Goal: Information Seeking & Learning: Compare options

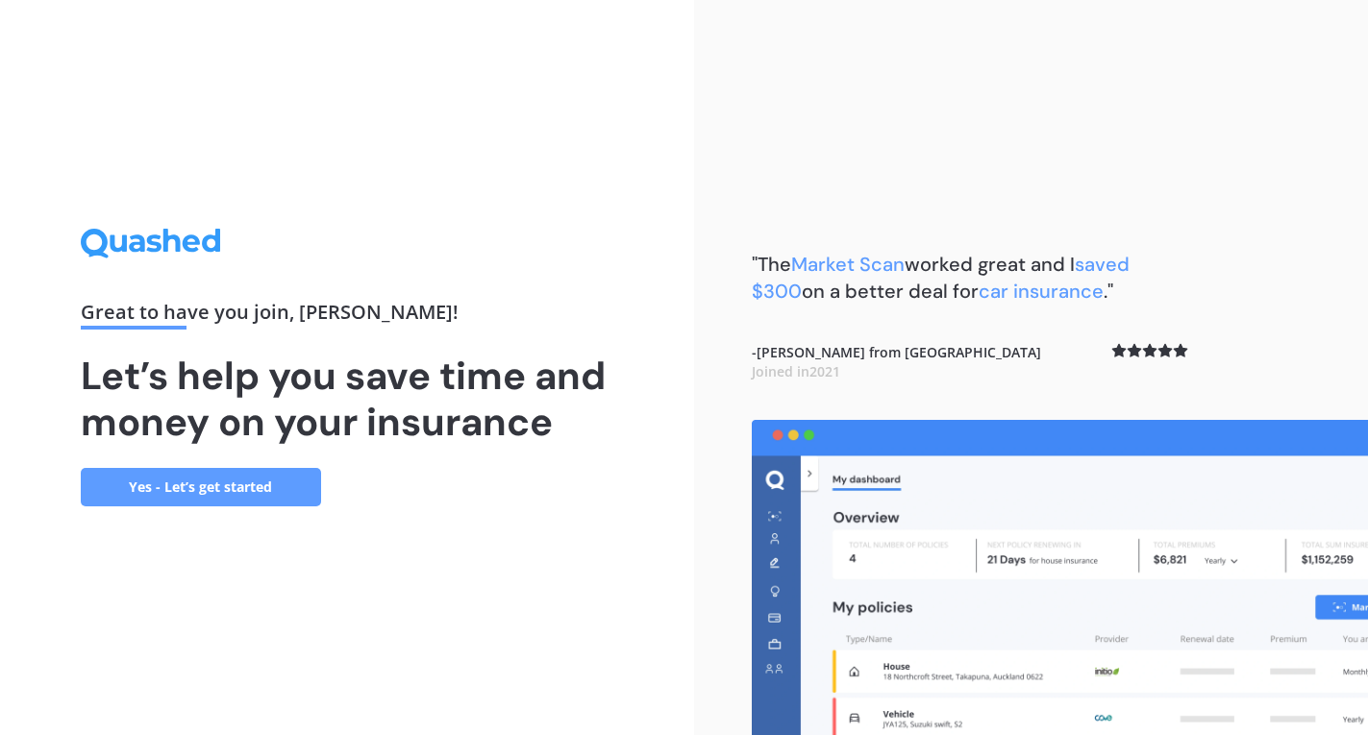
click at [312, 491] on link "Yes - Let’s get started" at bounding box center [201, 487] width 240 height 38
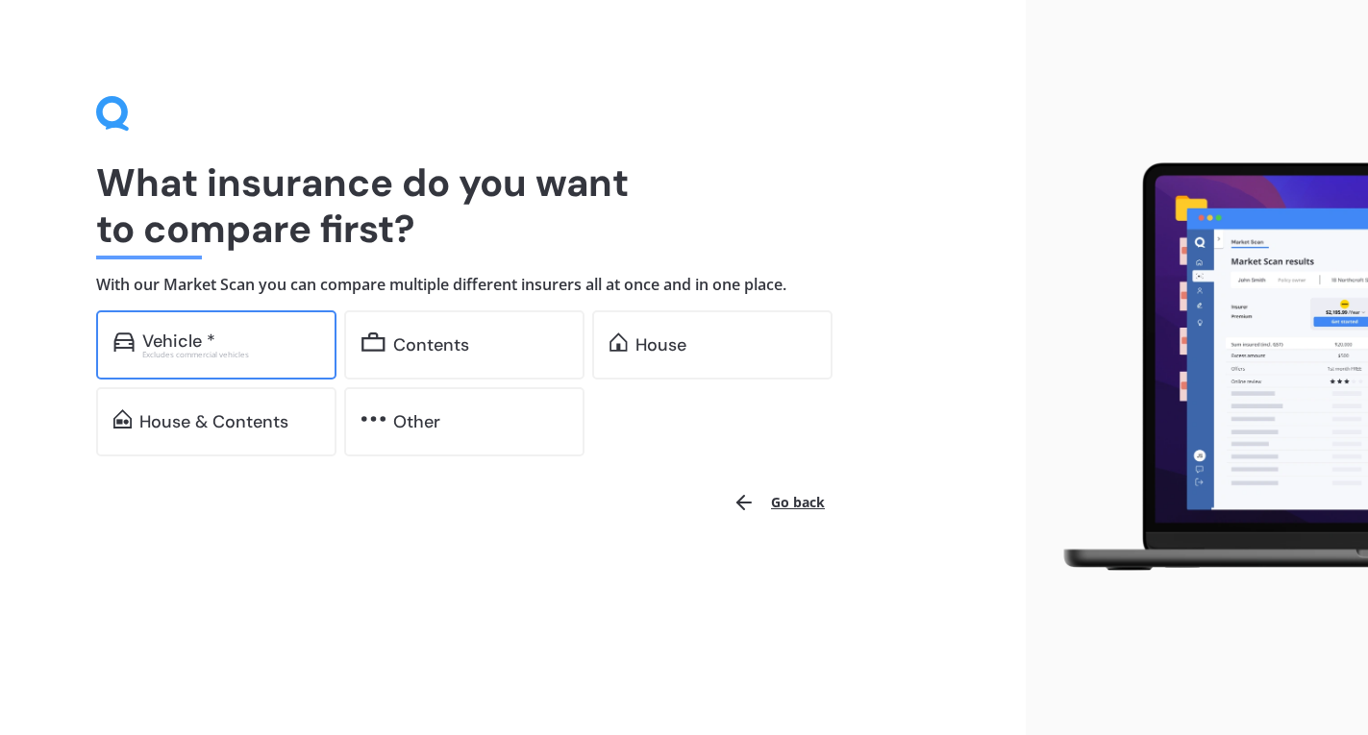
click at [283, 332] on div "Vehicle *" at bounding box center [230, 341] width 177 height 19
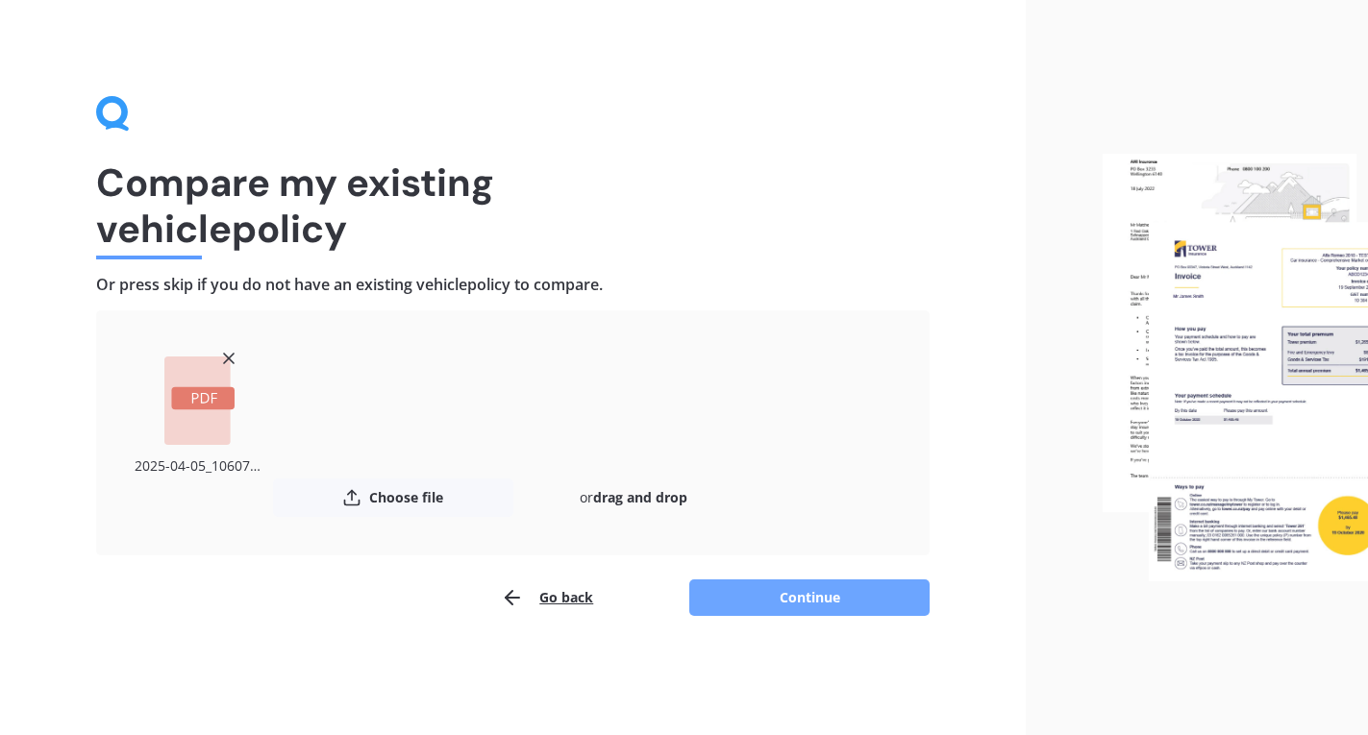
click at [809, 602] on button "Continue" at bounding box center [809, 598] width 240 height 37
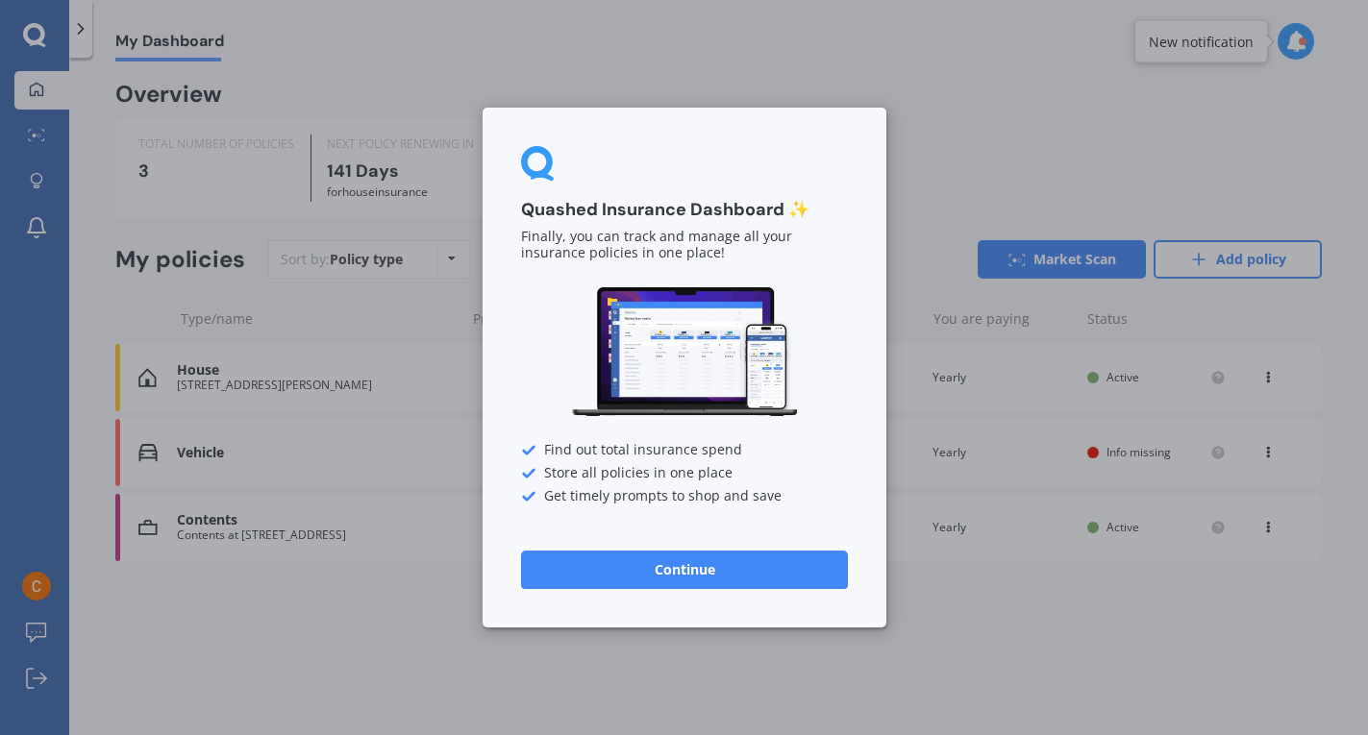
click at [758, 573] on button "Continue" at bounding box center [684, 570] width 327 height 38
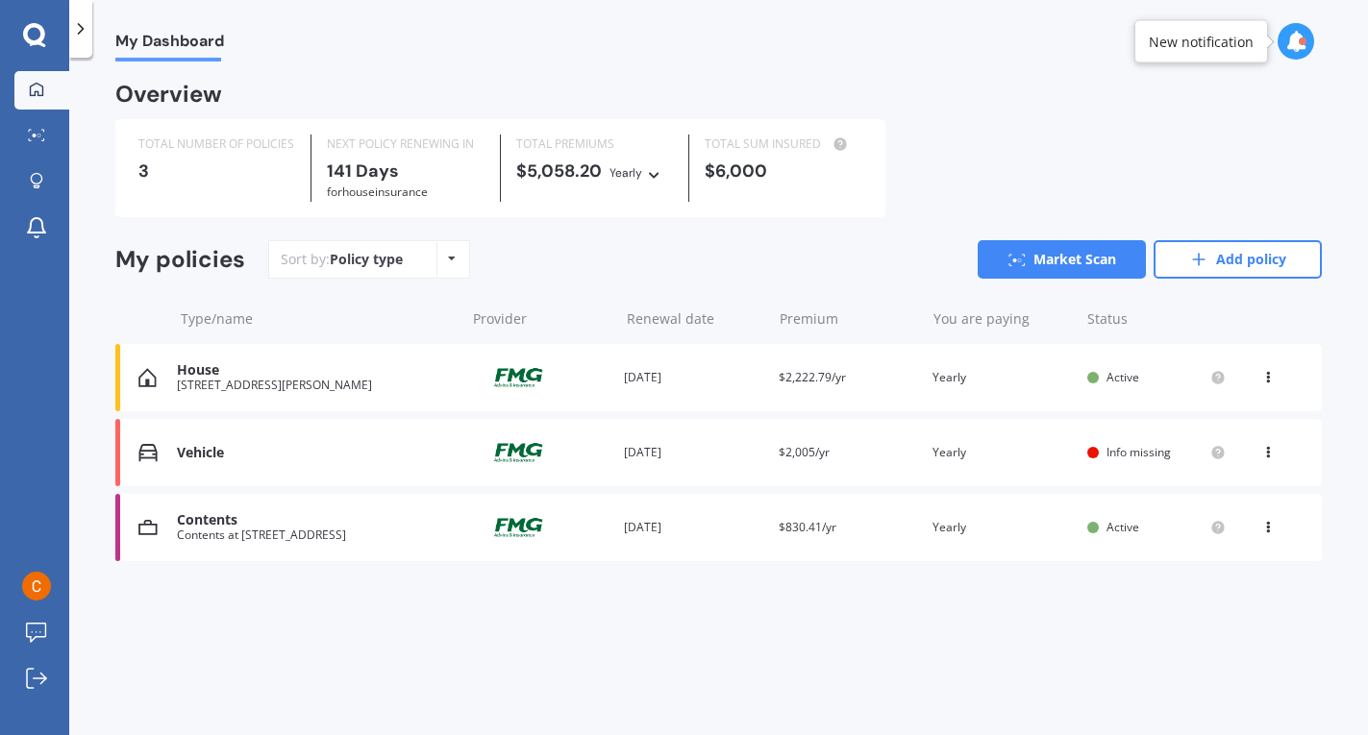
click at [1138, 459] on span "Info missing" at bounding box center [1139, 452] width 64 height 16
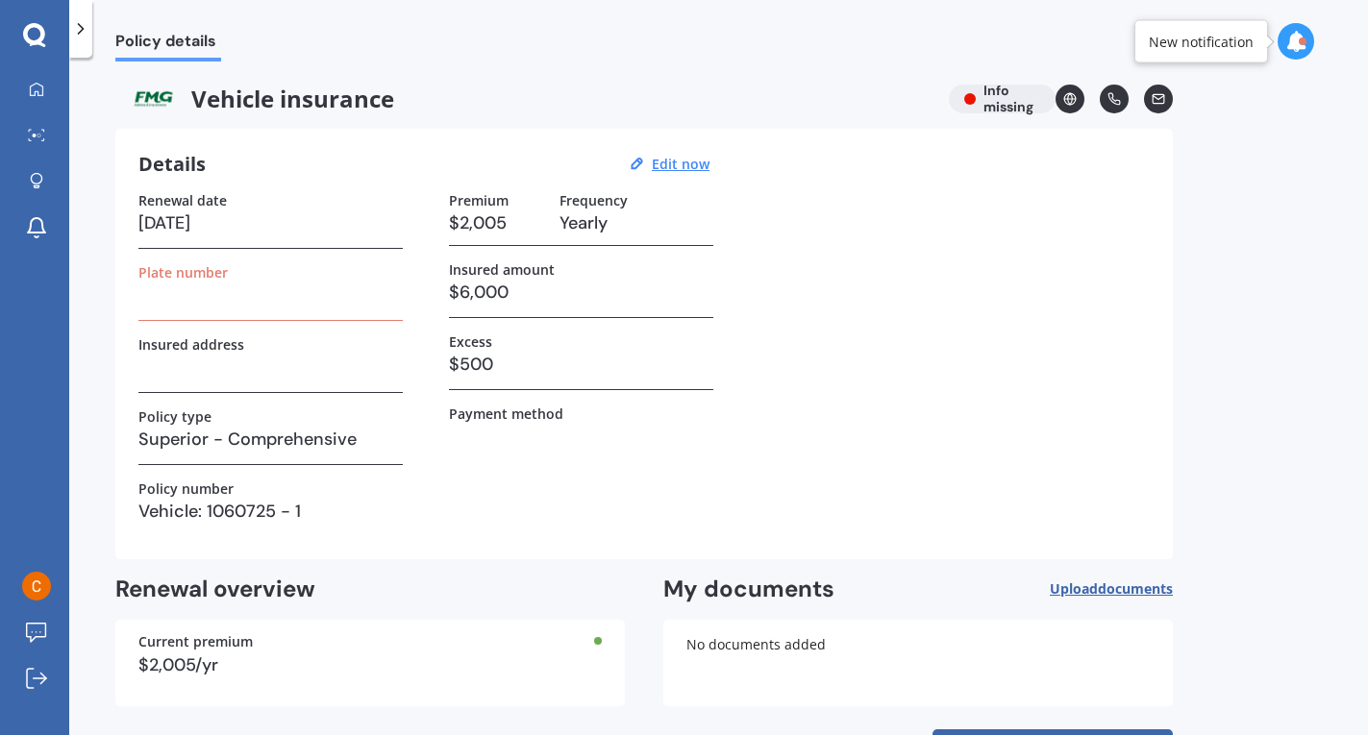
click at [328, 300] on h3 at bounding box center [270, 295] width 264 height 29
click at [684, 161] on u "Edit now" at bounding box center [681, 164] width 58 height 18
select select "09"
select select "01"
select select "2026"
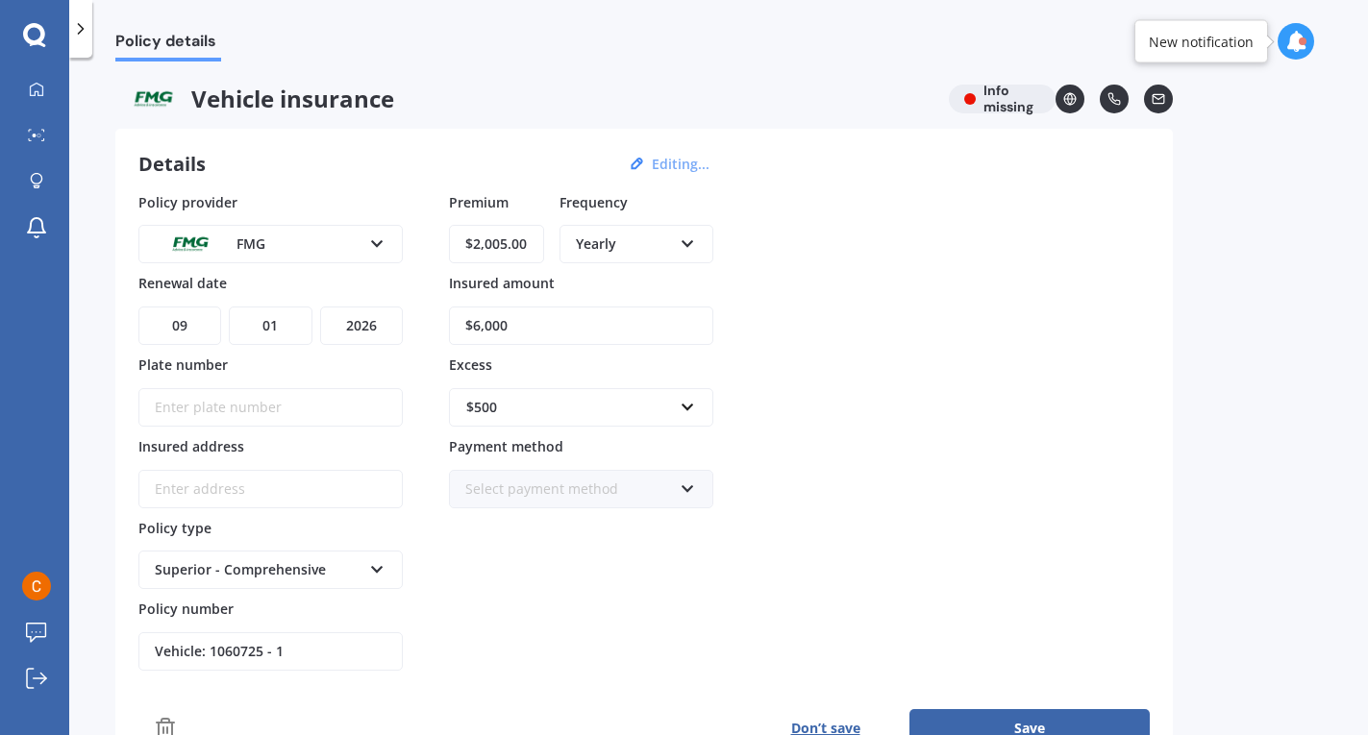
click at [275, 413] on input "Plate number" at bounding box center [270, 407] width 264 height 38
type input "LYJ138"
click at [519, 324] on input "$6,000" at bounding box center [581, 326] width 264 height 38
type input "$6,900"
drag, startPoint x: 531, startPoint y: 245, endPoint x: 459, endPoint y: 243, distance: 72.1
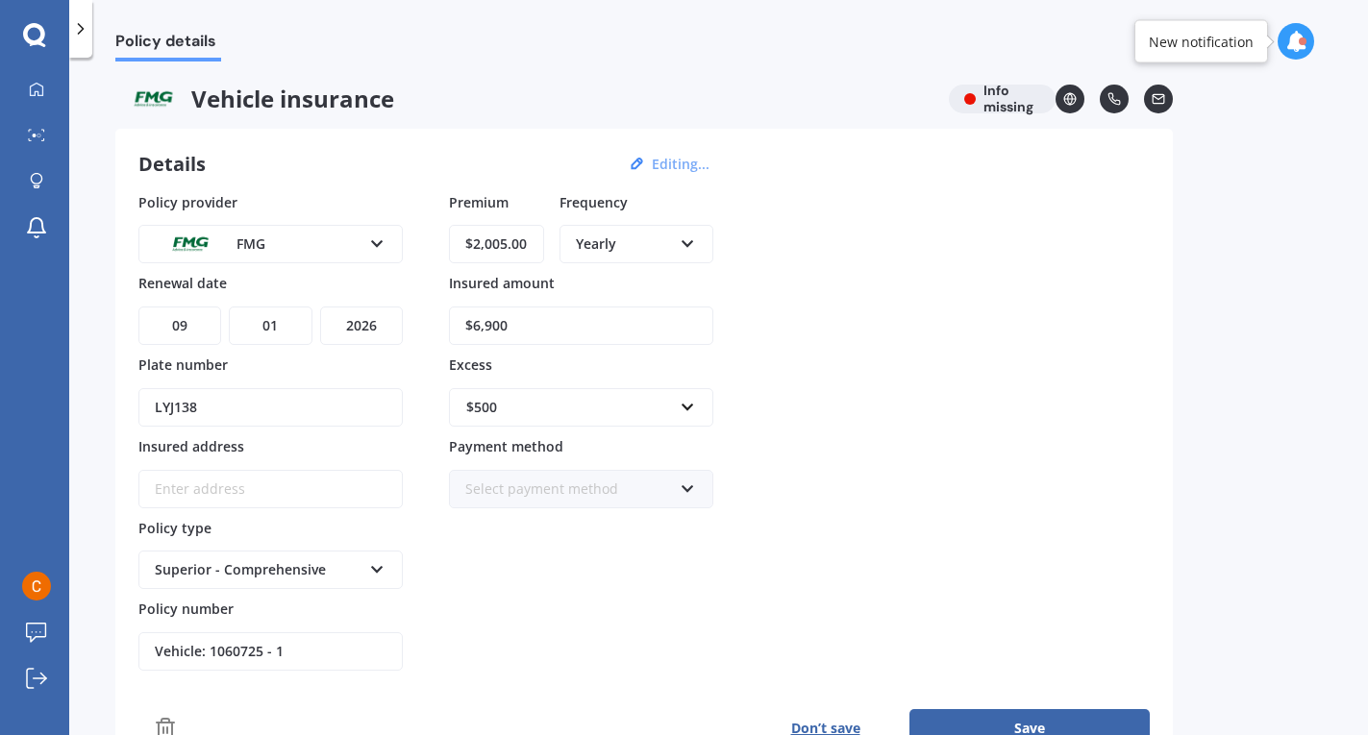
click at [459, 243] on input "$2,005.00" at bounding box center [496, 244] width 95 height 38
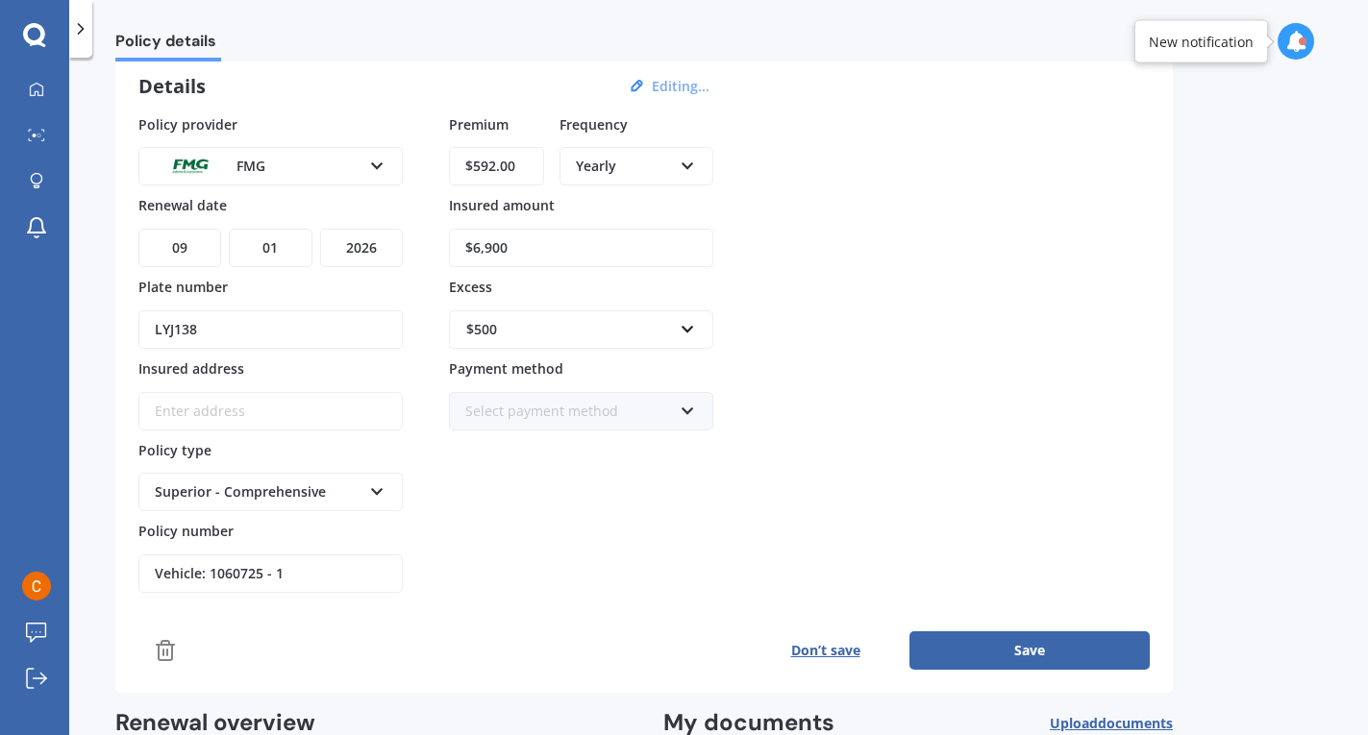
scroll to position [100, 0]
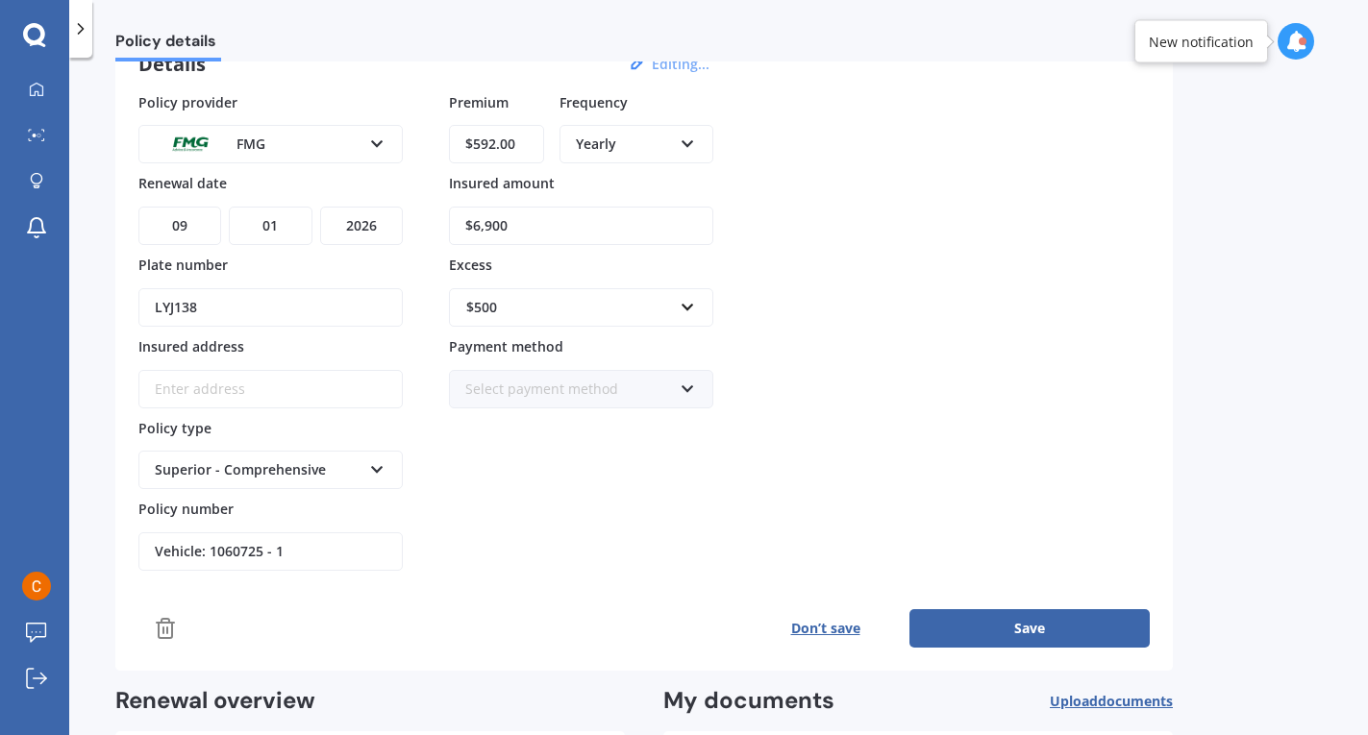
type input "$592.00"
click at [335, 386] on input "Insured address" at bounding box center [270, 389] width 264 height 38
type input "[STREET_ADDRESS][PERSON_NAME]"
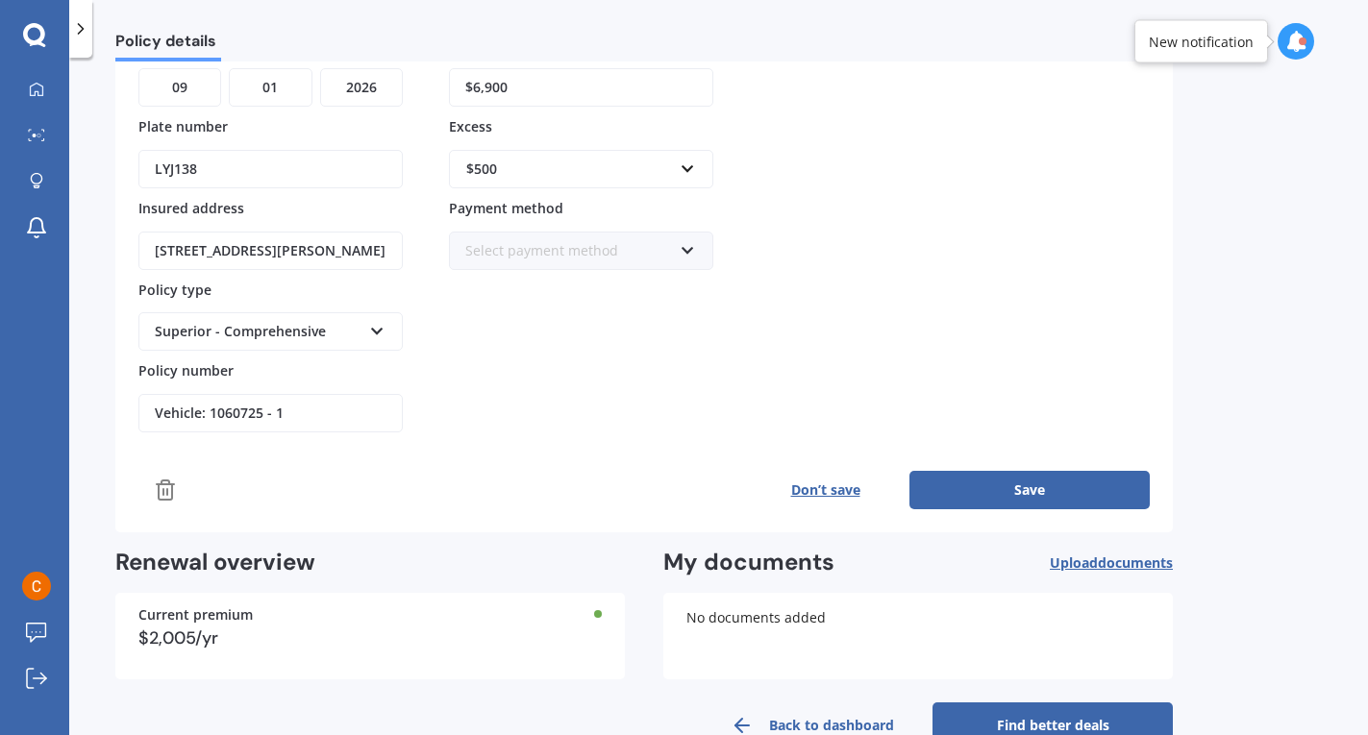
scroll to position [240, 0]
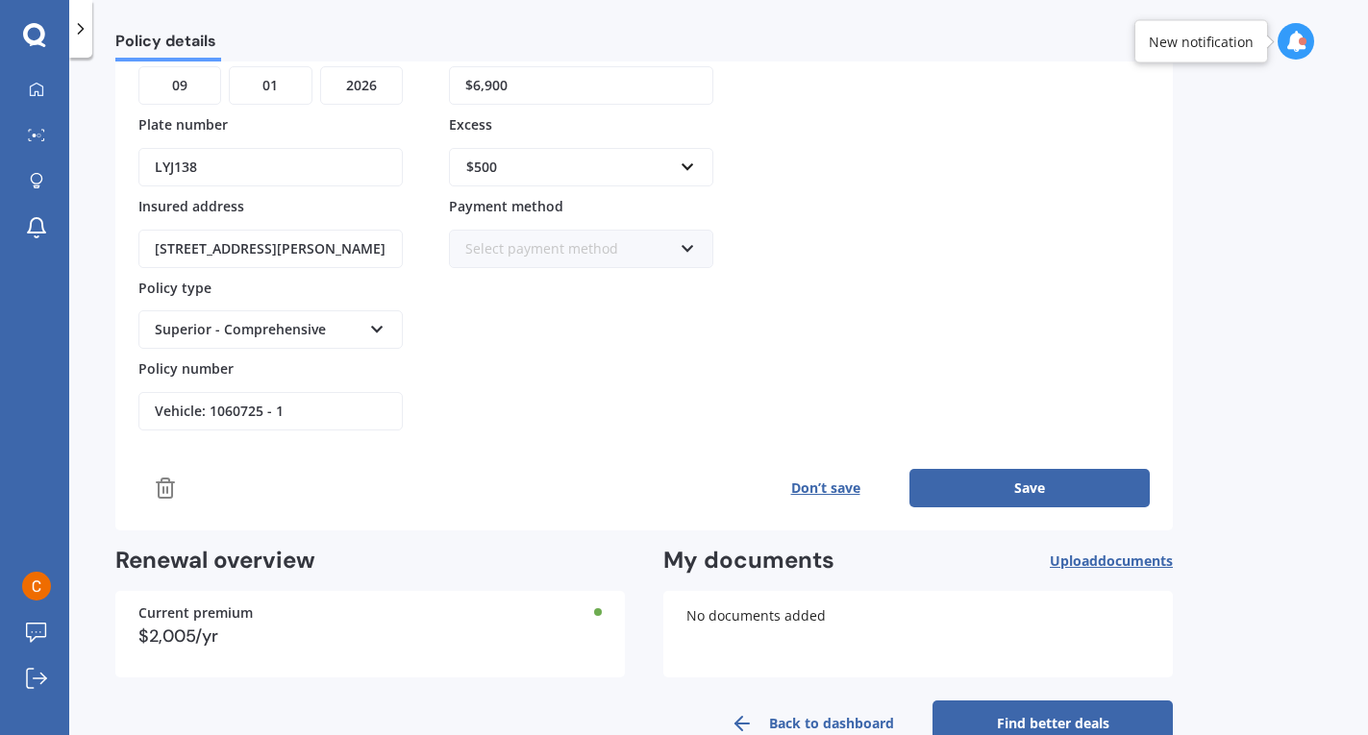
click at [1016, 483] on button "Save" at bounding box center [1029, 488] width 240 height 38
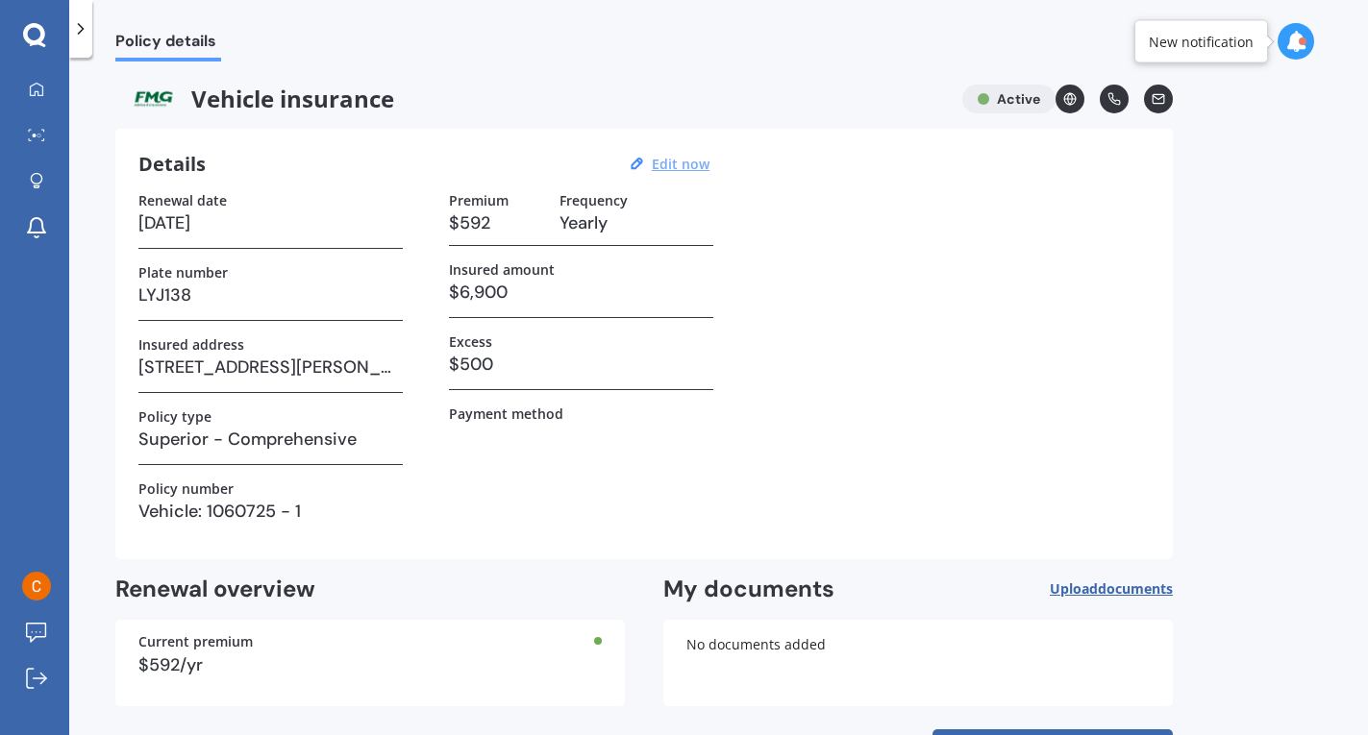
scroll to position [74, 0]
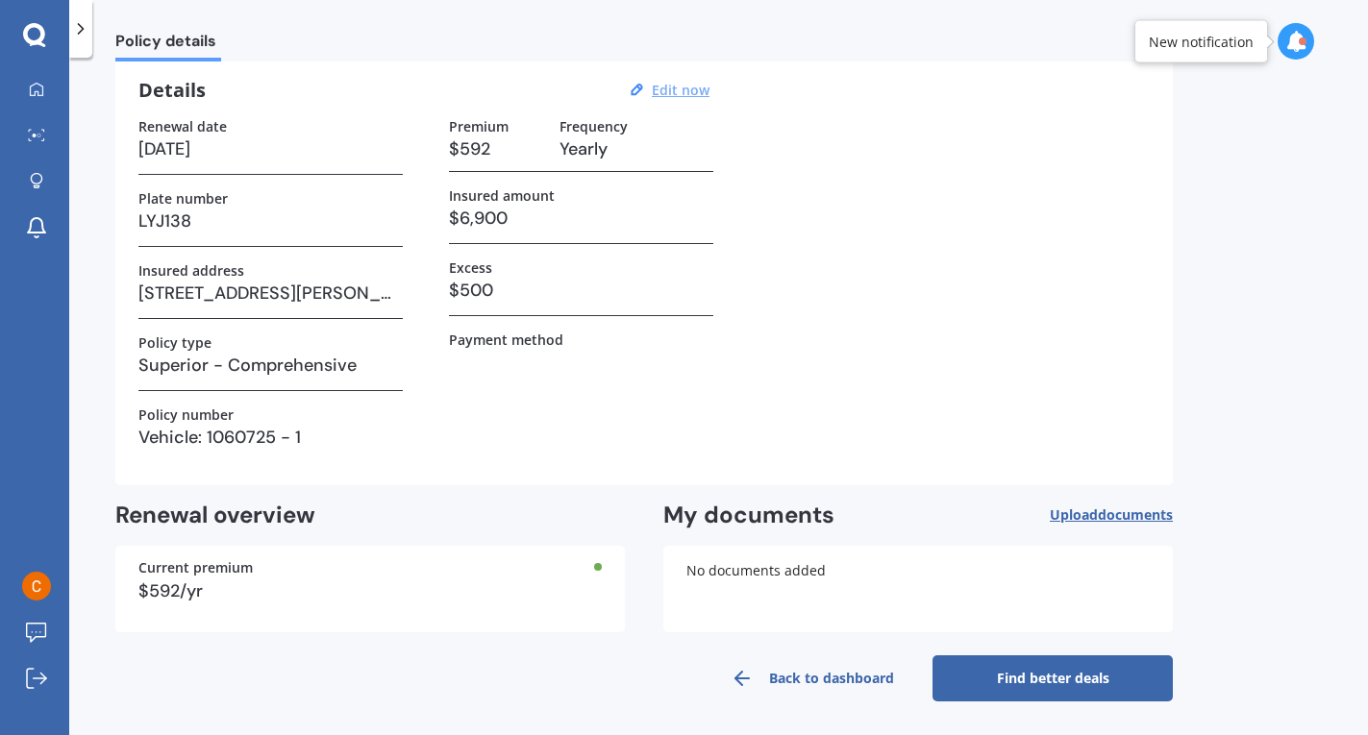
click at [815, 678] on link "Back to dashboard" at bounding box center [812, 679] width 240 height 46
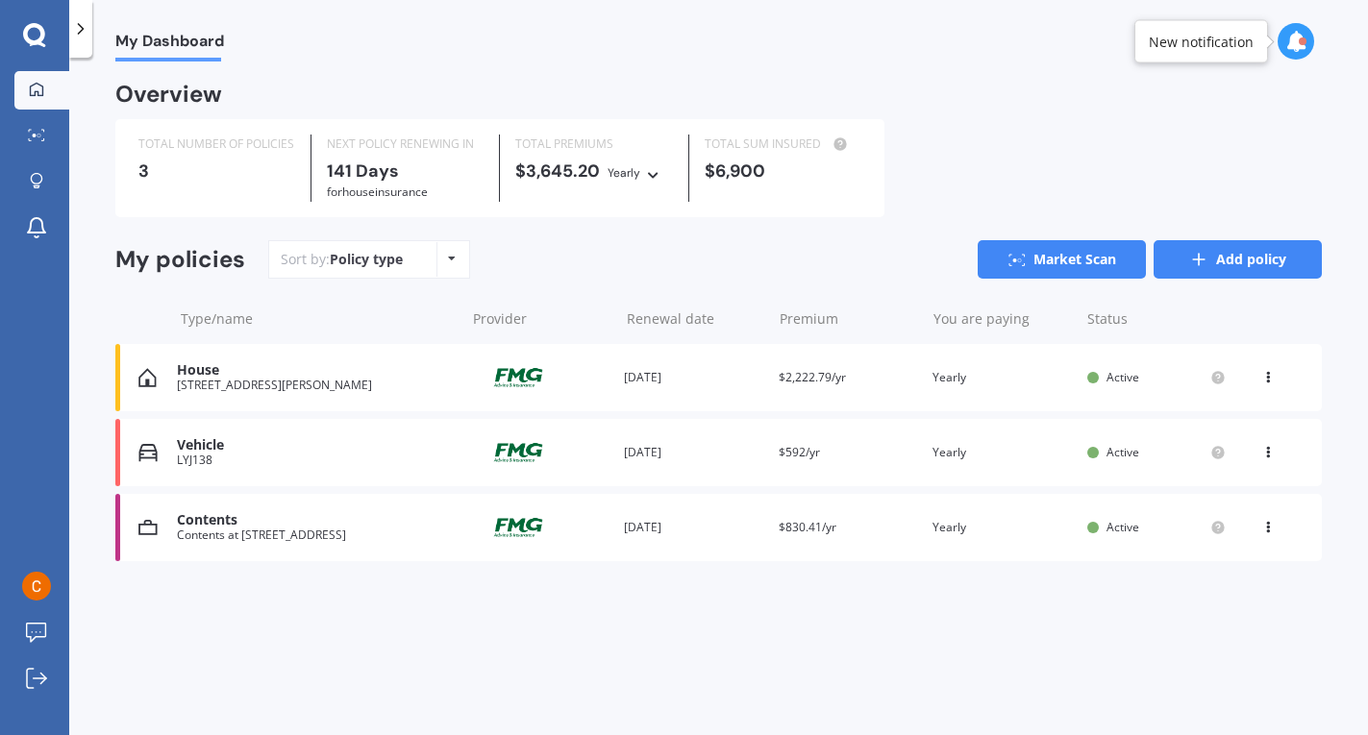
click at [1200, 262] on icon at bounding box center [1198, 259] width 19 height 19
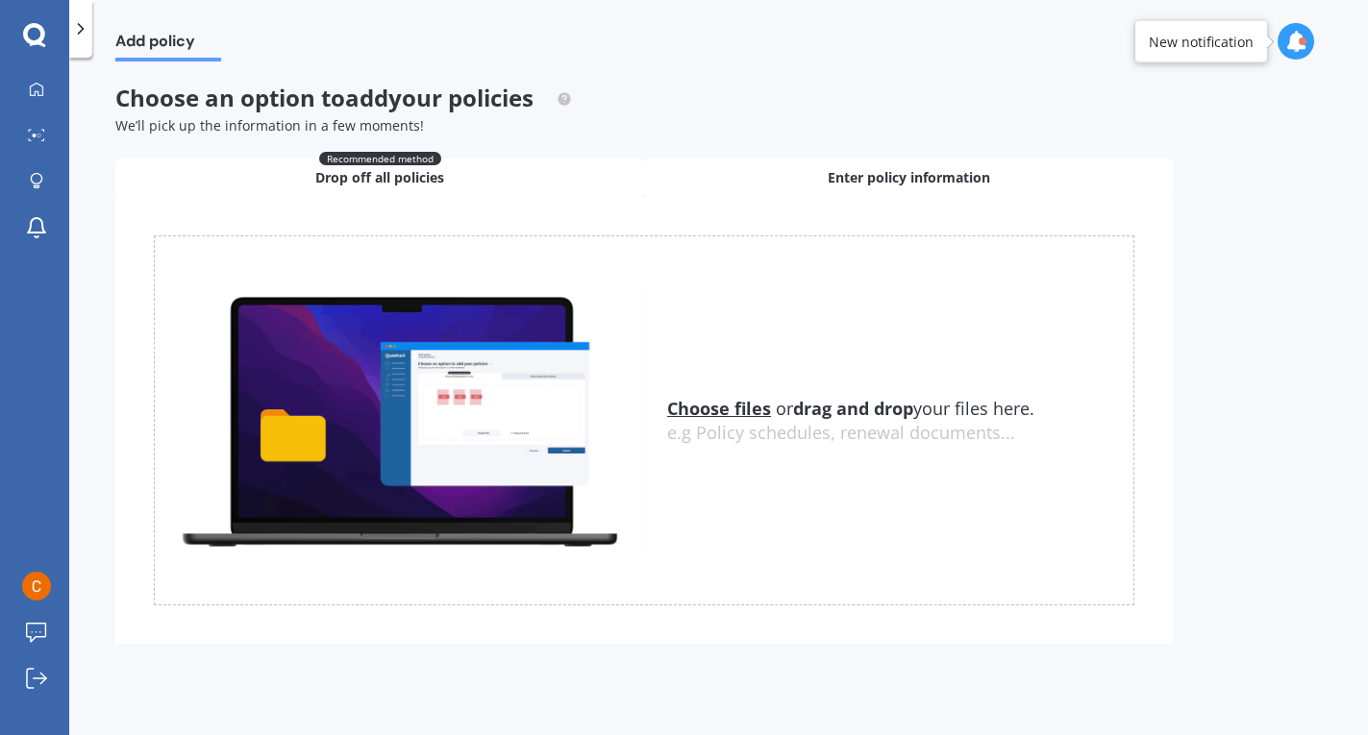
click at [858, 183] on span "Enter policy information" at bounding box center [909, 177] width 162 height 19
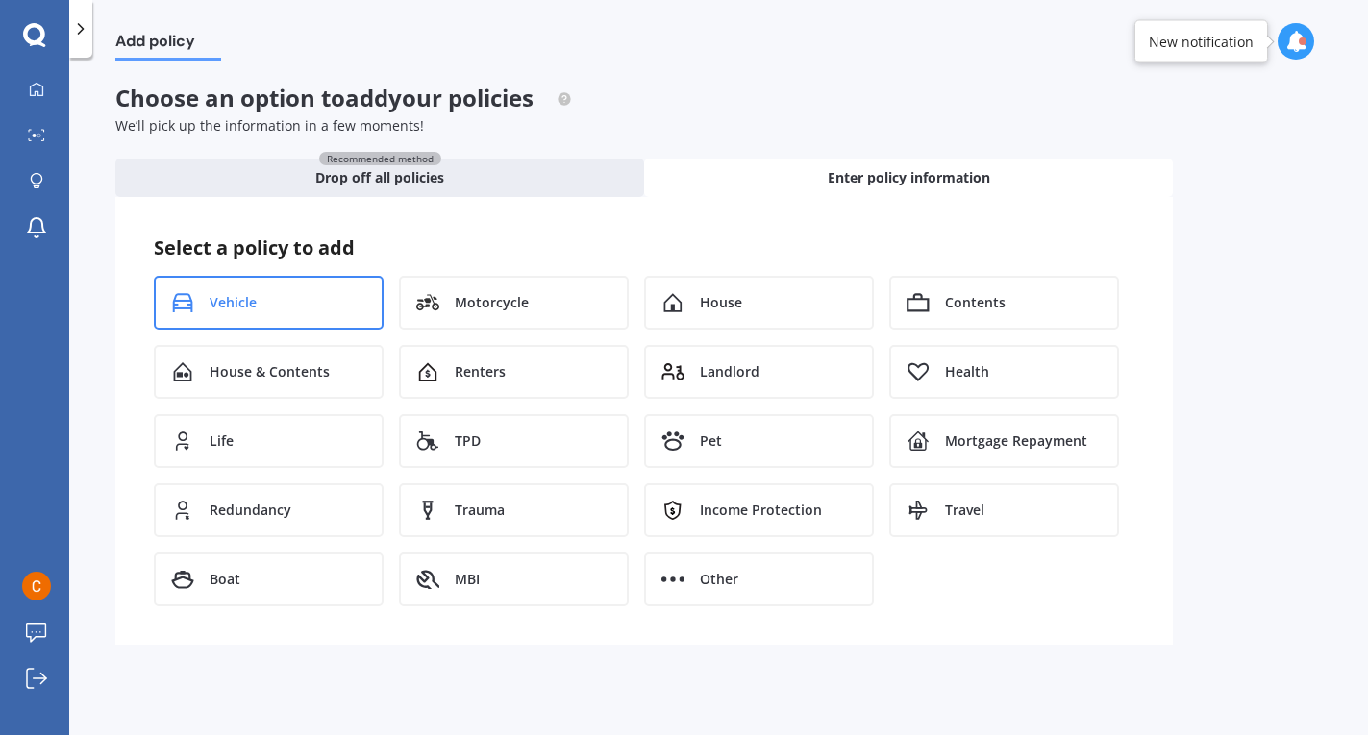
click at [318, 306] on div "Vehicle" at bounding box center [269, 303] width 230 height 54
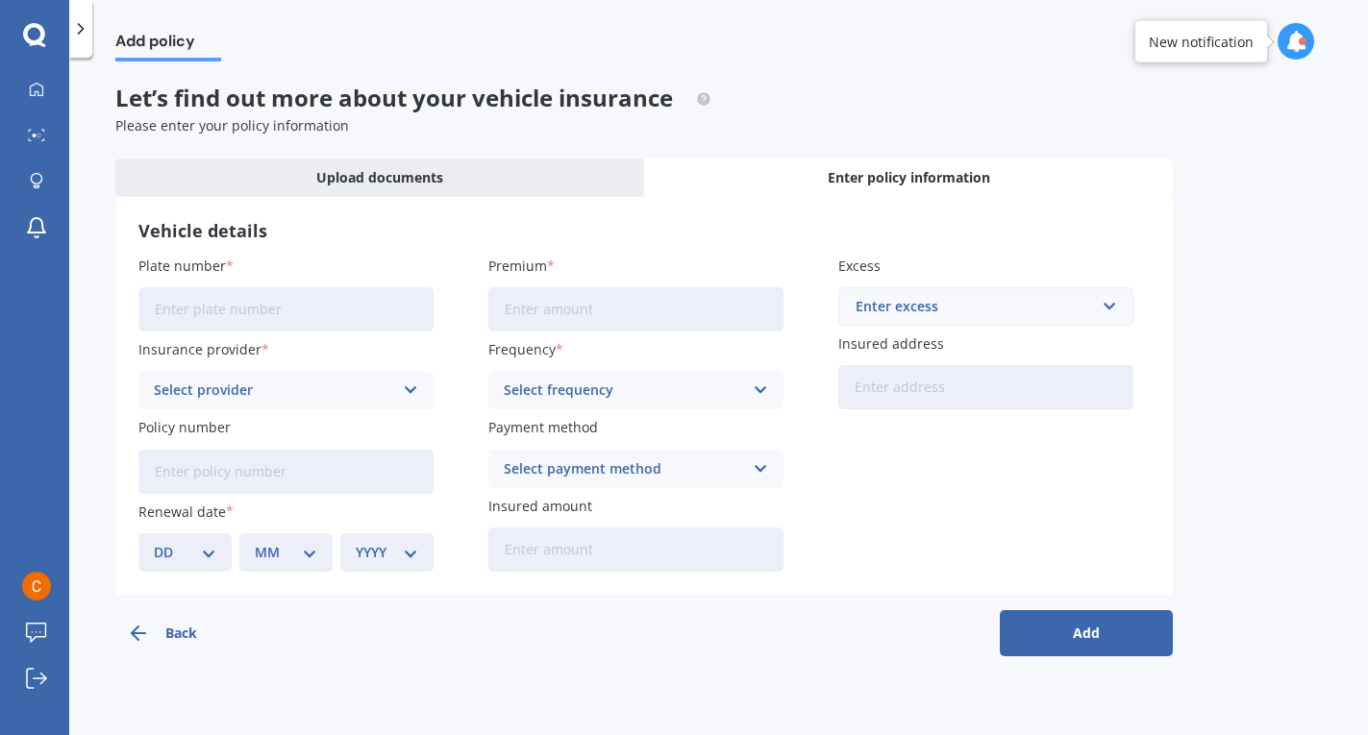
click at [318, 306] on input "Plate number" at bounding box center [285, 309] width 295 height 44
type input "MYC331"
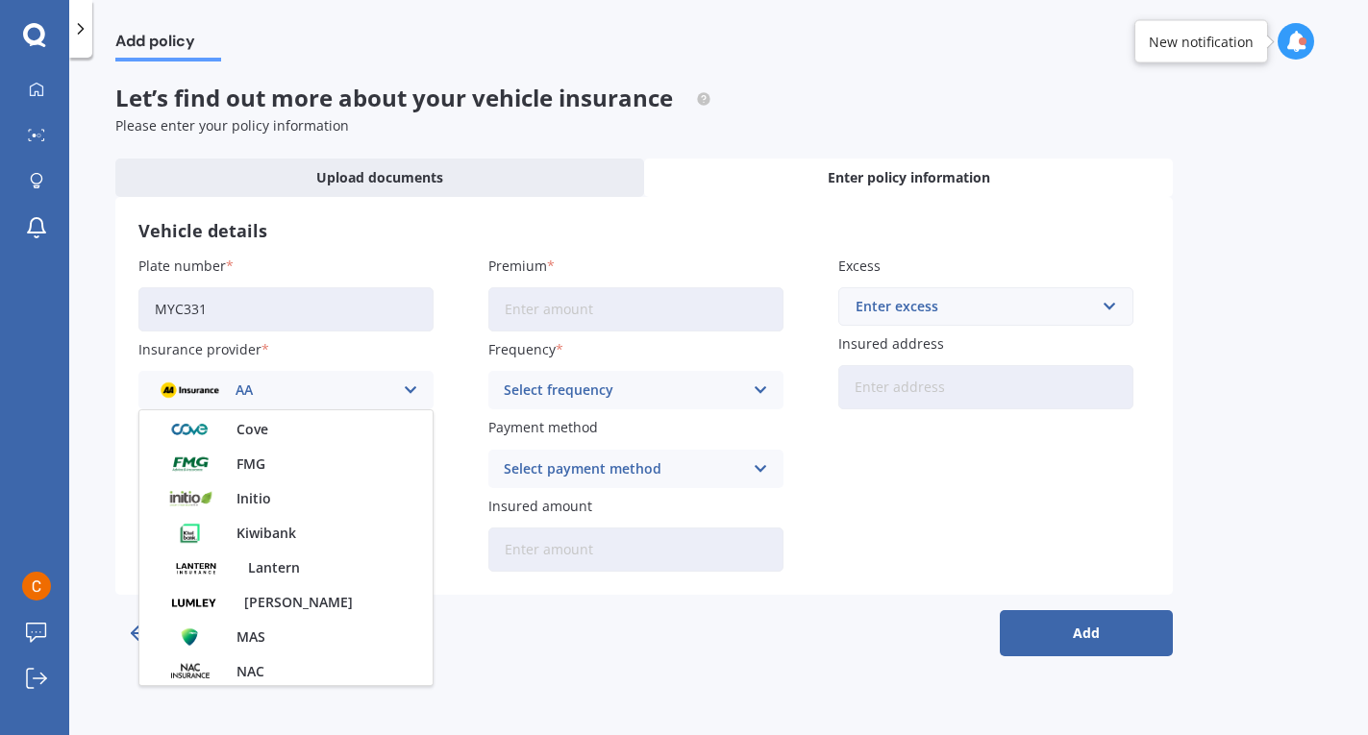
scroll to position [361, 0]
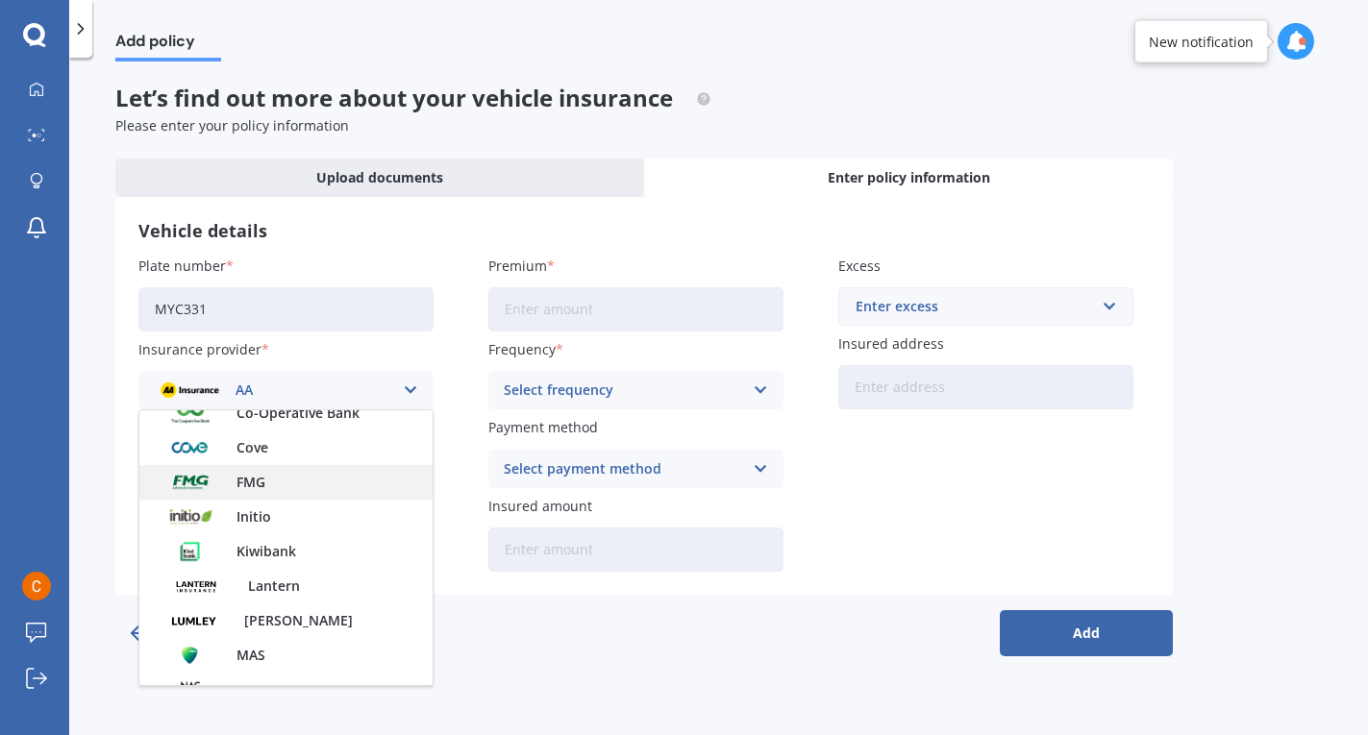
click at [361, 486] on div "FMG" at bounding box center [285, 482] width 293 height 35
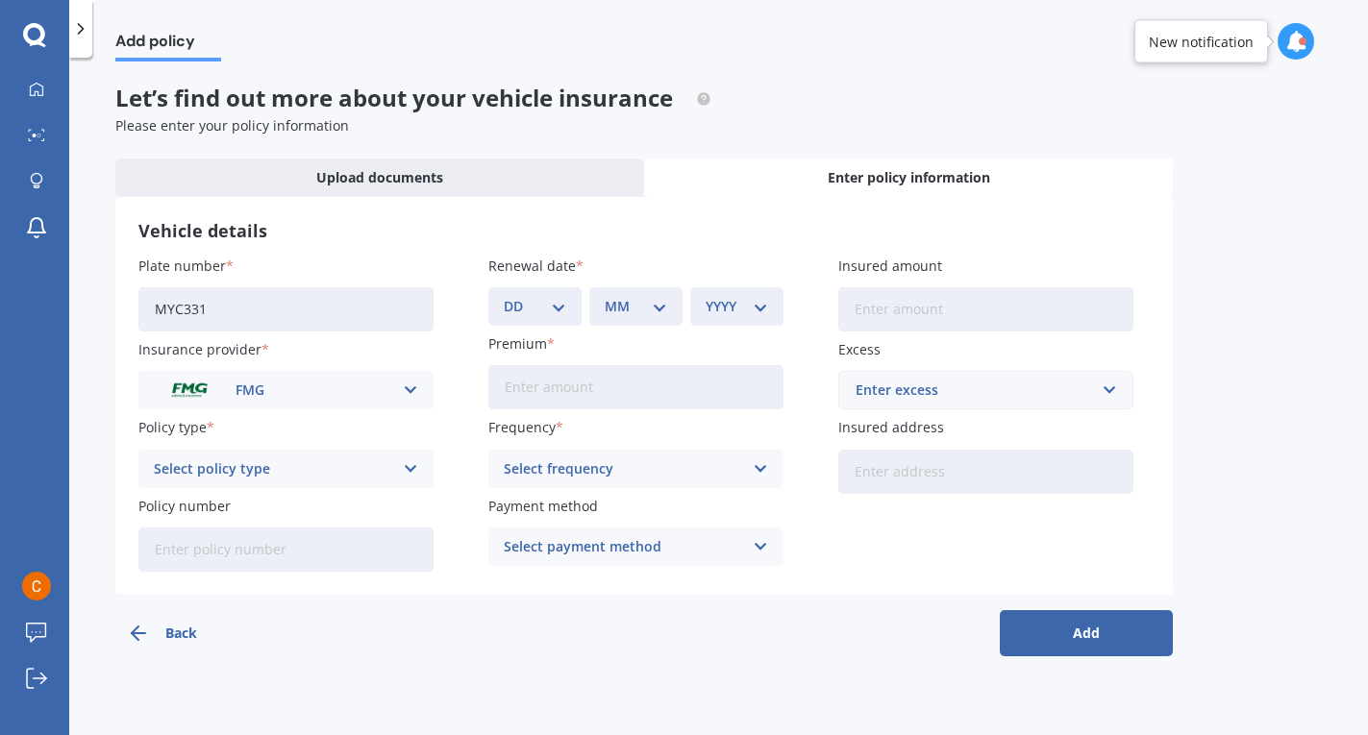
click at [560, 309] on select "DD 01 02 03 04 05 06 07 08 09 10 11 12 13 14 15 16 17 18 19 20 21 22 23 24 25 2…" at bounding box center [535, 306] width 62 height 21
select select "09"
click at [640, 299] on select "MM 01 02 03 04 05 06 07 08 09 10 11 12" at bounding box center [636, 306] width 62 height 21
select select "01"
click at [731, 314] on select "YYYY 2027 2026 2025 2024 2023 2022 2021 2020 2019 2018 2017 2016 2015 2014 2013…" at bounding box center [737, 306] width 62 height 21
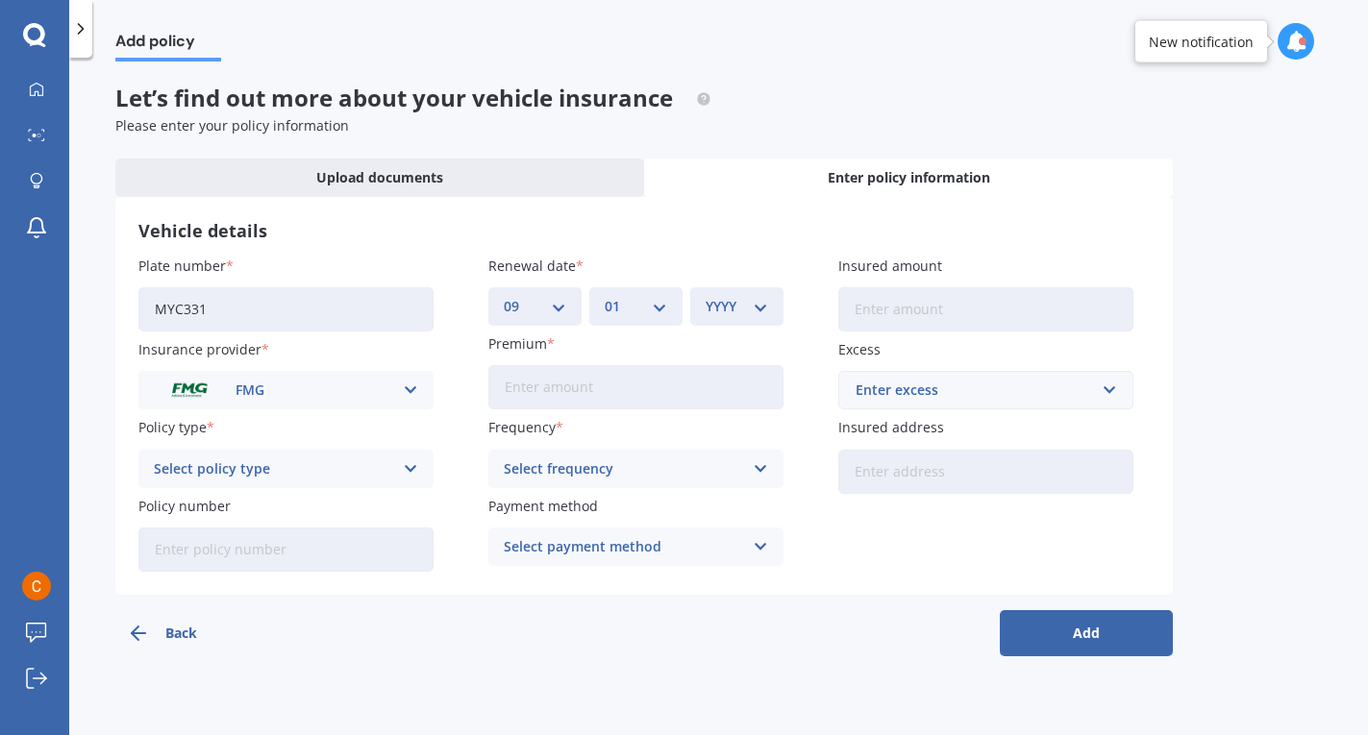
select select "2026"
click at [654, 393] on input "Premium" at bounding box center [635, 387] width 295 height 44
type input "$1,354.17"
click at [658, 471] on div "Select frequency" at bounding box center [623, 469] width 239 height 21
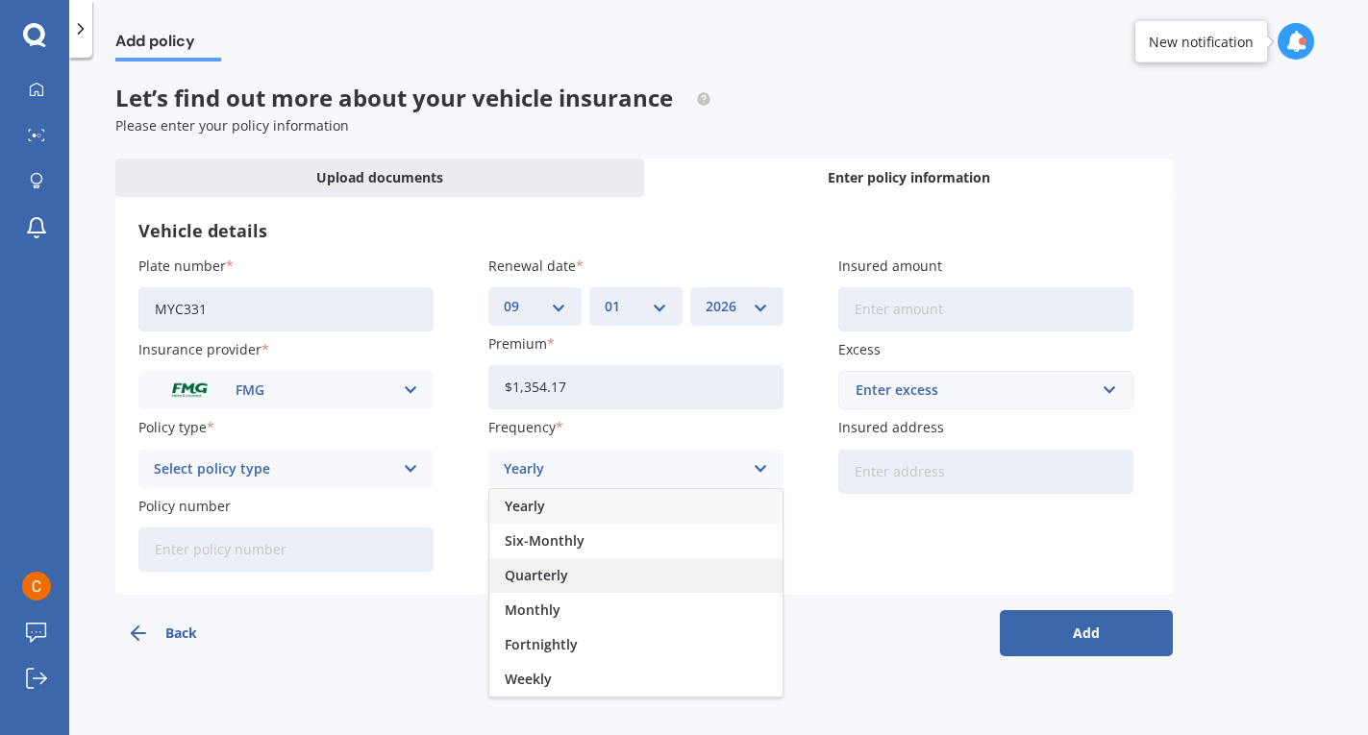
click at [636, 580] on div "Quarterly" at bounding box center [635, 576] width 293 height 35
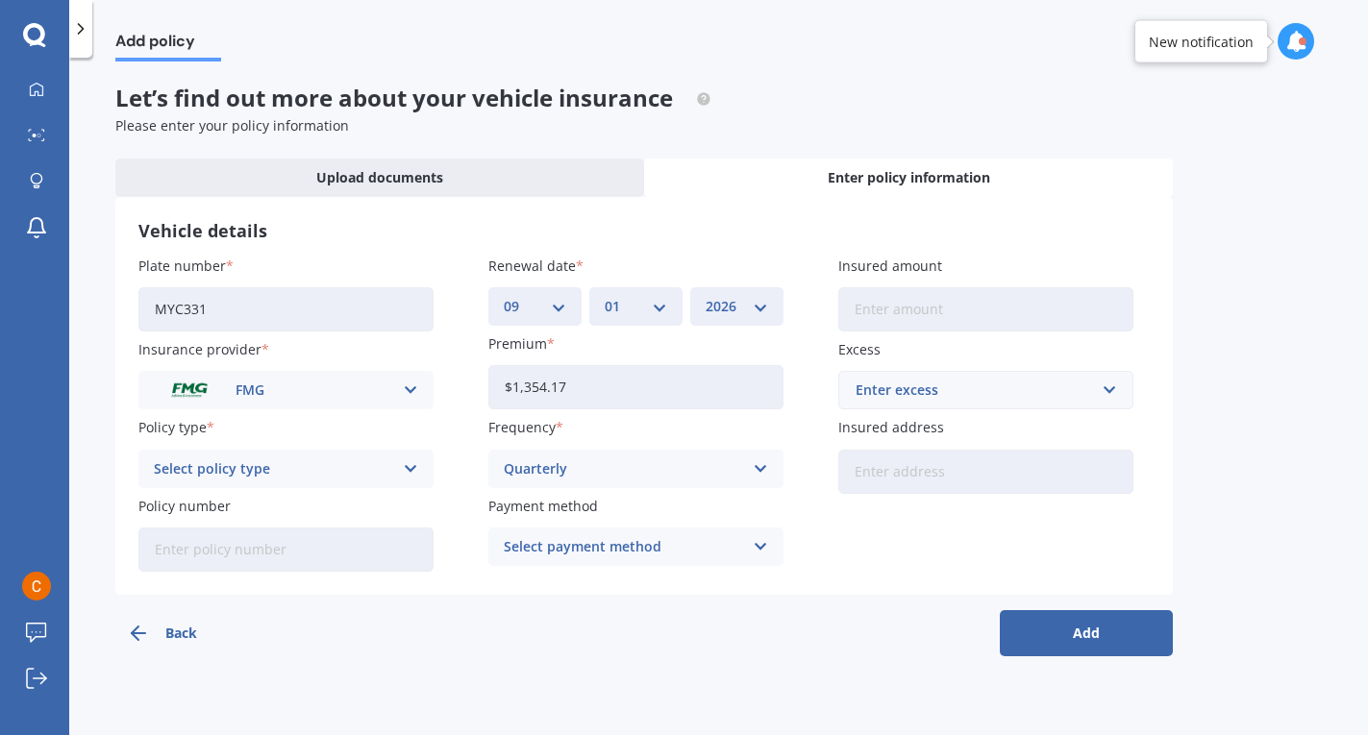
click at [424, 474] on div "Select policy type Essential - Fire Only Essential - Fire and Theft Essential -…" at bounding box center [285, 469] width 295 height 38
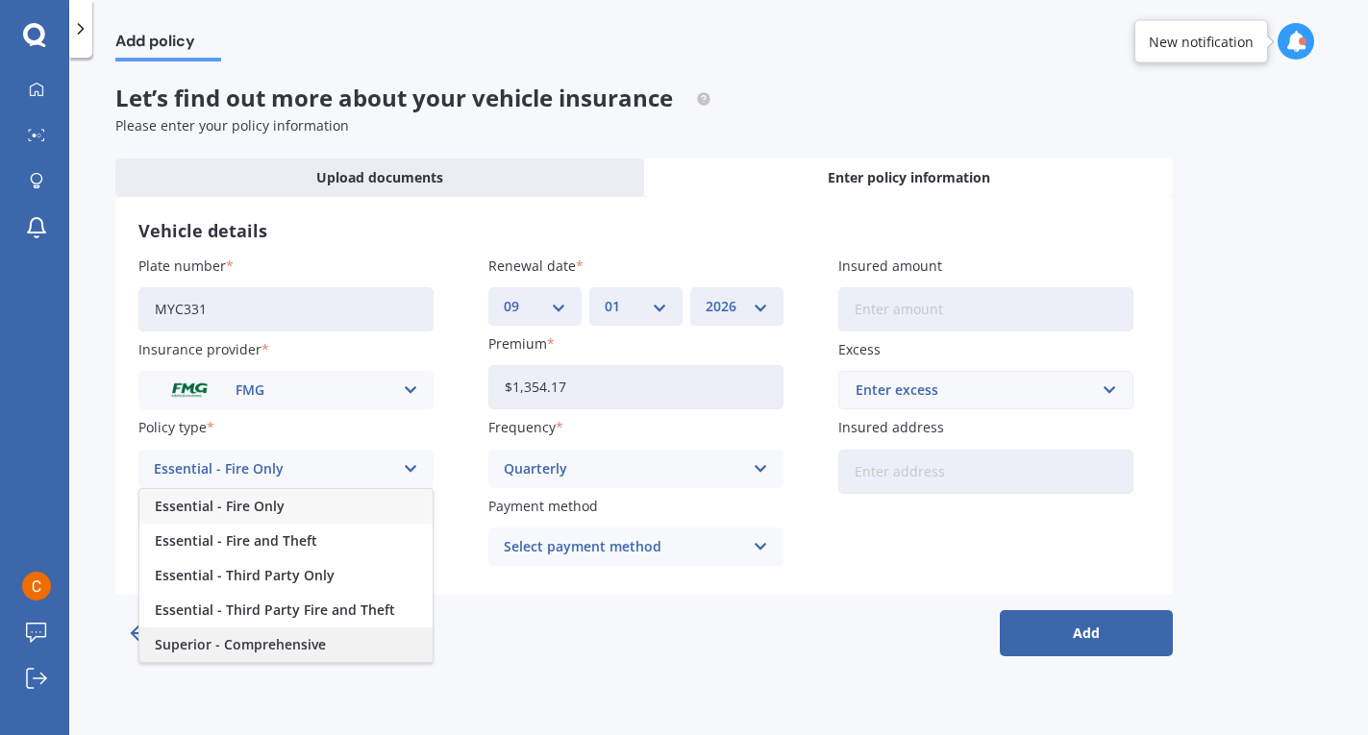
click at [361, 649] on div "Superior - Comprehensive" at bounding box center [285, 645] width 293 height 35
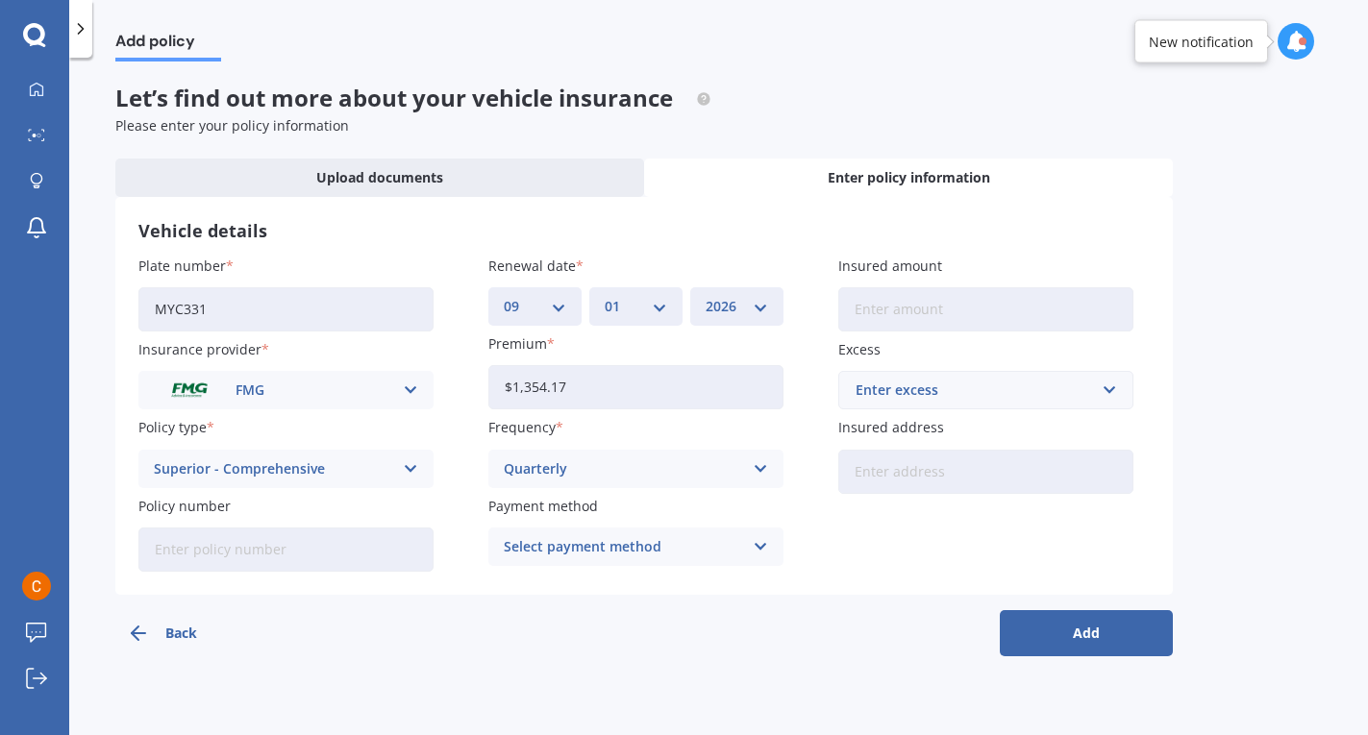
click at [906, 311] on input "Insured amount" at bounding box center [985, 309] width 295 height 44
type input "$36,326"
click at [1091, 397] on div "Enter excess" at bounding box center [974, 390] width 237 height 21
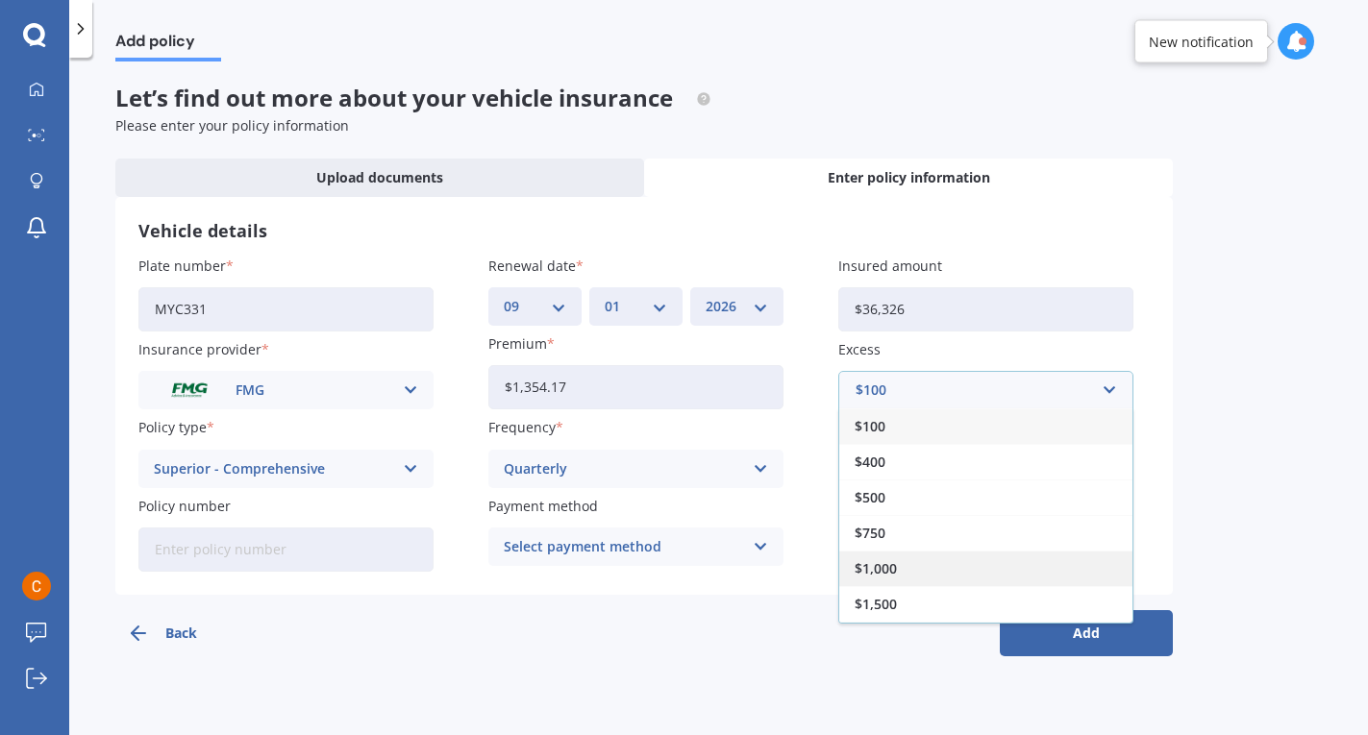
click at [981, 574] on div "$1,000" at bounding box center [985, 569] width 293 height 36
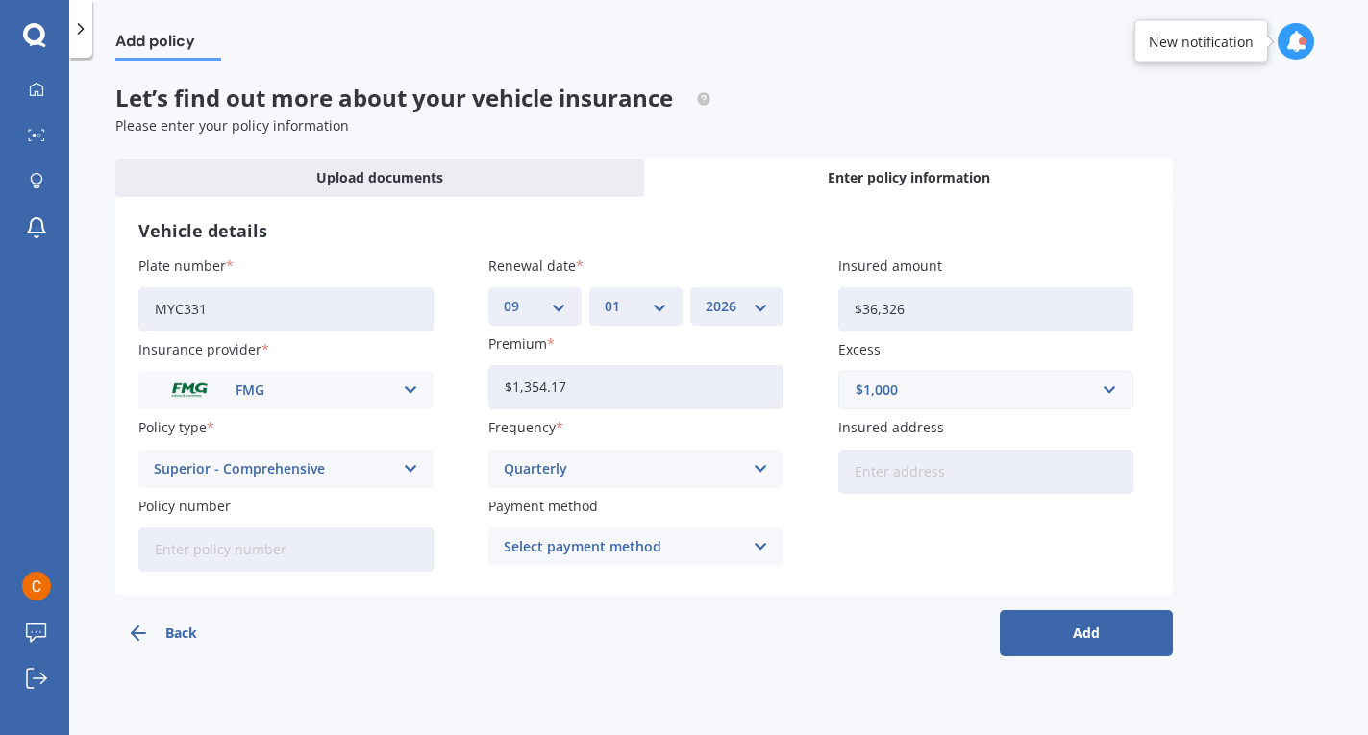
click at [998, 478] on input "Insured address" at bounding box center [985, 472] width 295 height 44
type input "[STREET_ADDRESS]"
click at [1073, 634] on button "Add" at bounding box center [1086, 633] width 173 height 46
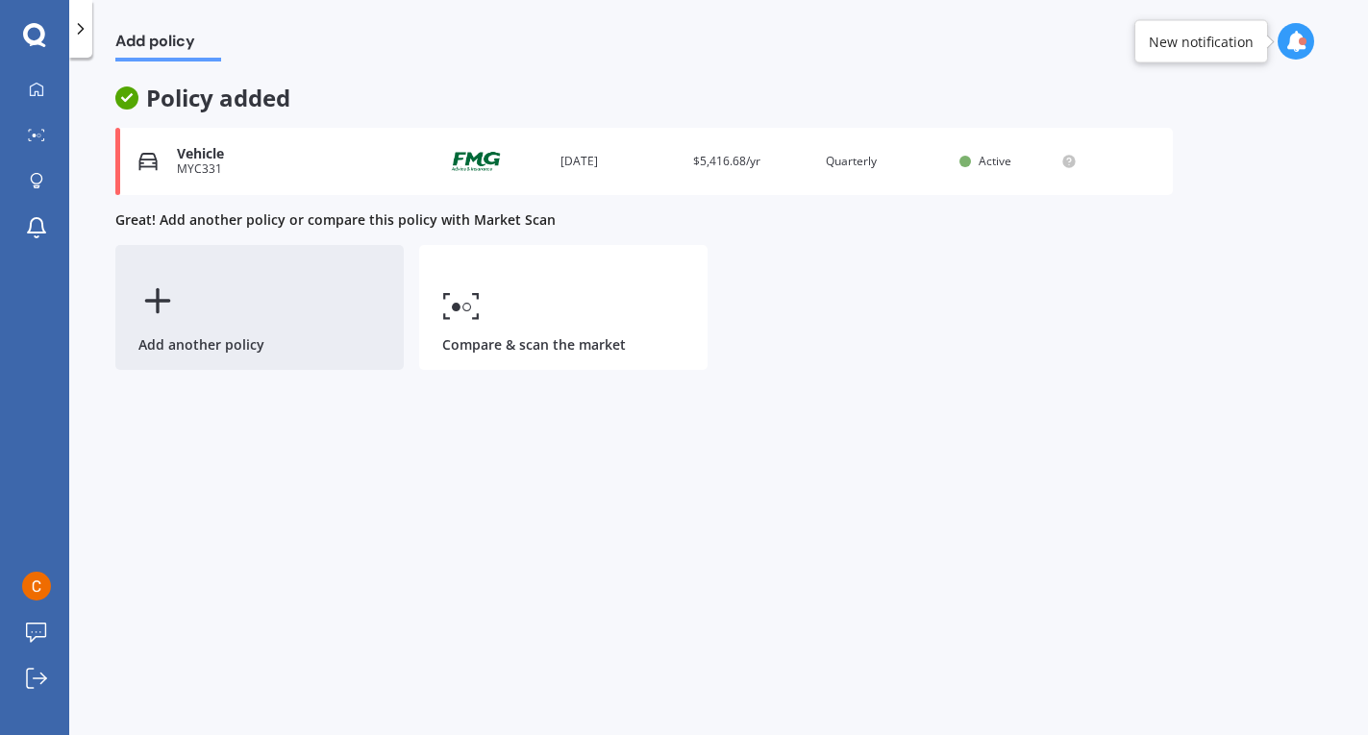
click at [171, 302] on icon at bounding box center [157, 301] width 38 height 38
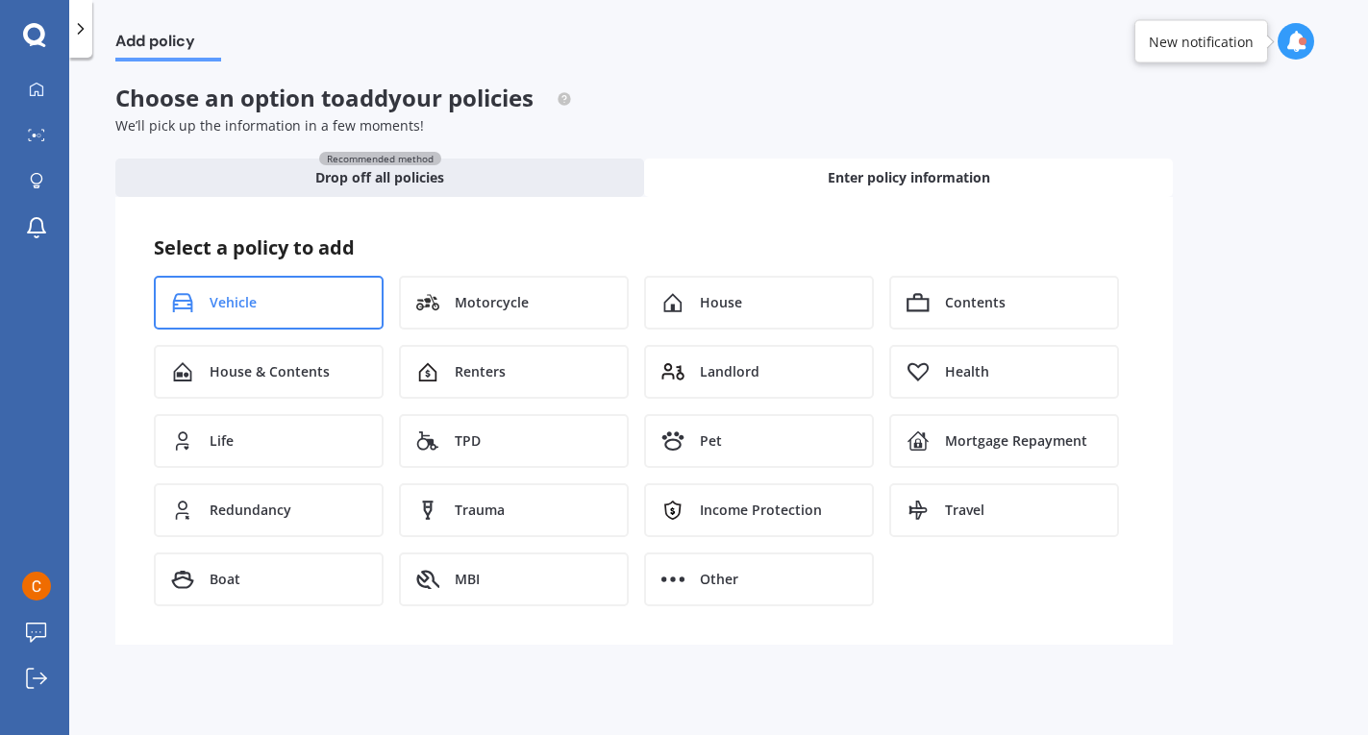
click at [317, 302] on div "Vehicle" at bounding box center [269, 303] width 230 height 54
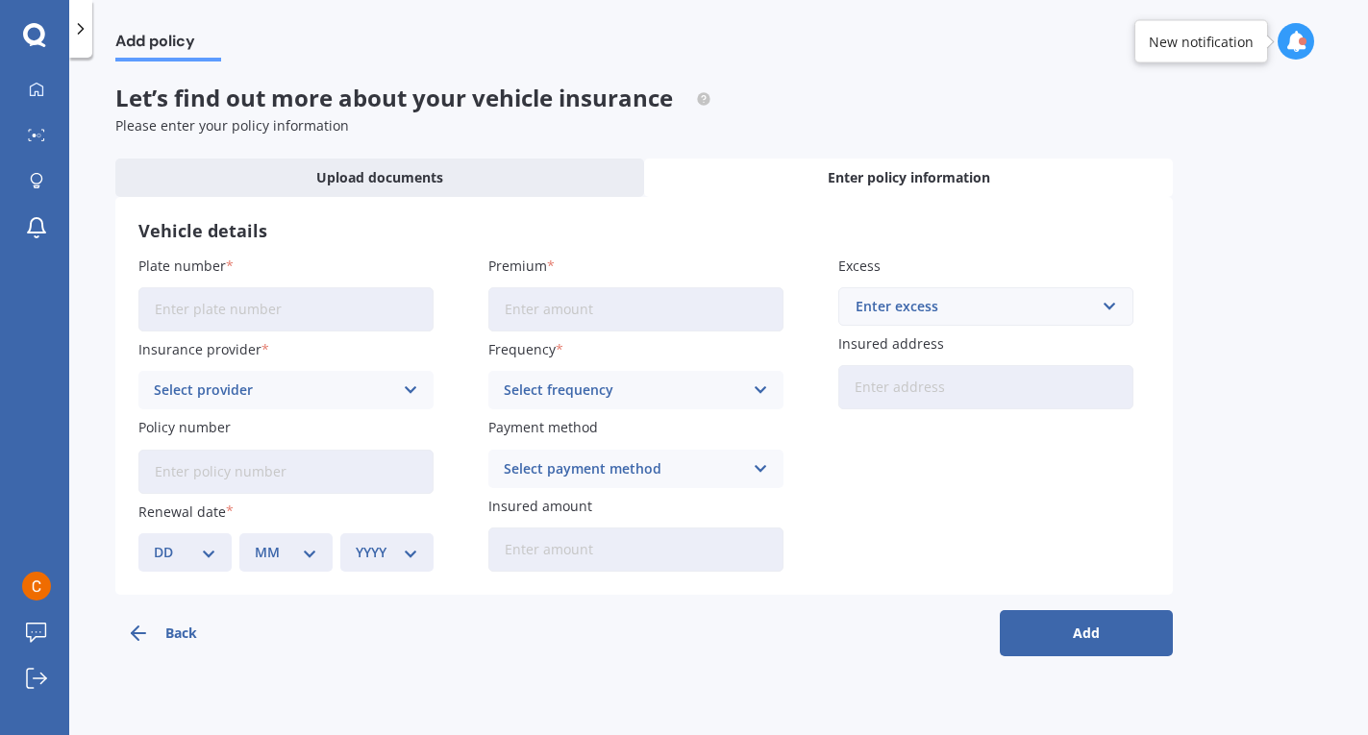
click at [334, 311] on input "Plate number" at bounding box center [285, 309] width 295 height 44
type input "DBJ568"
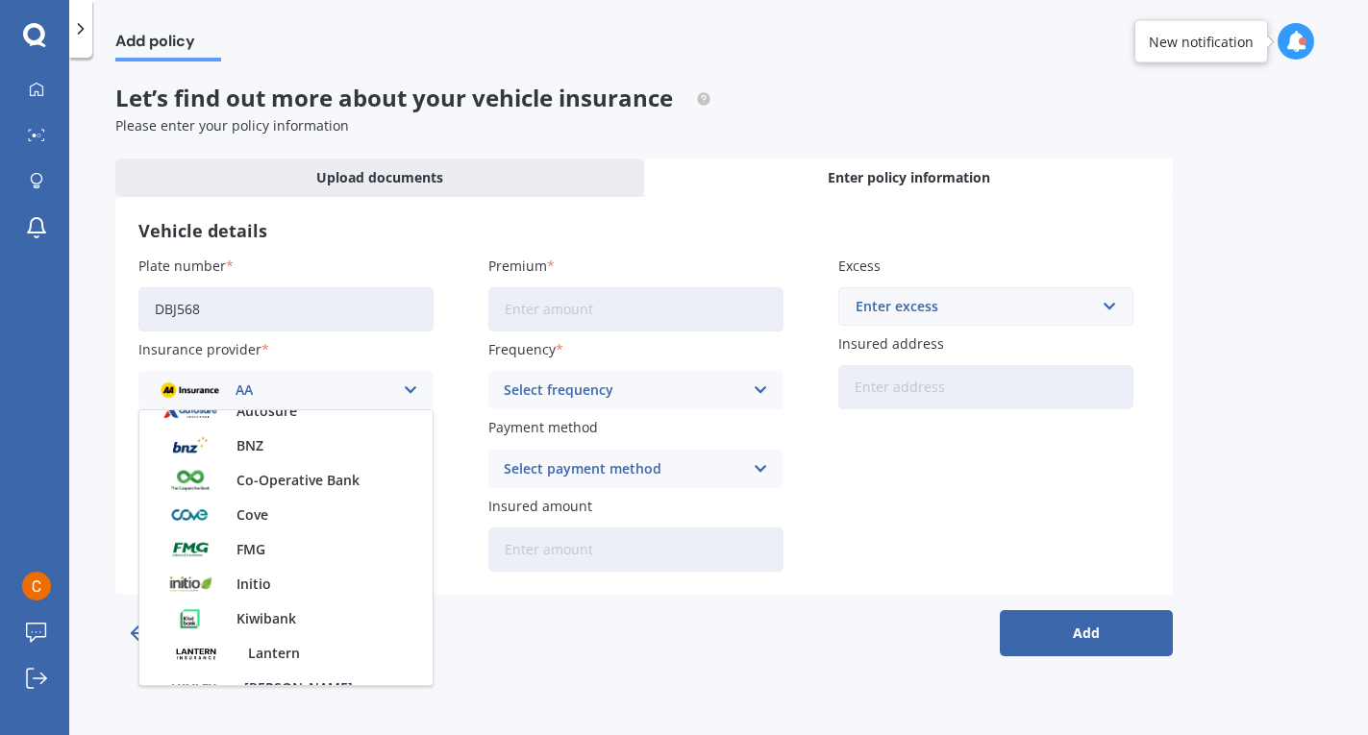
scroll to position [294, 0]
click at [359, 556] on div "FMG" at bounding box center [285, 549] width 293 height 35
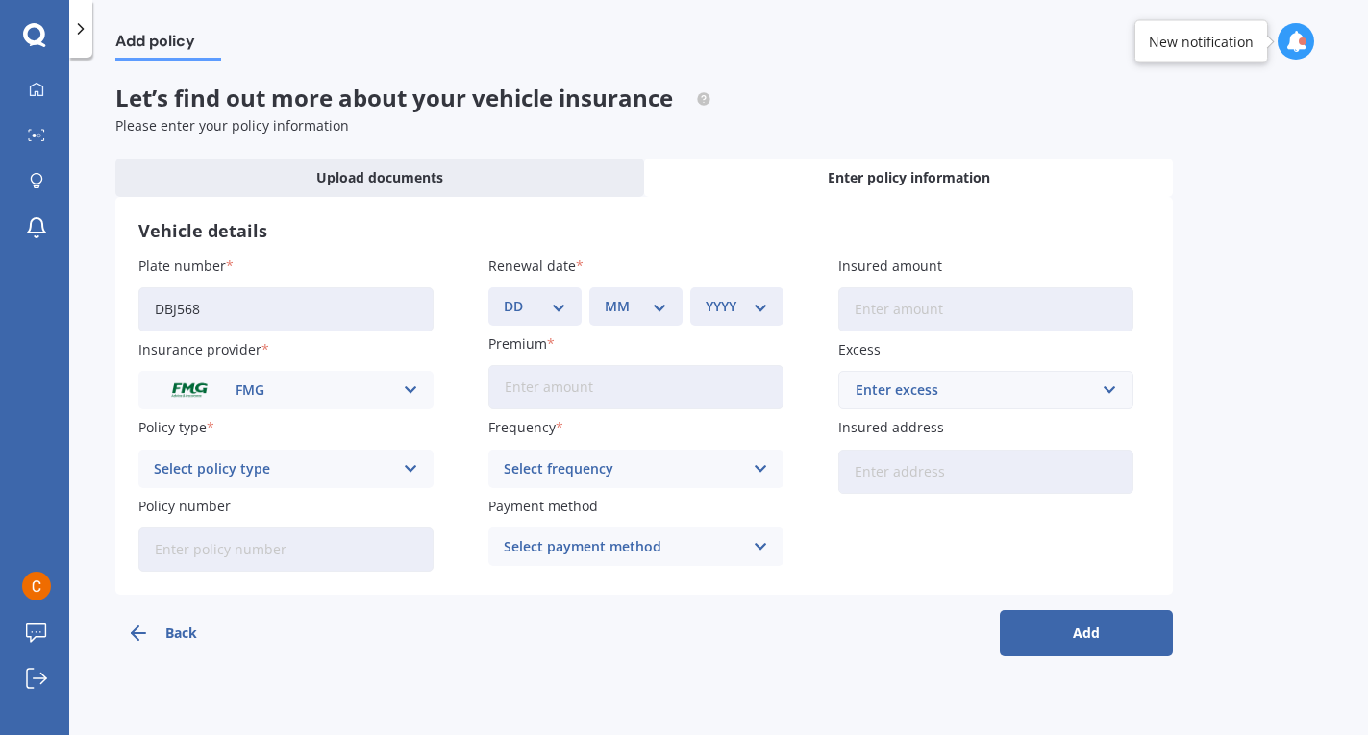
click at [425, 460] on div "Select policy type Essential - Fire Only Essential - Fire and Theft Essential -…" at bounding box center [285, 469] width 295 height 38
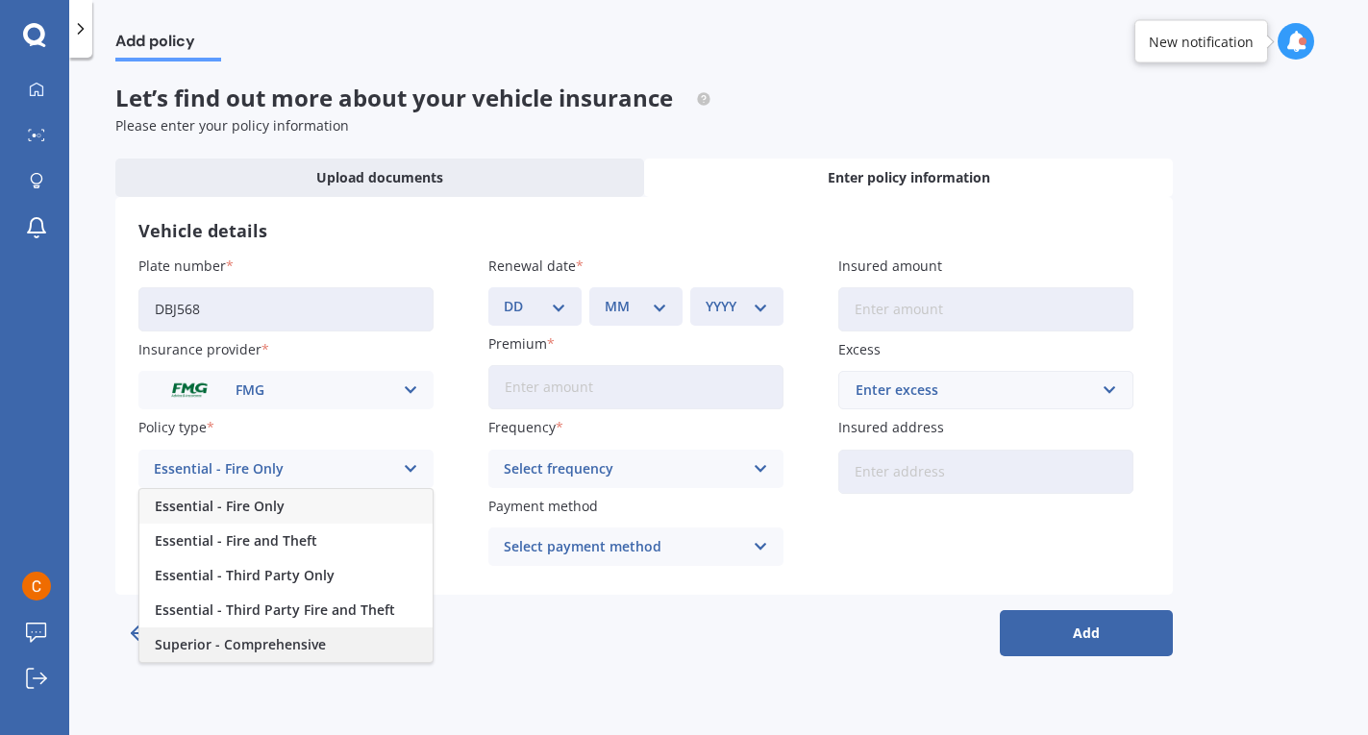
click at [362, 643] on div "Superior - Comprehensive" at bounding box center [285, 645] width 293 height 35
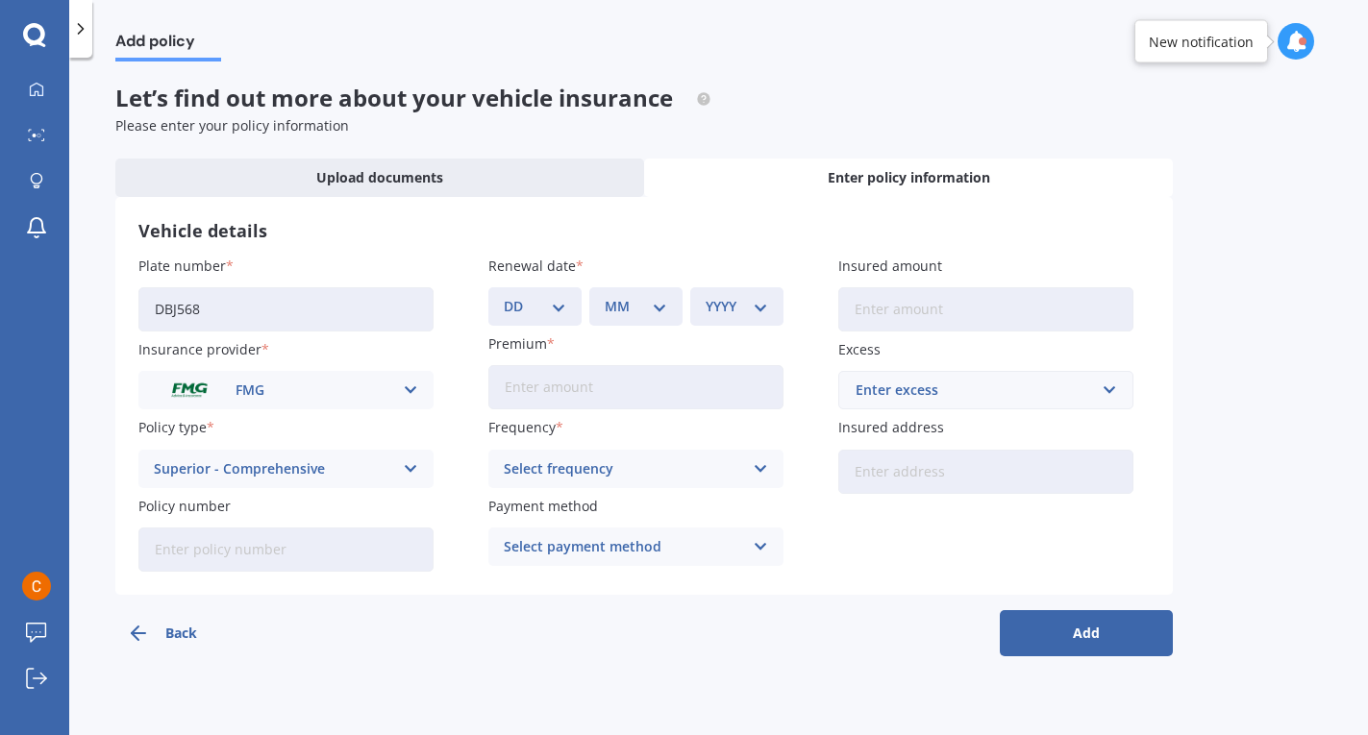
click at [558, 311] on select "DD 01 02 03 04 05 06 07 08 09 10 11 12 13 14 15 16 17 18 19 20 21 22 23 24 25 2…" at bounding box center [535, 306] width 62 height 21
select select "09"
click at [629, 295] on div "MM 01 02 03 04 05 06 07 08 09 10 11 12" at bounding box center [635, 306] width 93 height 38
click at [629, 313] on select "MM 01 02 03 04 05 06 07 08 09 10 11 12" at bounding box center [636, 306] width 62 height 21
select select "01"
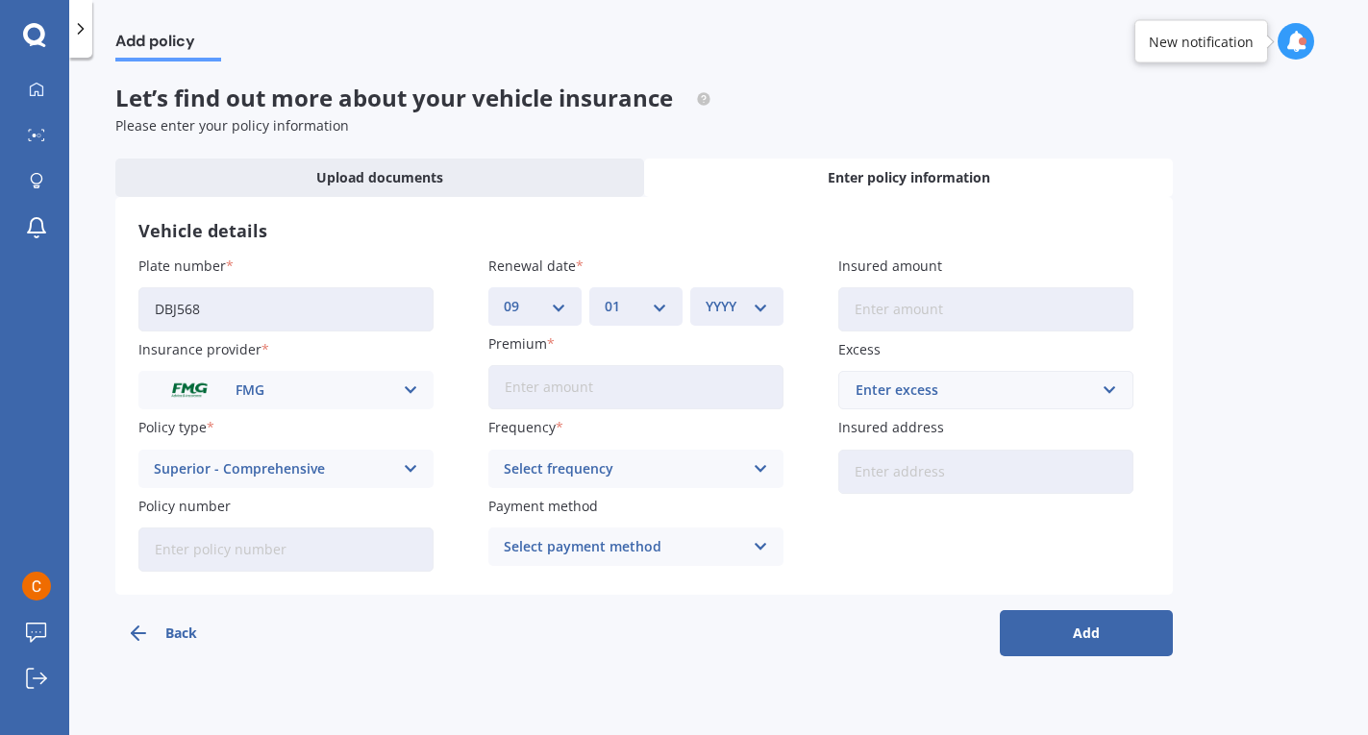
click at [723, 316] on select "YYYY 2027 2026 2025 2024 2023 2022 2021 2020 2019 2018 2017 2016 2015 2014 2013…" at bounding box center [737, 306] width 62 height 21
select select "2026"
click at [646, 388] on input "Premium" at bounding box center [635, 387] width 295 height 44
type input "$695.27"
click at [726, 455] on div "Select frequency Yearly Six-Monthly Quarterly Monthly Fortnightly Weekly" at bounding box center [635, 469] width 295 height 38
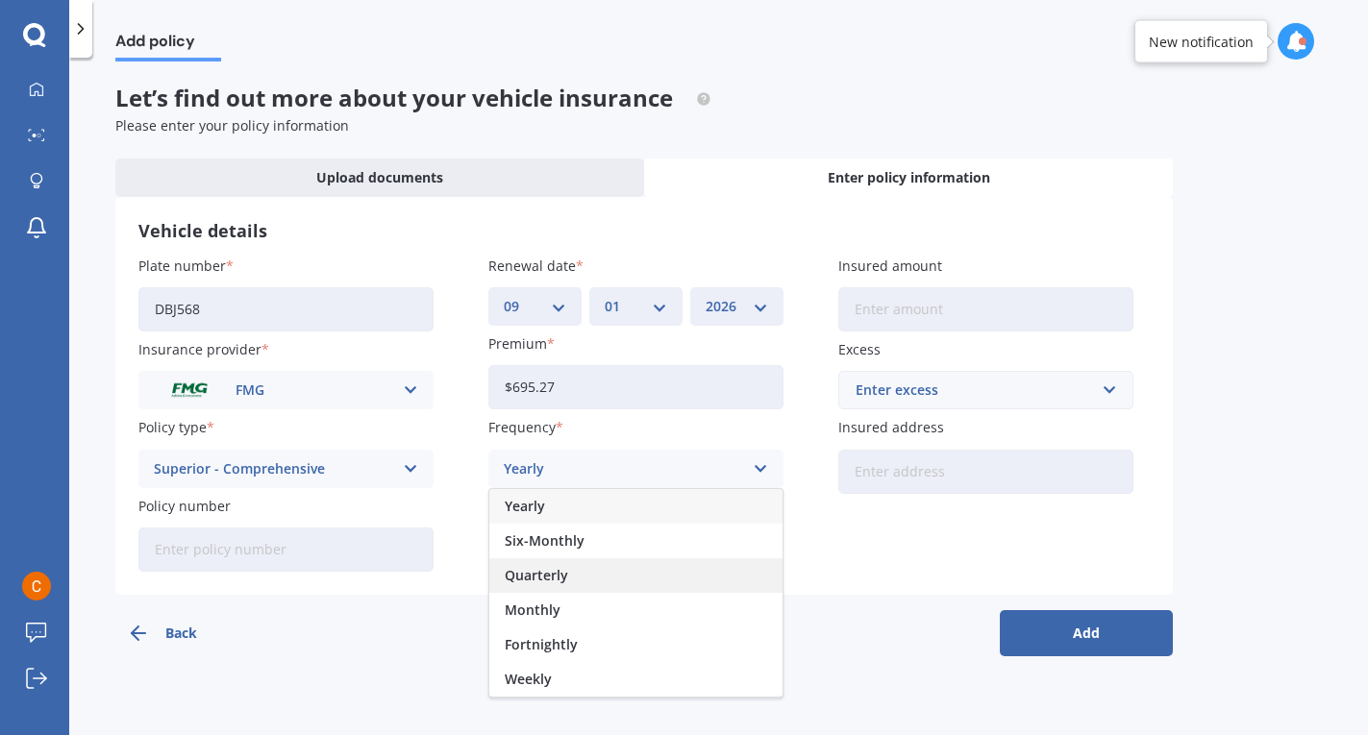
click at [672, 578] on div "Quarterly" at bounding box center [635, 576] width 293 height 35
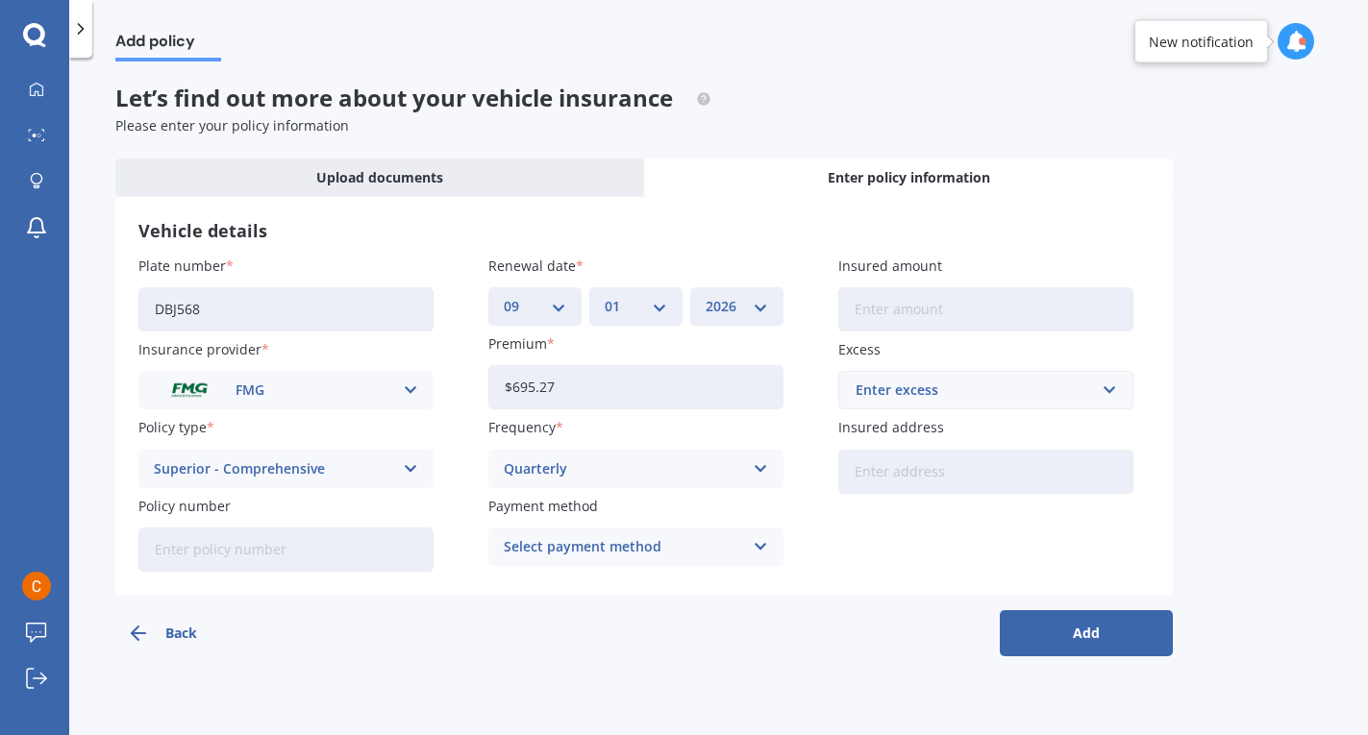
click at [702, 541] on div "Select payment method" at bounding box center [623, 546] width 239 height 21
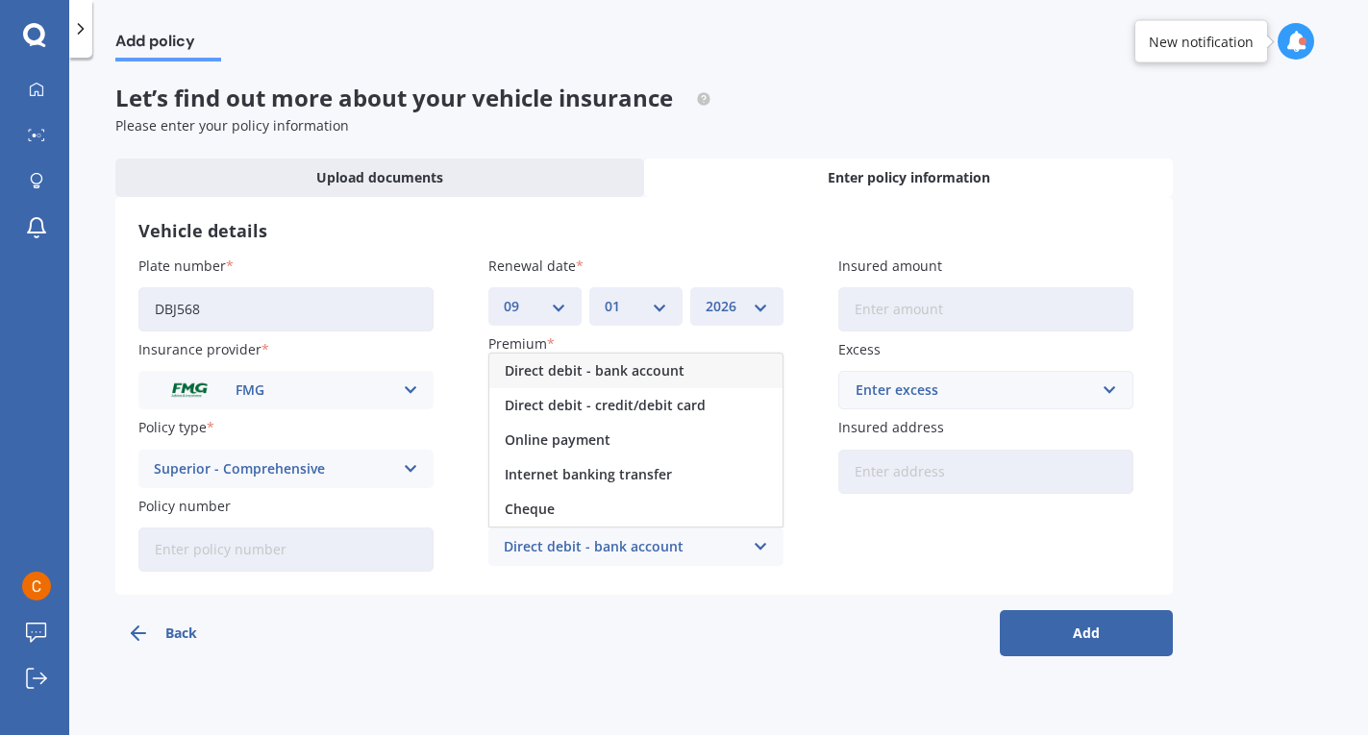
click at [703, 371] on div "Direct debit - bank account" at bounding box center [635, 371] width 293 height 35
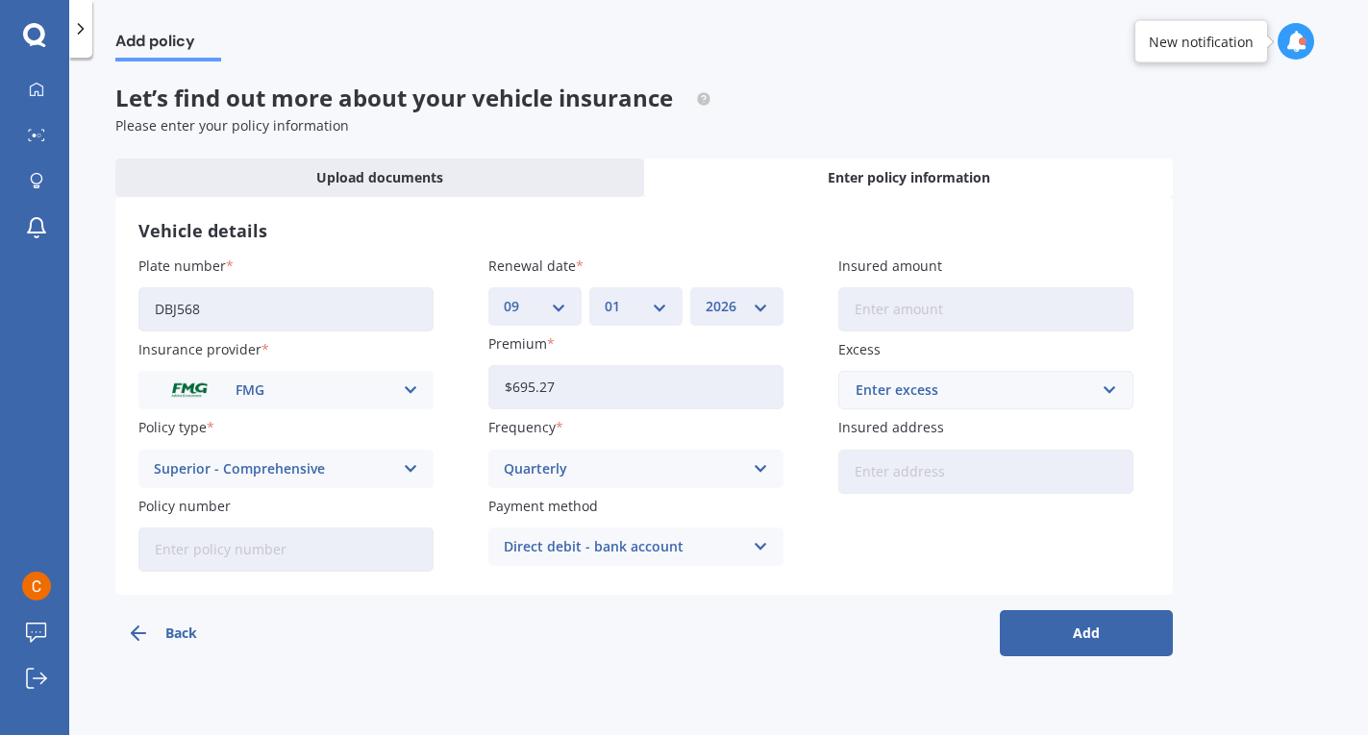
click at [907, 310] on input "Insured amount" at bounding box center [985, 309] width 295 height 44
type input "$4,547"
click at [1035, 380] on input "text" at bounding box center [979, 390] width 278 height 37
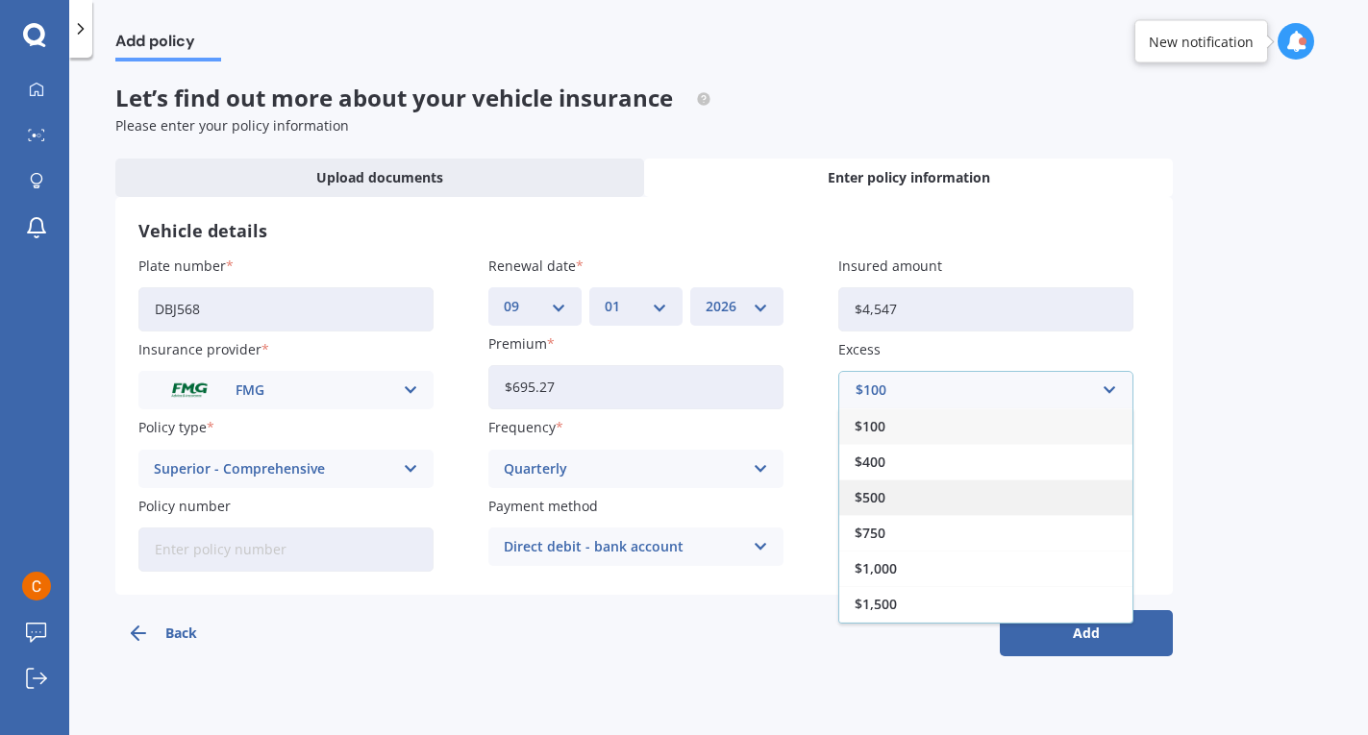
click at [1003, 495] on div "$500" at bounding box center [985, 498] width 293 height 36
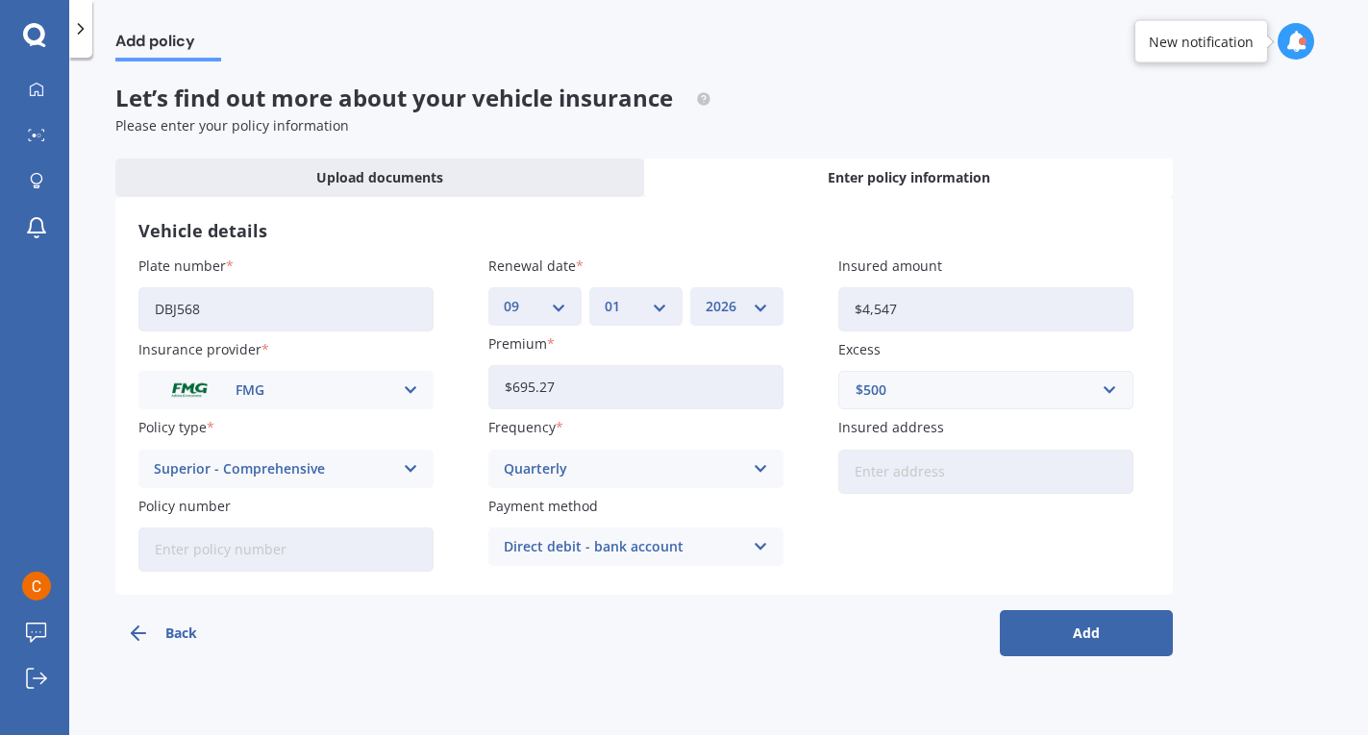
click at [989, 397] on div "$500" at bounding box center [974, 390] width 237 height 21
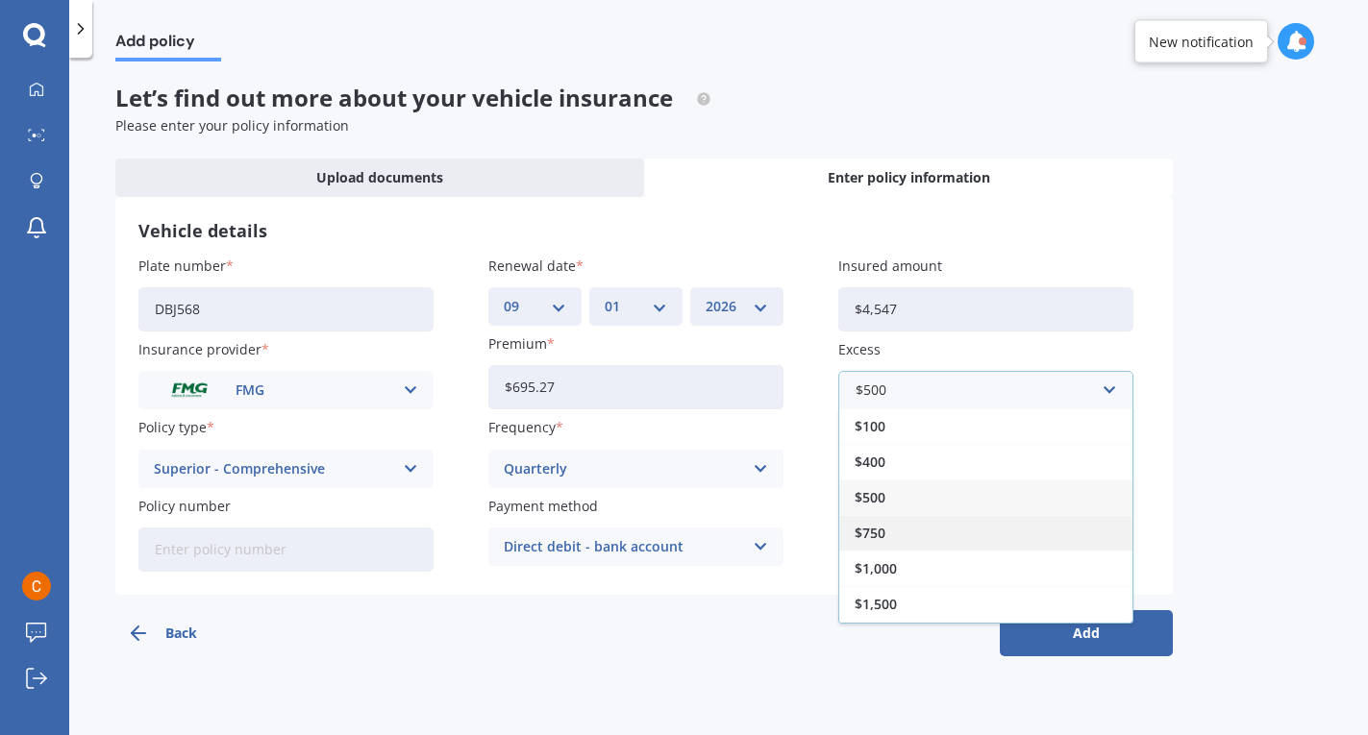
click at [975, 550] on div "$750" at bounding box center [985, 533] width 293 height 36
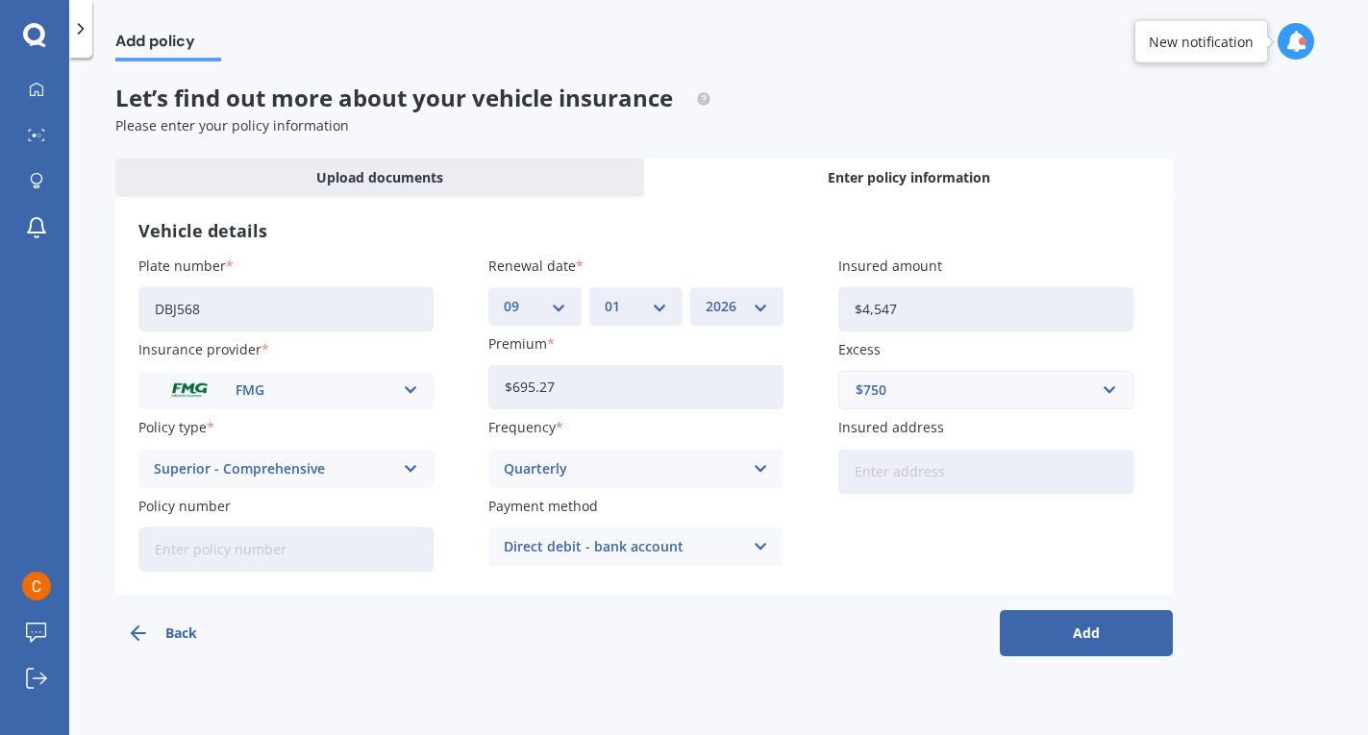
click at [894, 468] on input "Insured address" at bounding box center [985, 472] width 295 height 44
type input "[STREET_ADDRESS]"
click at [1055, 635] on button "Add" at bounding box center [1086, 633] width 173 height 46
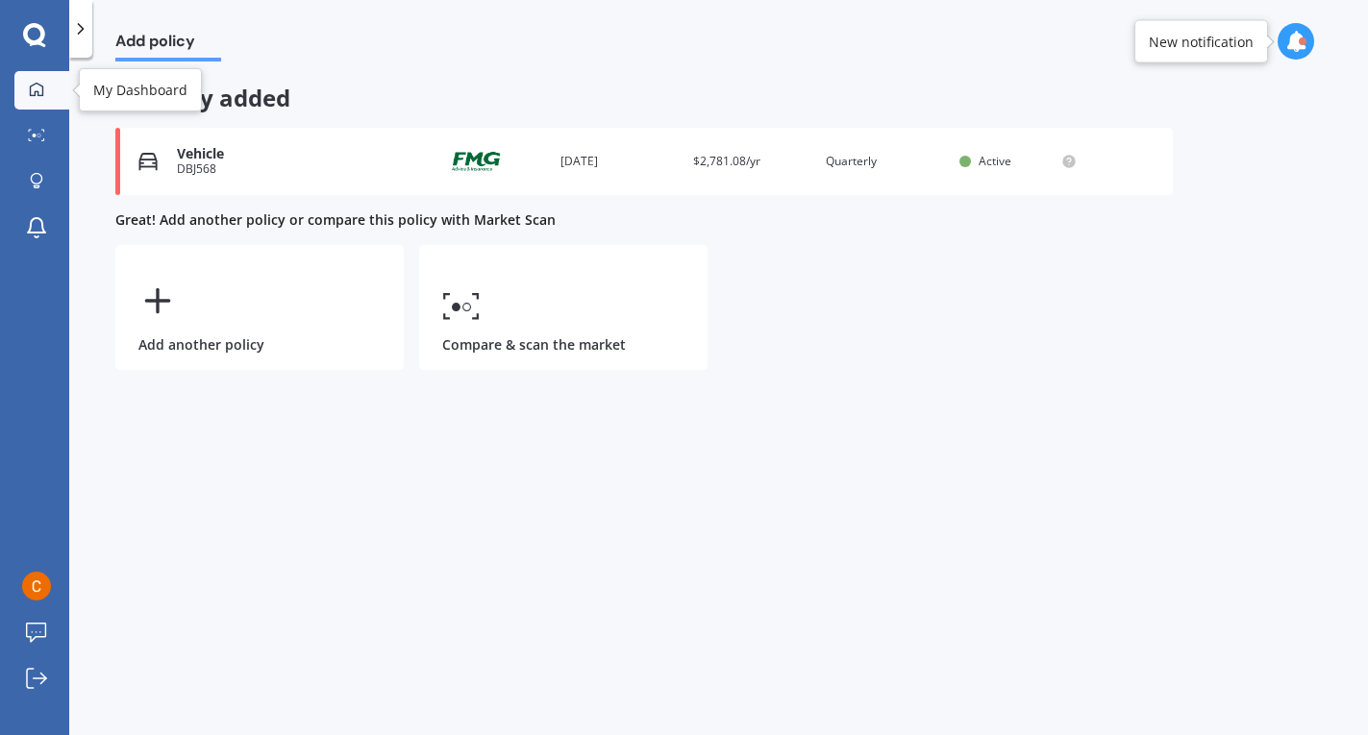
click at [45, 88] on div at bounding box center [36, 90] width 29 height 17
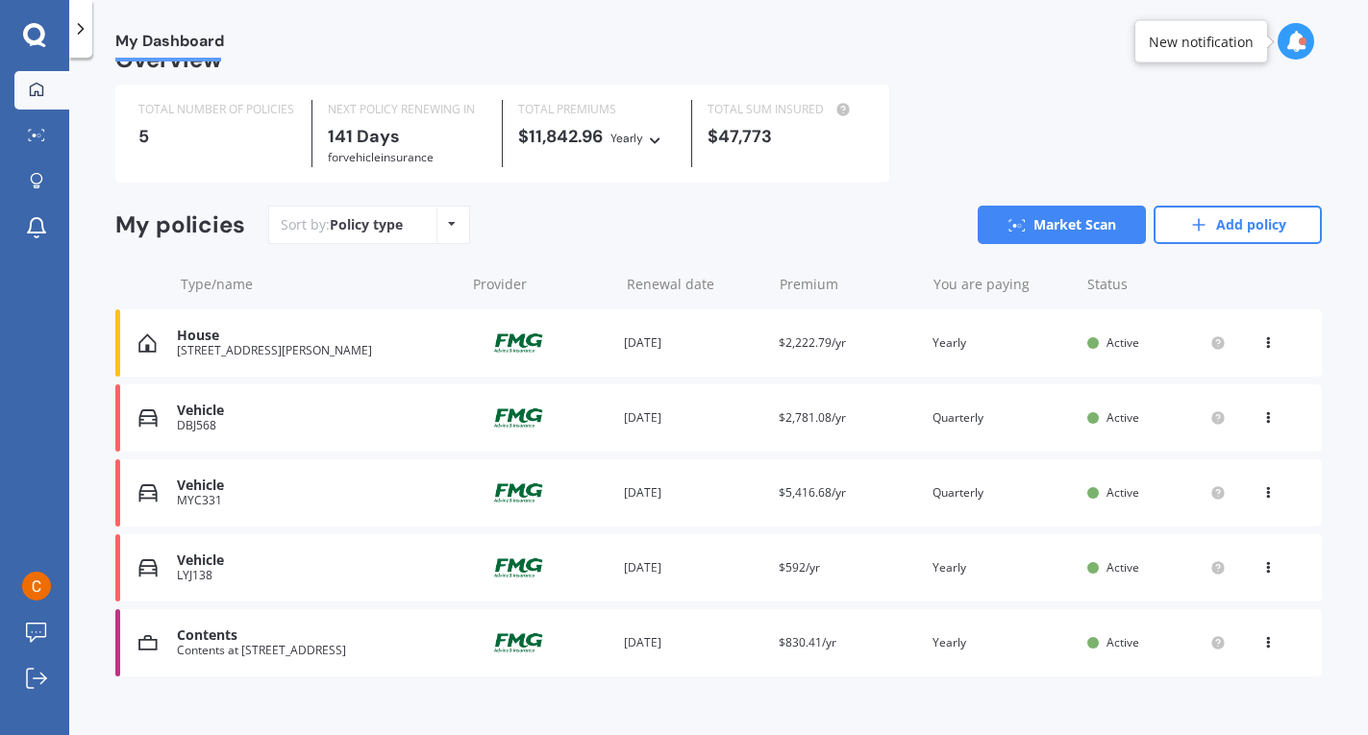
scroll to position [58, 0]
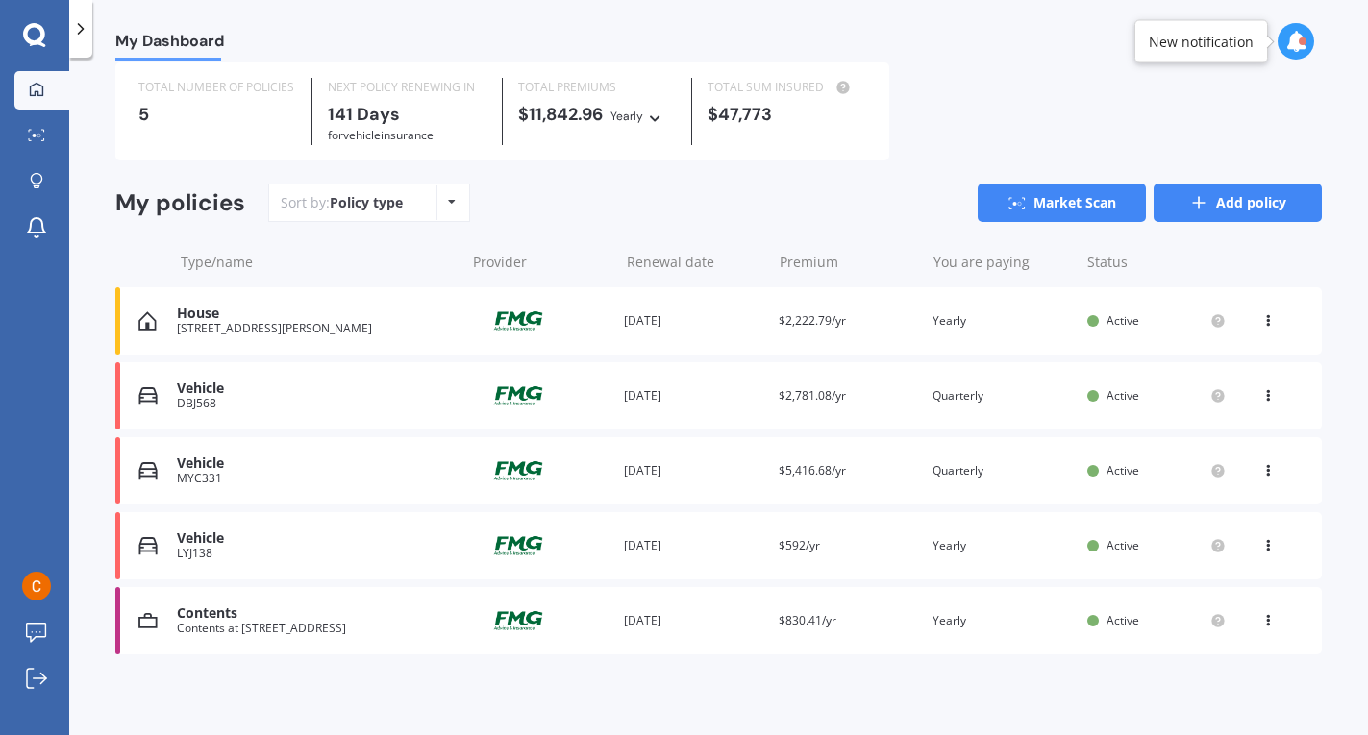
click at [1191, 207] on icon at bounding box center [1198, 202] width 19 height 19
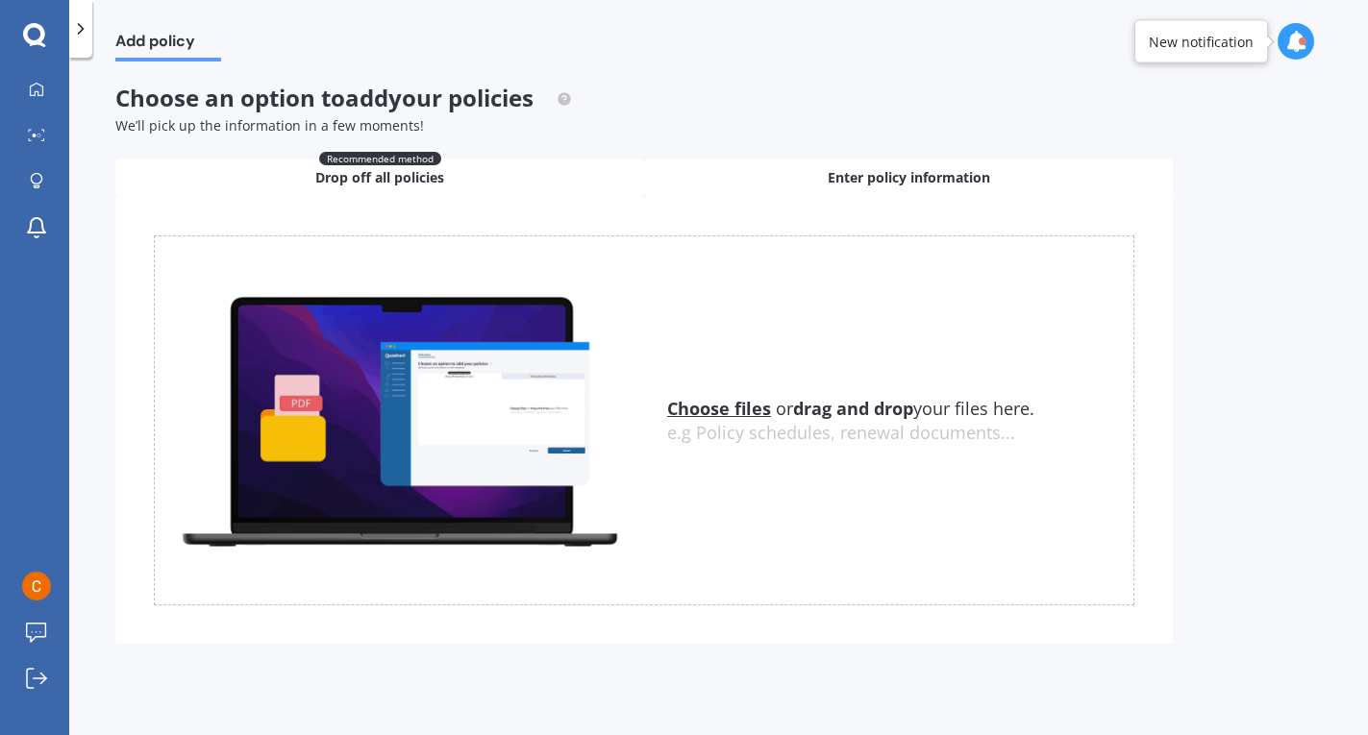
click at [845, 179] on span "Enter policy information" at bounding box center [909, 177] width 162 height 19
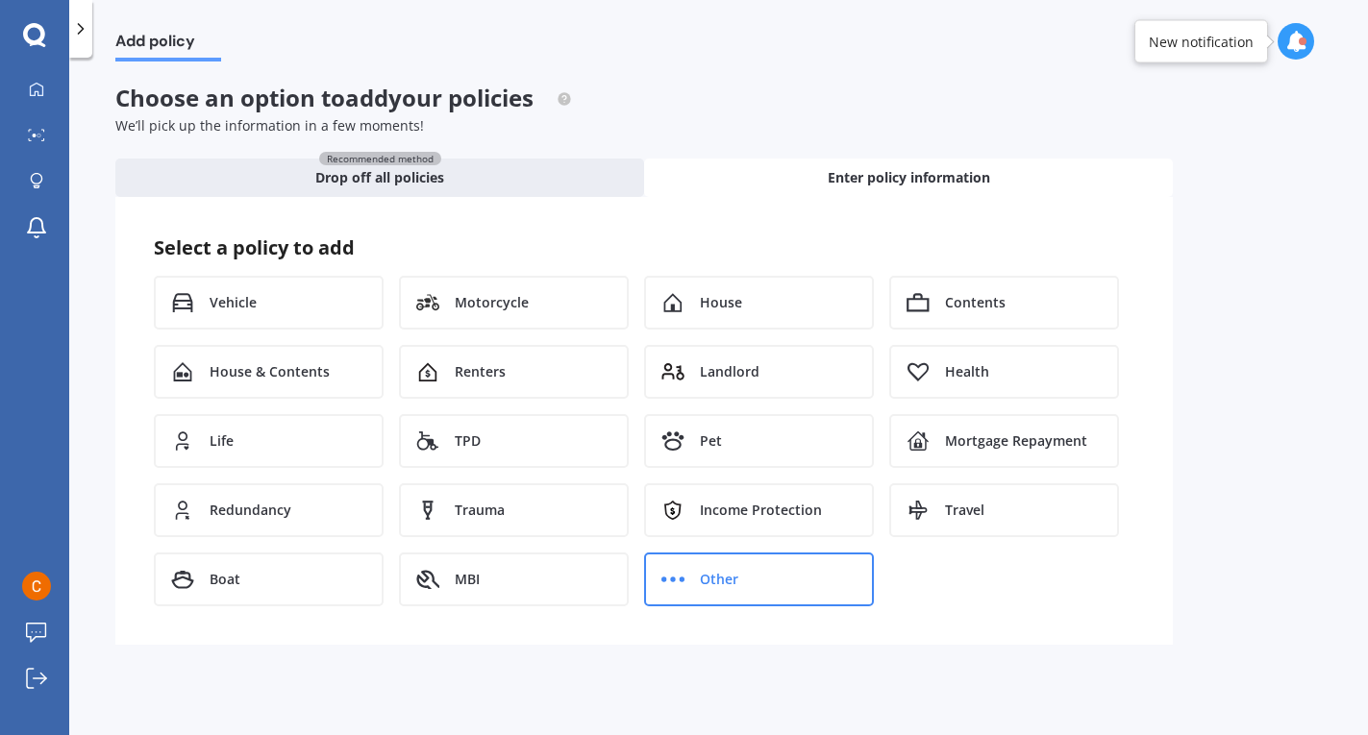
click at [707, 582] on span "Other" at bounding box center [719, 579] width 38 height 19
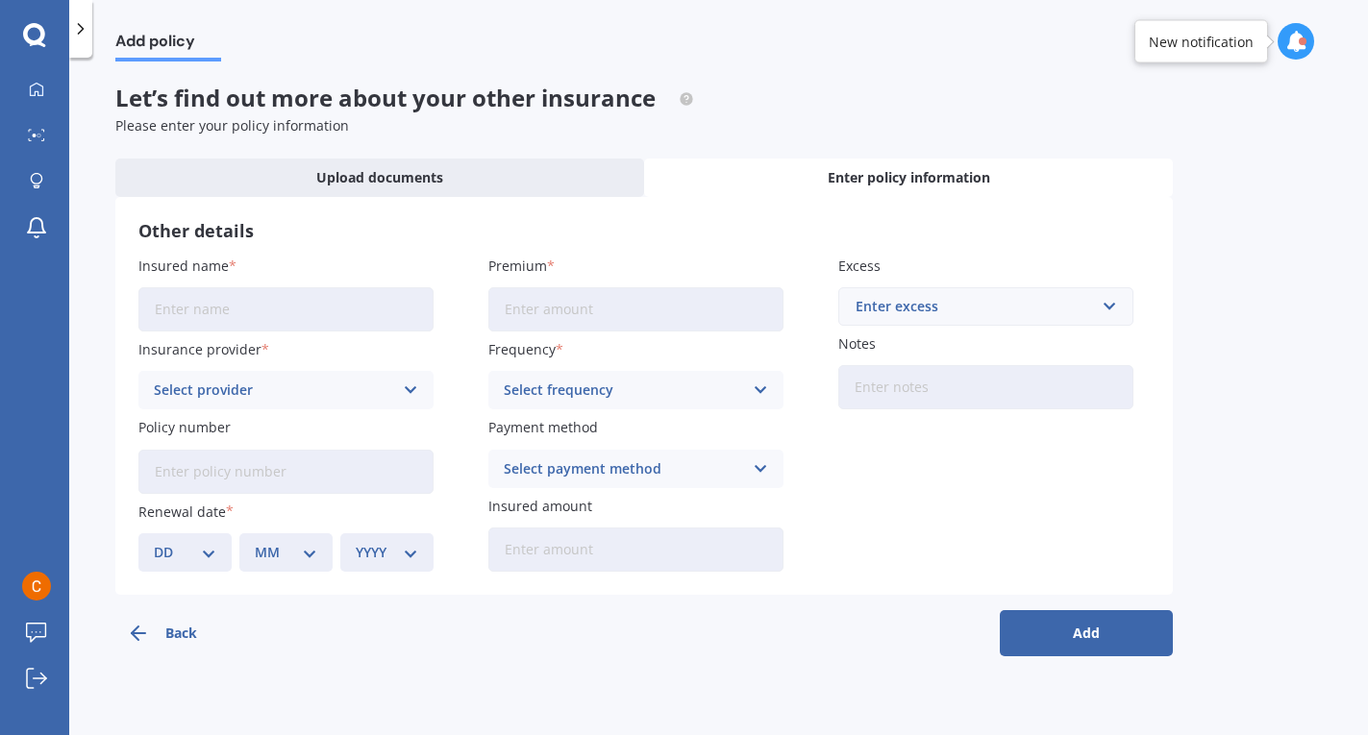
click at [172, 646] on button "Back" at bounding box center [201, 633] width 173 height 46
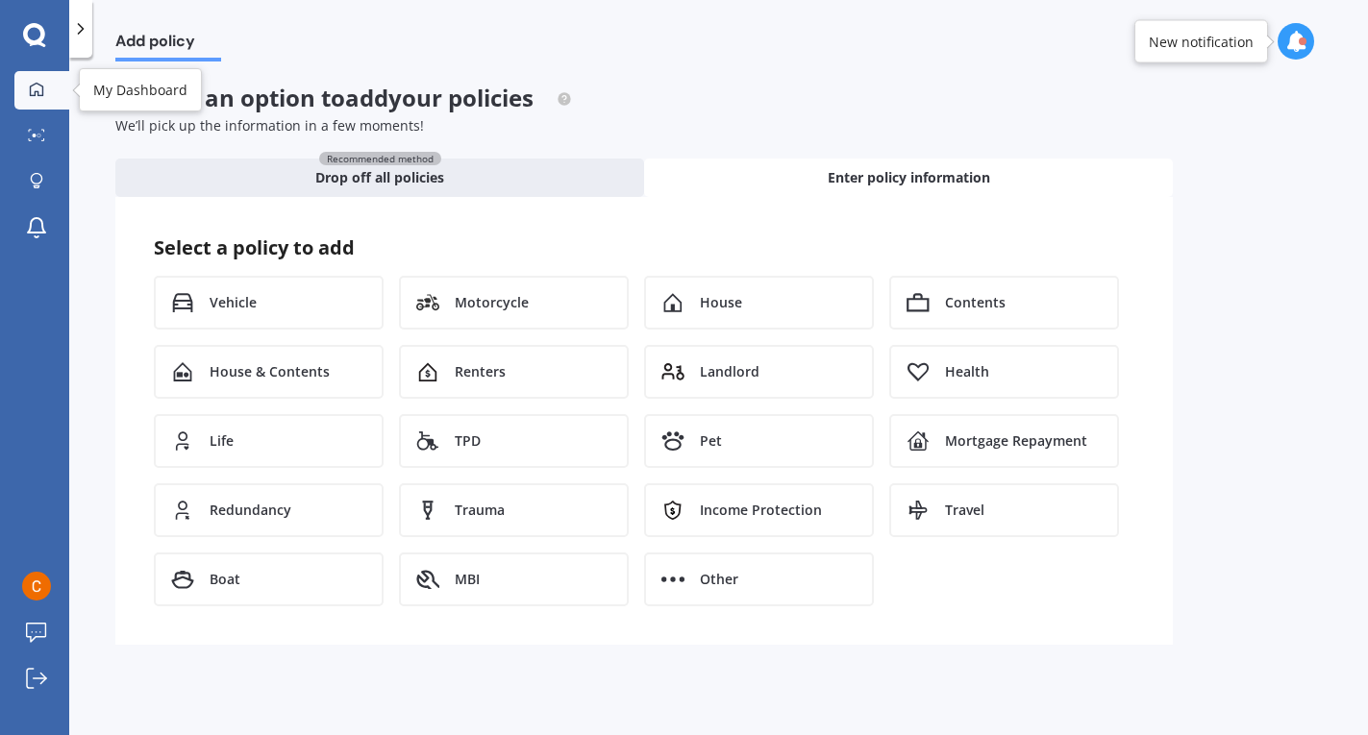
click at [36, 89] on icon at bounding box center [36, 89] width 15 height 15
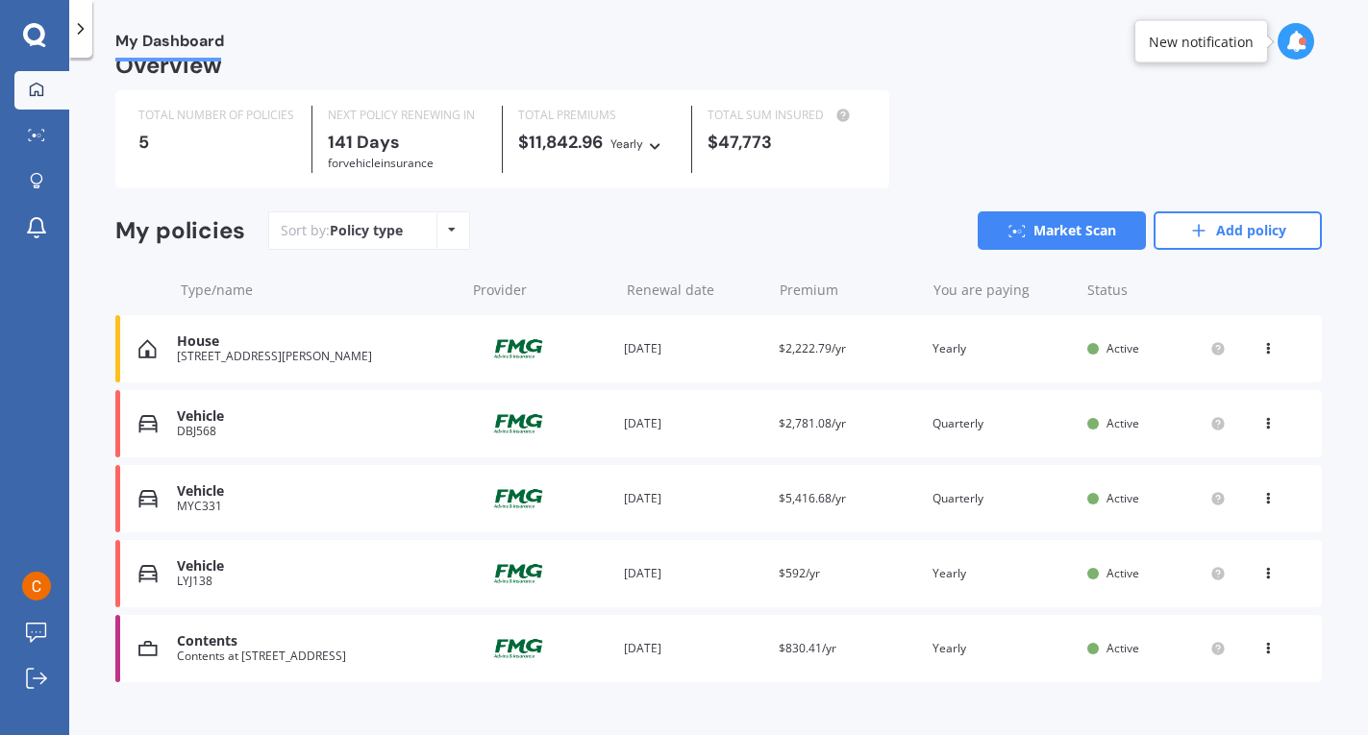
scroll to position [58, 0]
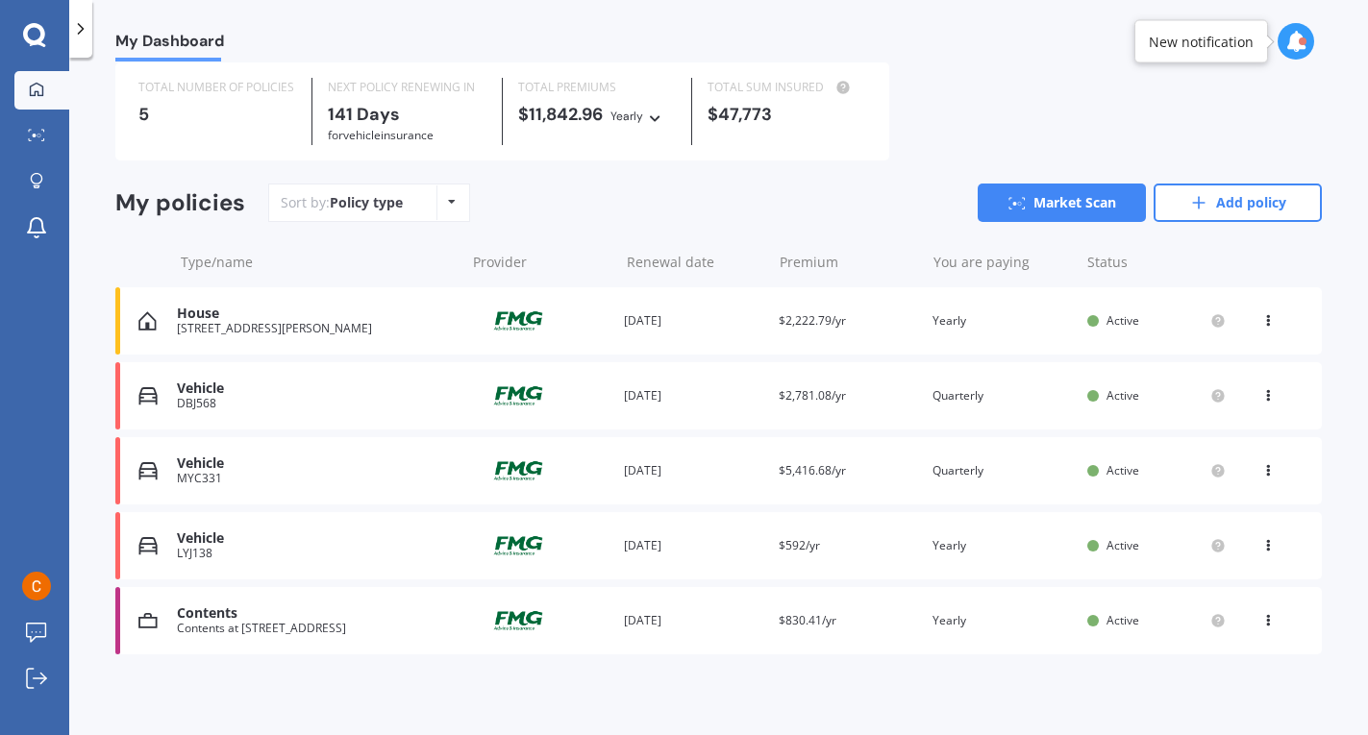
click at [867, 389] on div "Premium $2,781.08/yr" at bounding box center [848, 395] width 138 height 19
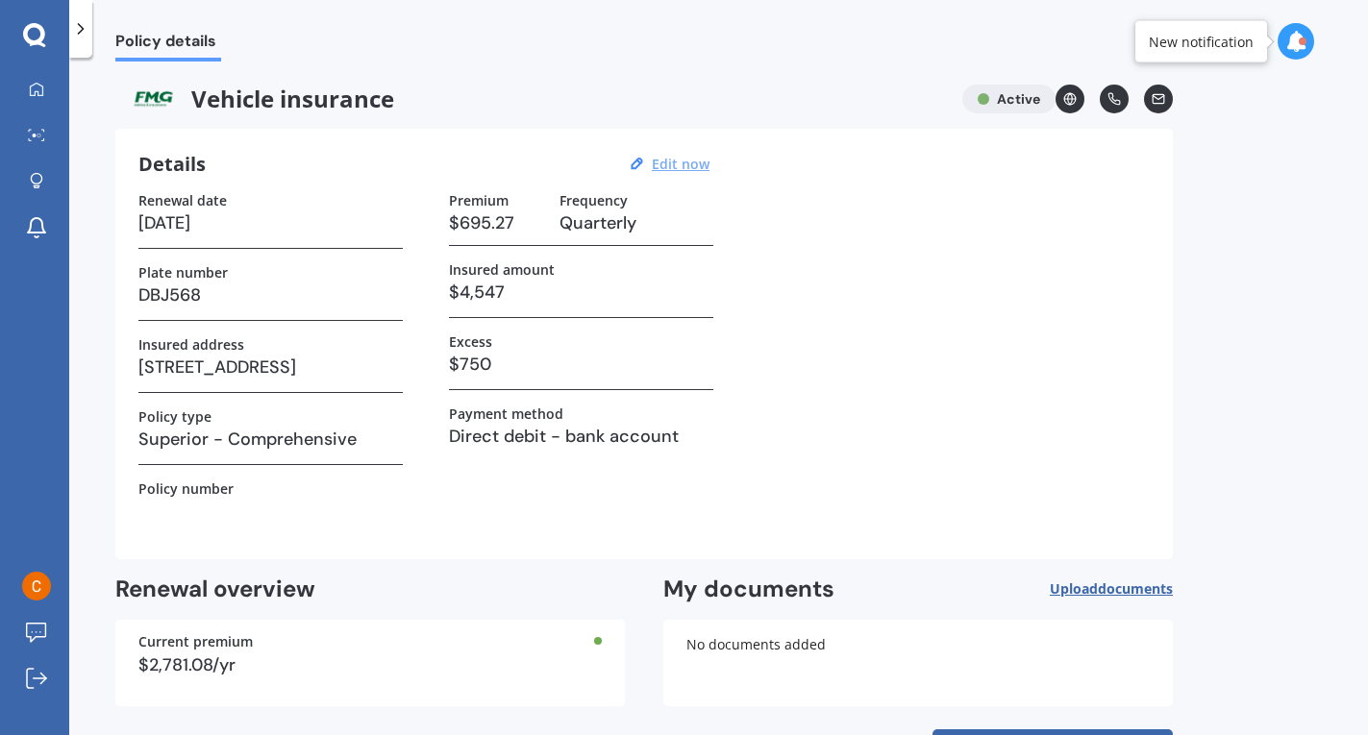
click at [673, 158] on u "Edit now" at bounding box center [681, 164] width 58 height 18
select select "09"
select select "01"
select select "2026"
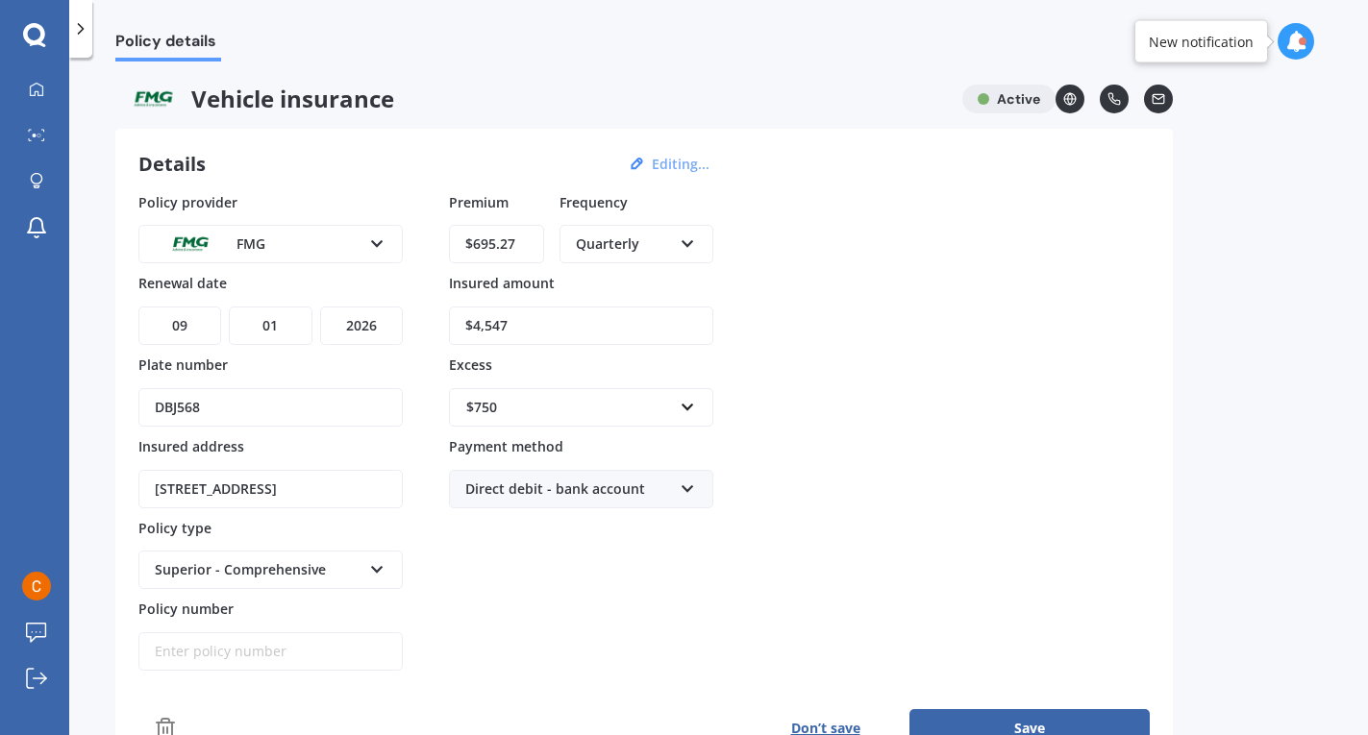
click at [679, 253] on div "Quarterly Yearly Six-Monthly Quarterly Monthly Fortnightly Weekly" at bounding box center [637, 244] width 154 height 38
click at [655, 278] on div "Yearly" at bounding box center [636, 280] width 150 height 35
click at [1019, 723] on button "Save" at bounding box center [1029, 728] width 240 height 38
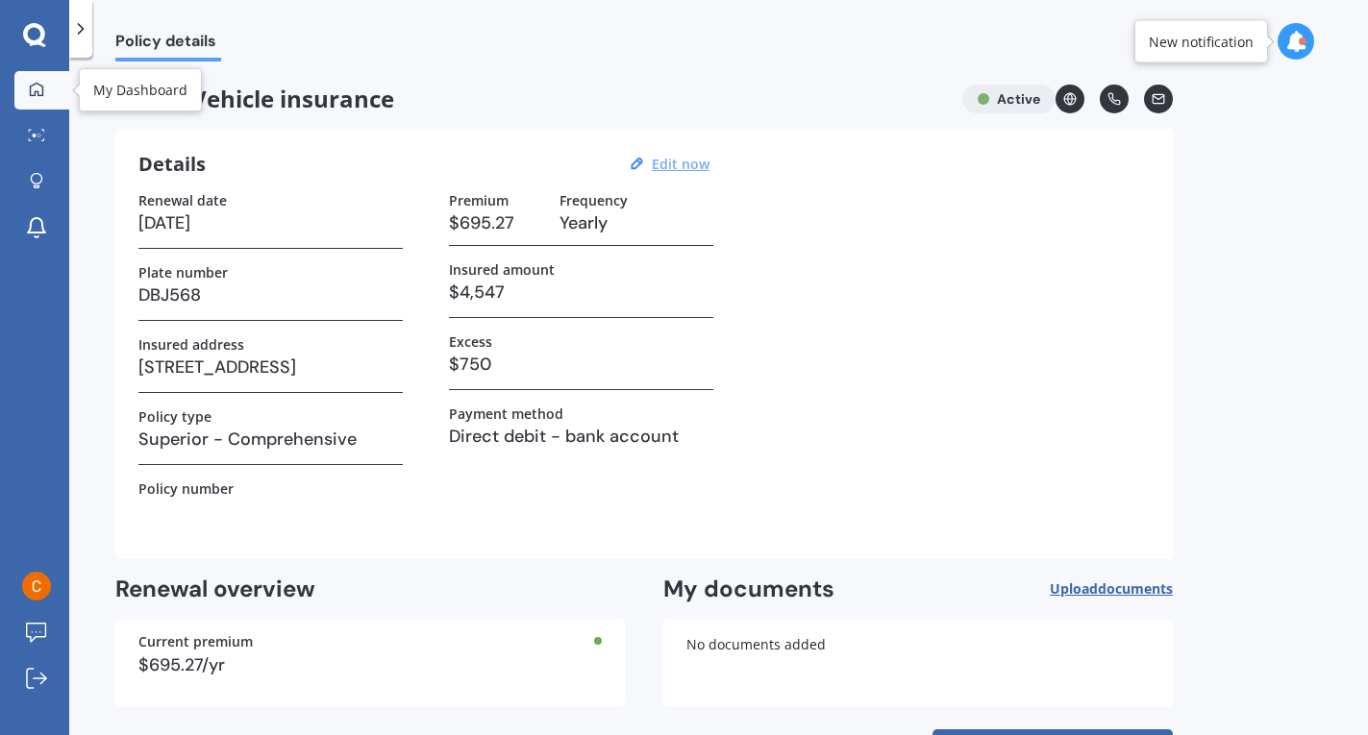
click at [40, 87] on icon at bounding box center [36, 89] width 15 height 15
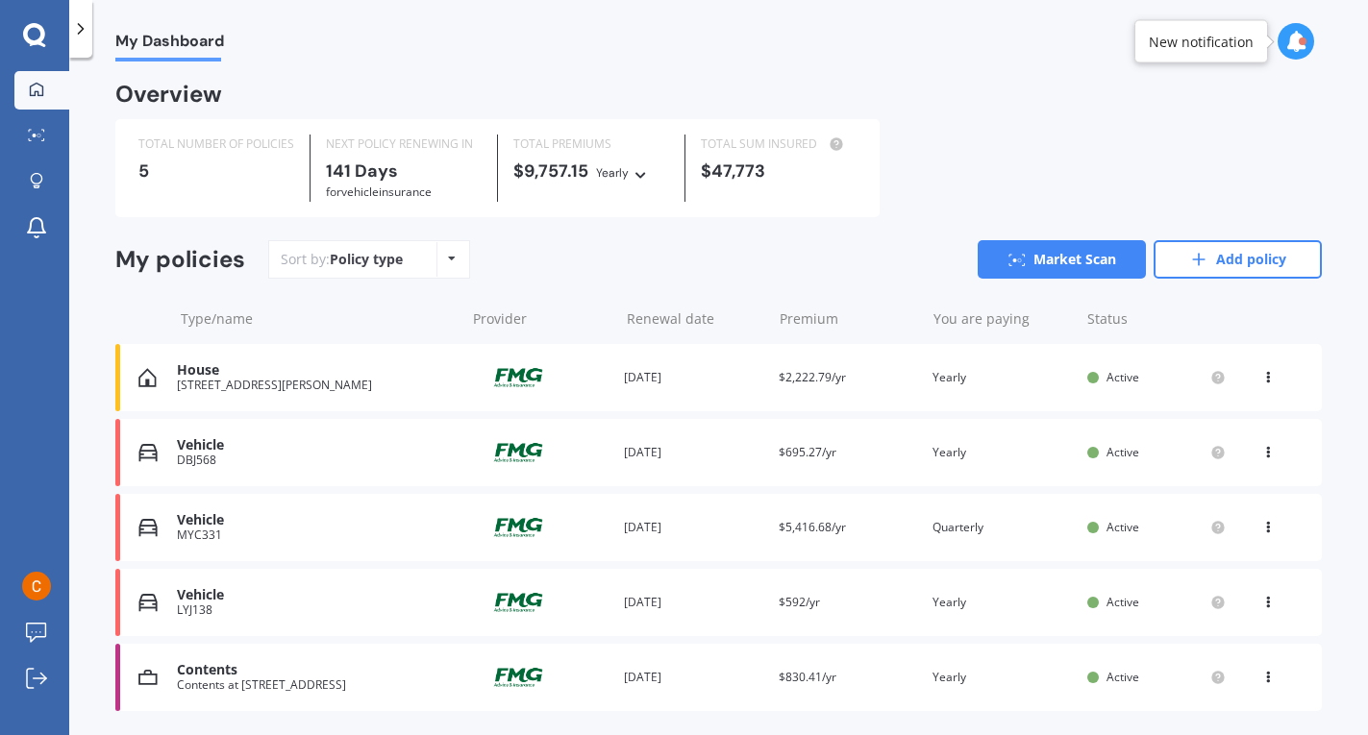
click at [1261, 522] on icon at bounding box center [1267, 524] width 13 height 12
click at [1257, 523] on div "View option" at bounding box center [1226, 527] width 190 height 35
click at [832, 542] on div "Vehicle MYC331 Provider Renewal date [DATE] Premium $5,416.68/yr You are paying…" at bounding box center [718, 527] width 1207 height 67
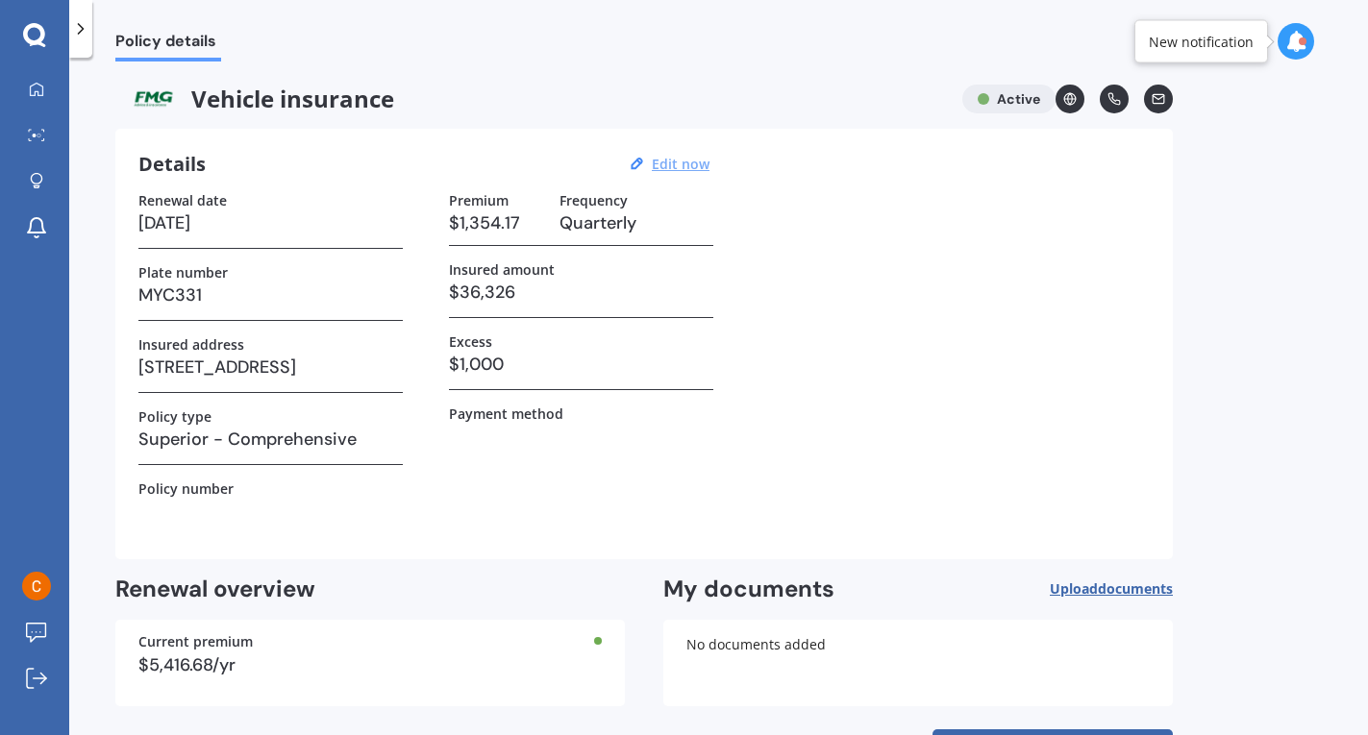
click at [677, 167] on u "Edit now" at bounding box center [681, 164] width 58 height 18
select select "09"
select select "01"
select select "2026"
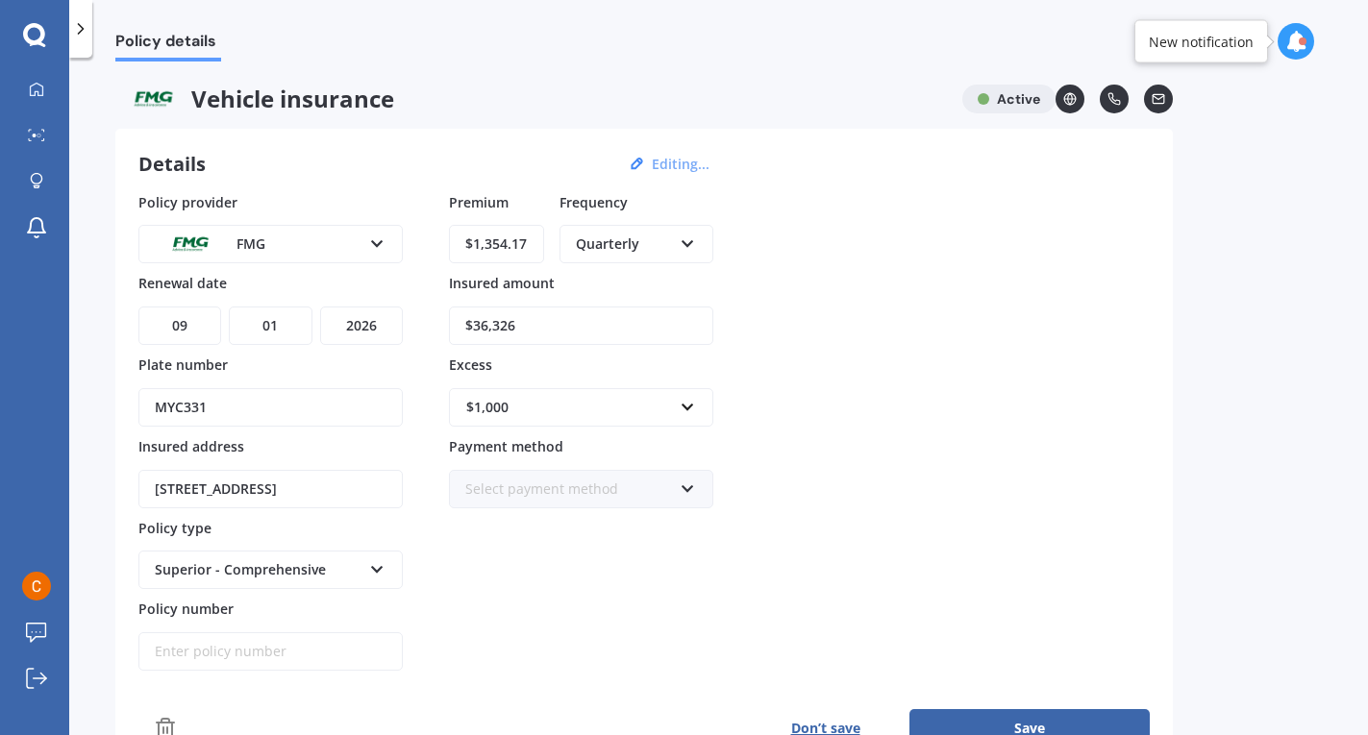
click at [707, 237] on div "Quarterly Yearly Six-Monthly Quarterly Monthly Fortnightly Weekly" at bounding box center [637, 244] width 154 height 38
click at [646, 268] on div "Yearly" at bounding box center [636, 280] width 150 height 35
click at [958, 721] on button "Save" at bounding box center [1029, 728] width 240 height 38
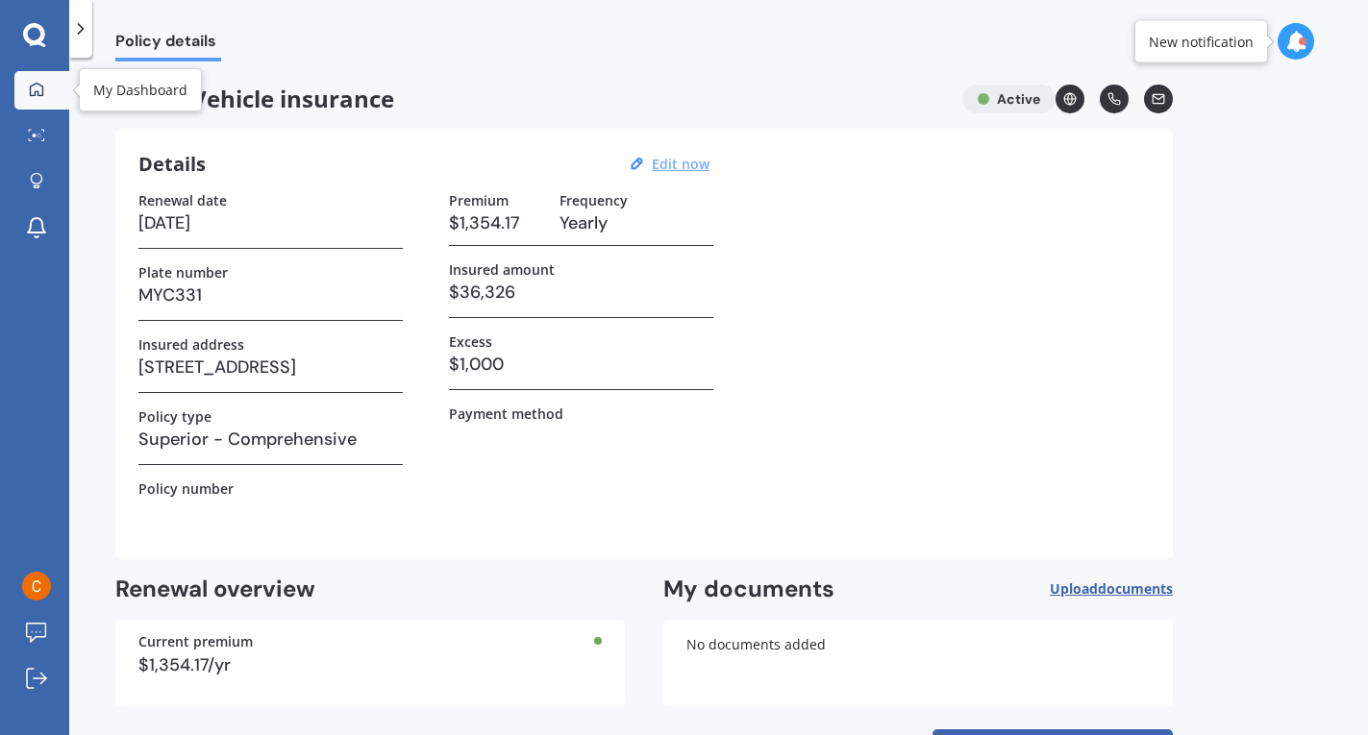
click at [42, 92] on icon at bounding box center [36, 88] width 13 height 13
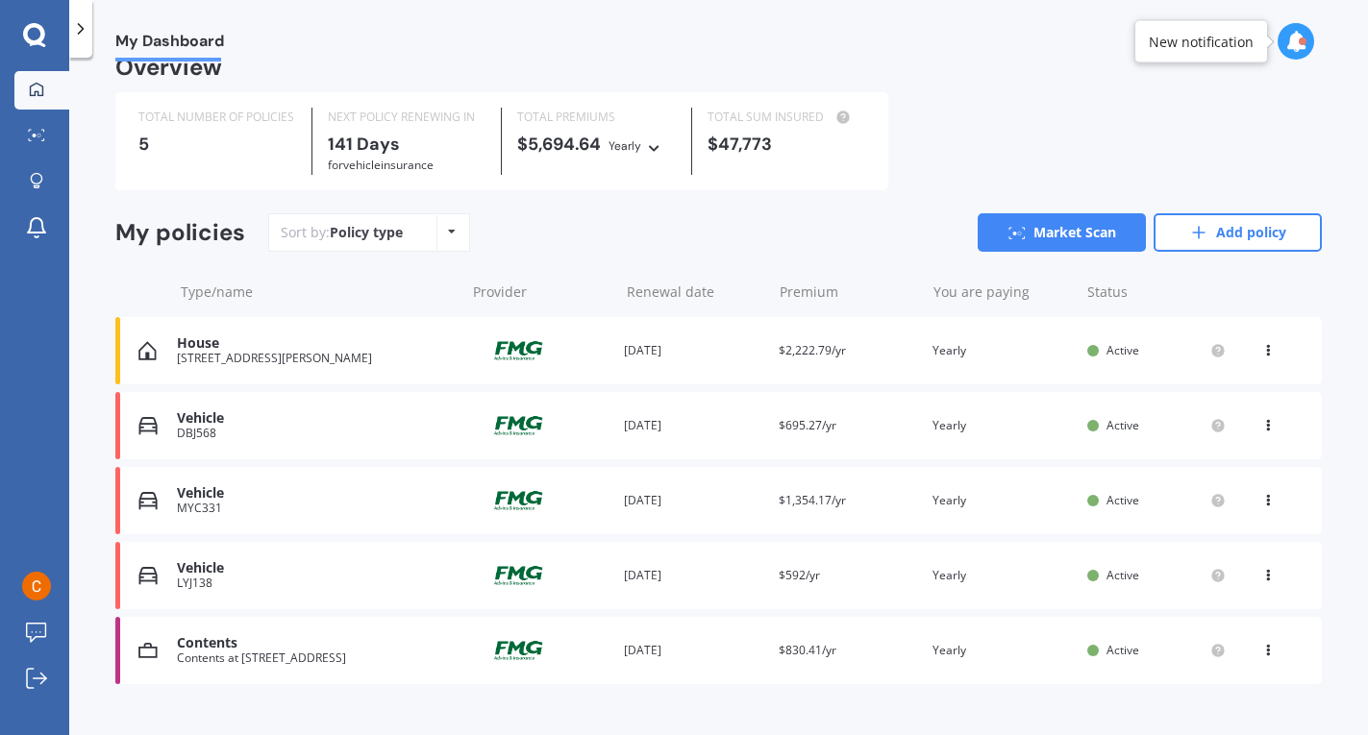
scroll to position [58, 0]
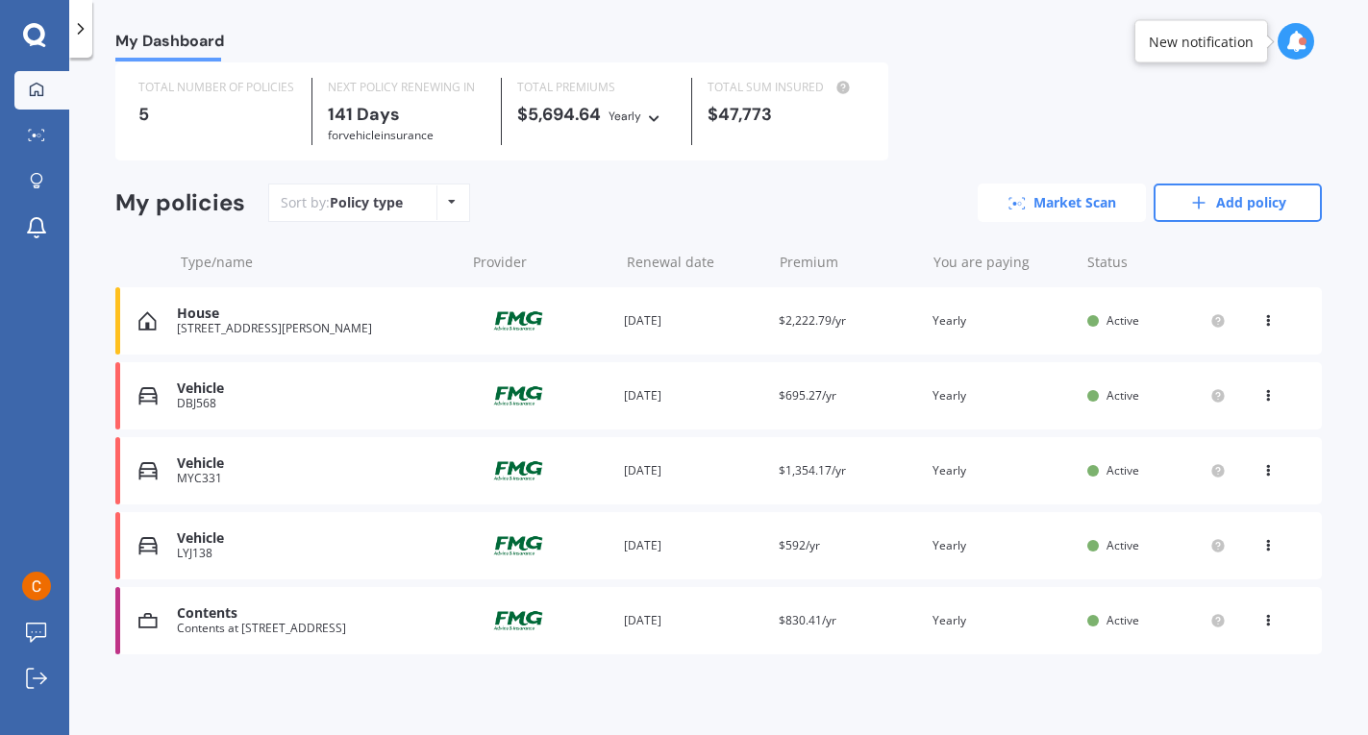
click at [1019, 203] on link "Market Scan" at bounding box center [1062, 203] width 168 height 38
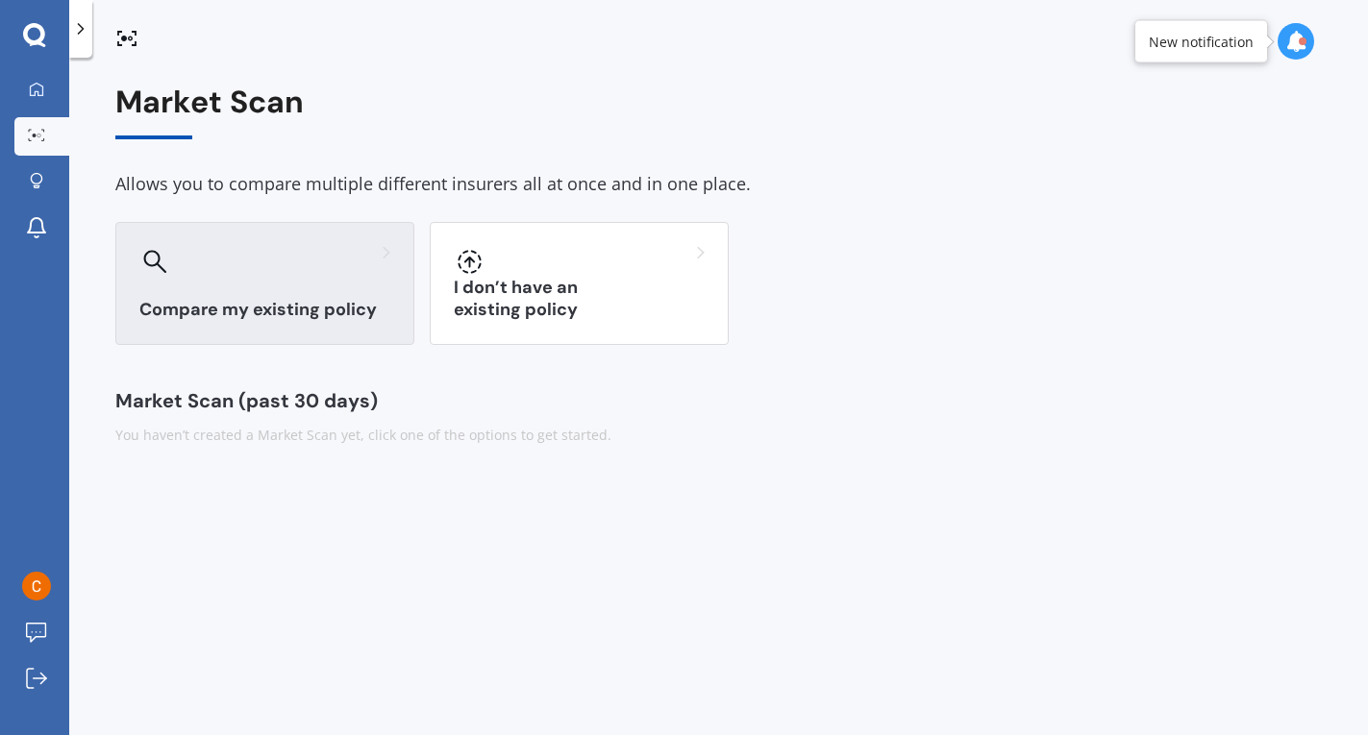
click at [310, 286] on div "Compare my existing policy" at bounding box center [264, 283] width 299 height 123
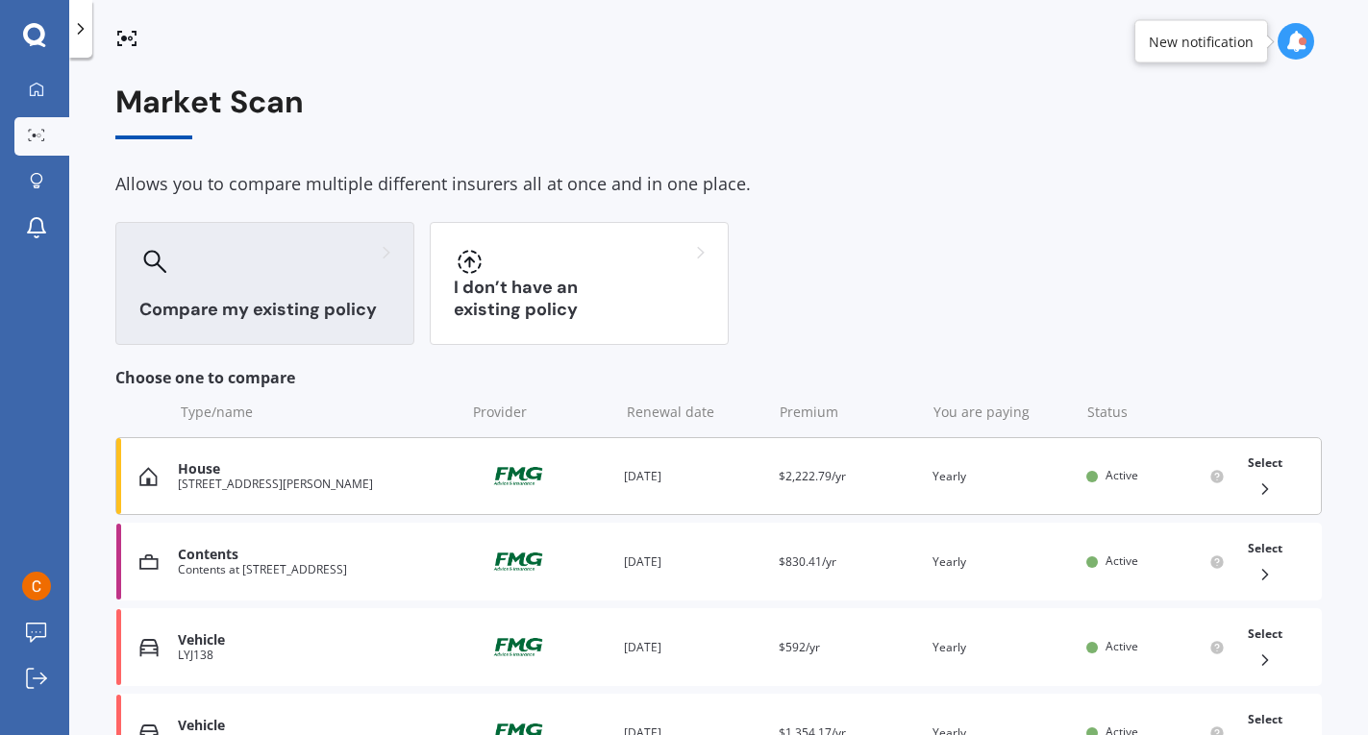
click at [595, 471] on div "Provider" at bounding box center [539, 477] width 138 height 37
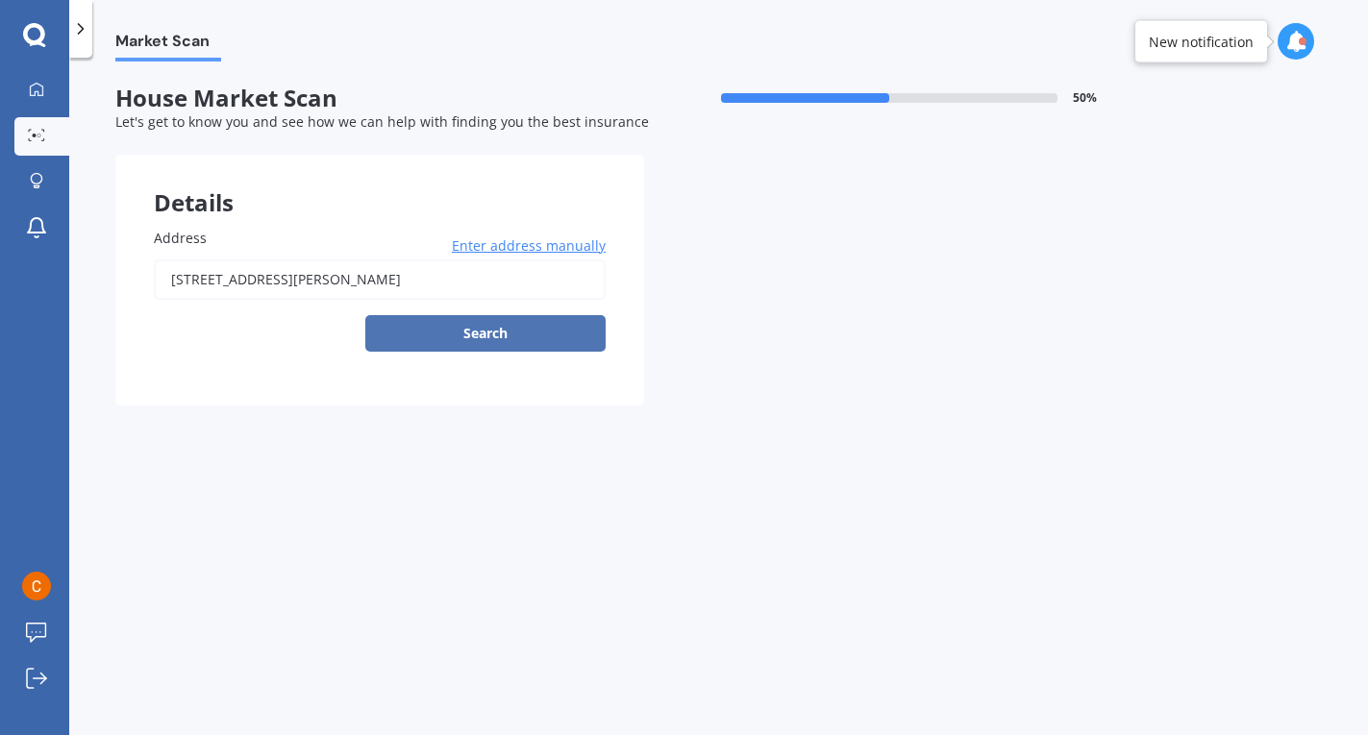
click at [545, 335] on button "Search" at bounding box center [485, 333] width 240 height 37
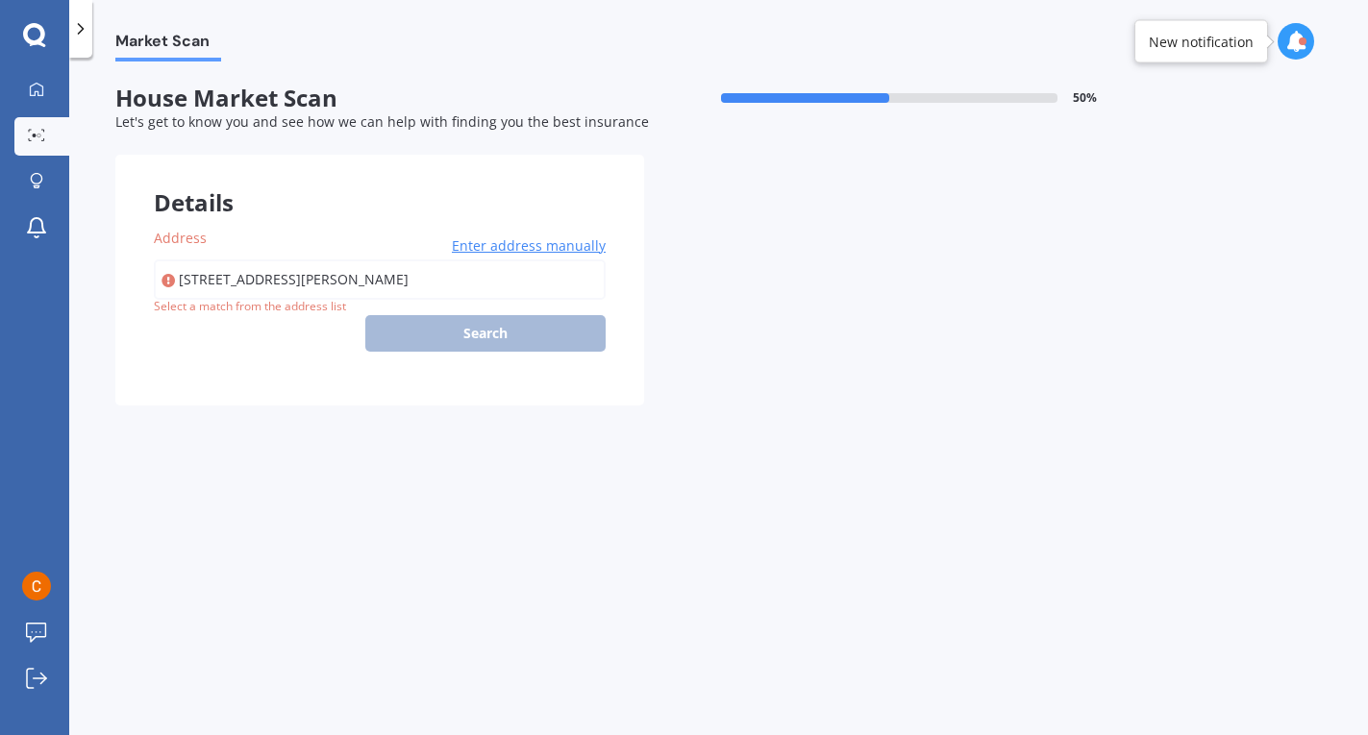
type input "[STREET_ADDRESS][PERSON_NAME]"
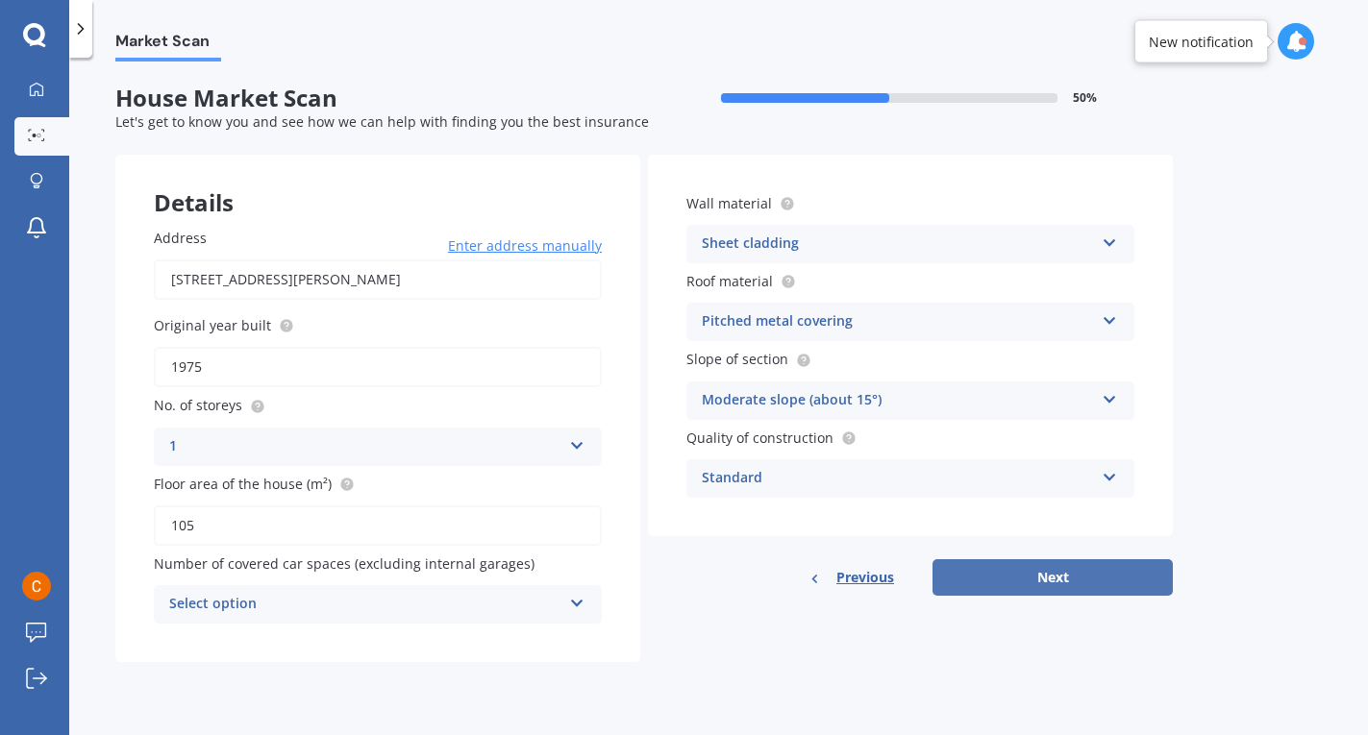
click at [992, 586] on button "Next" at bounding box center [1053, 578] width 240 height 37
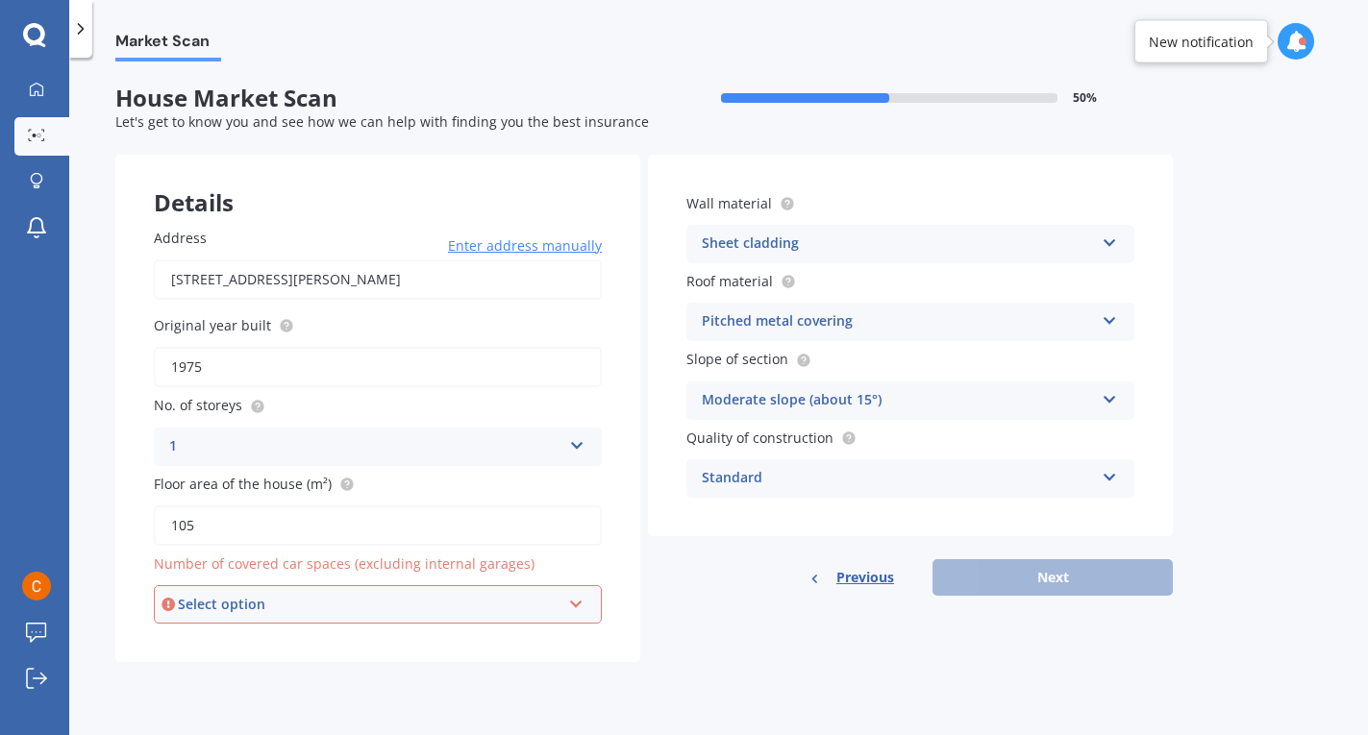
click at [482, 612] on div "Select option" at bounding box center [369, 604] width 383 height 21
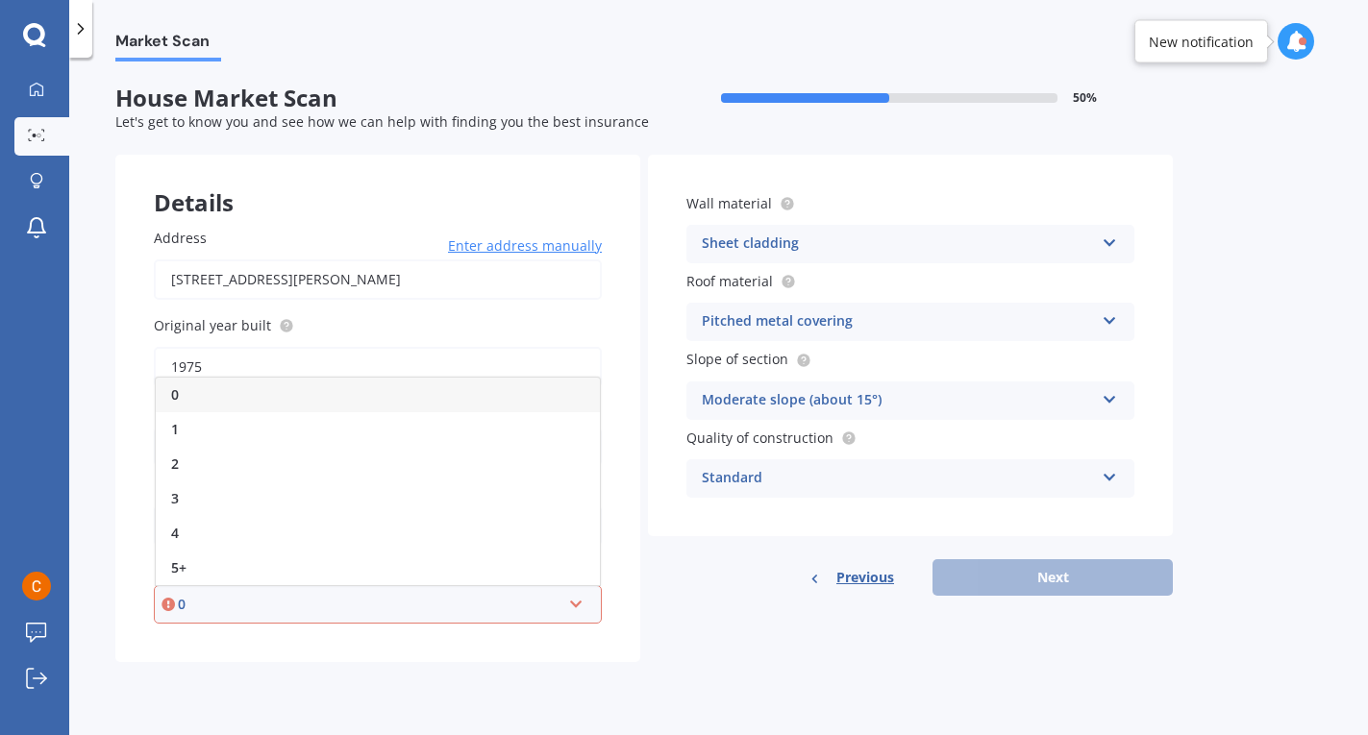
click at [482, 612] on div "0" at bounding box center [369, 604] width 383 height 21
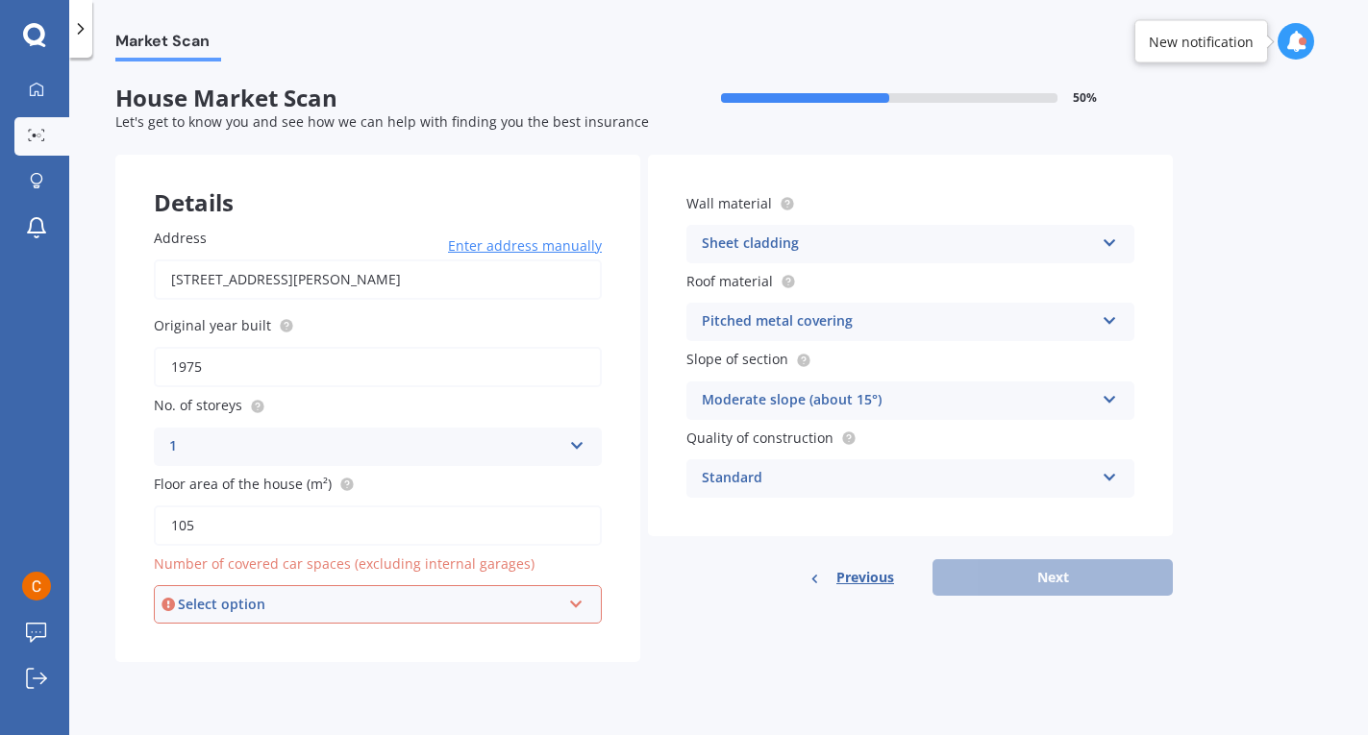
click at [484, 612] on div "Select option" at bounding box center [369, 604] width 383 height 21
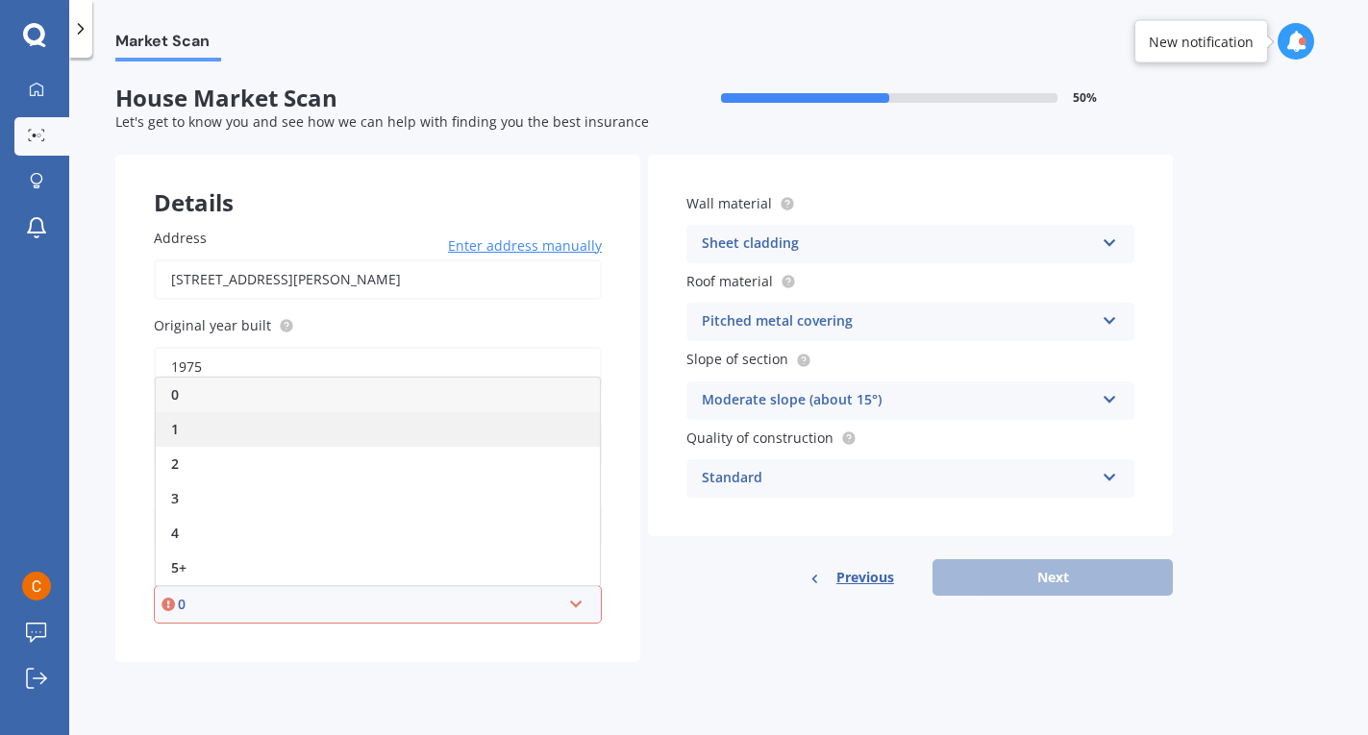
click at [432, 440] on div "1" at bounding box center [378, 429] width 444 height 35
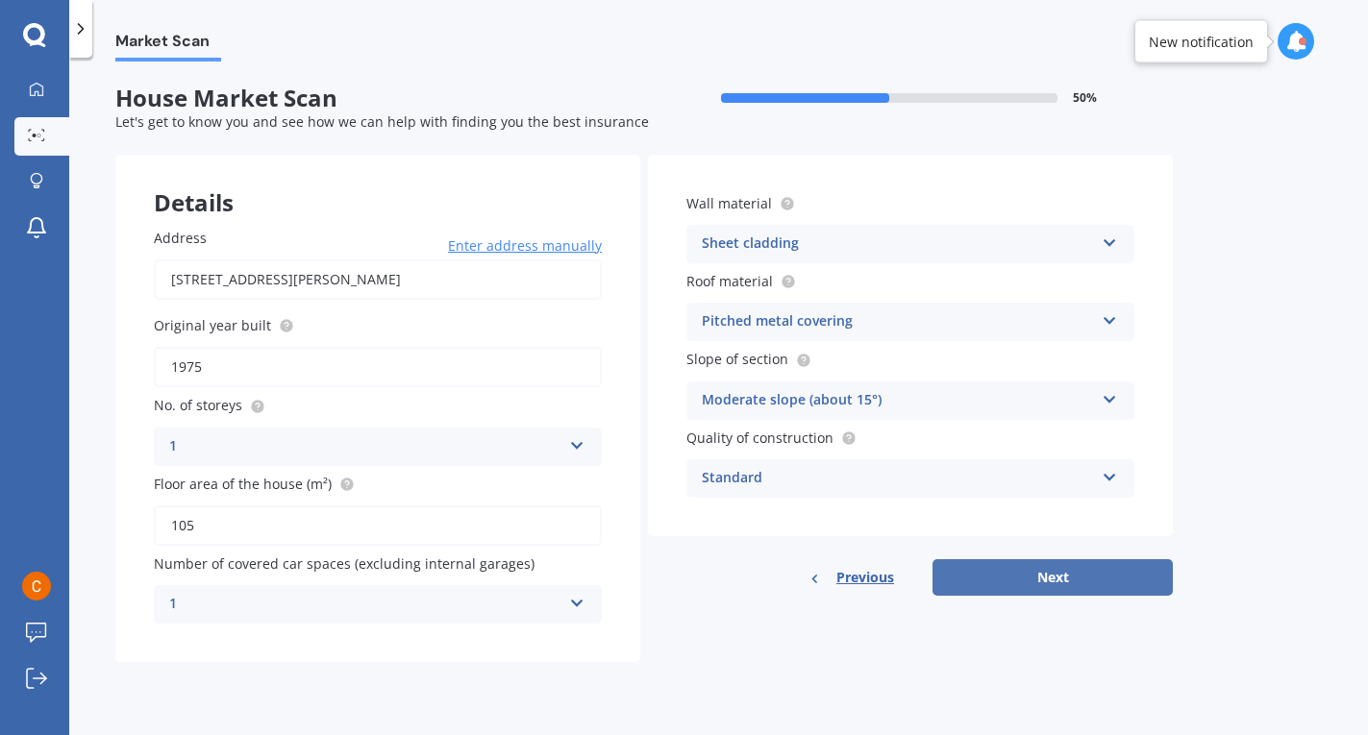
click at [1009, 587] on button "Next" at bounding box center [1053, 578] width 240 height 37
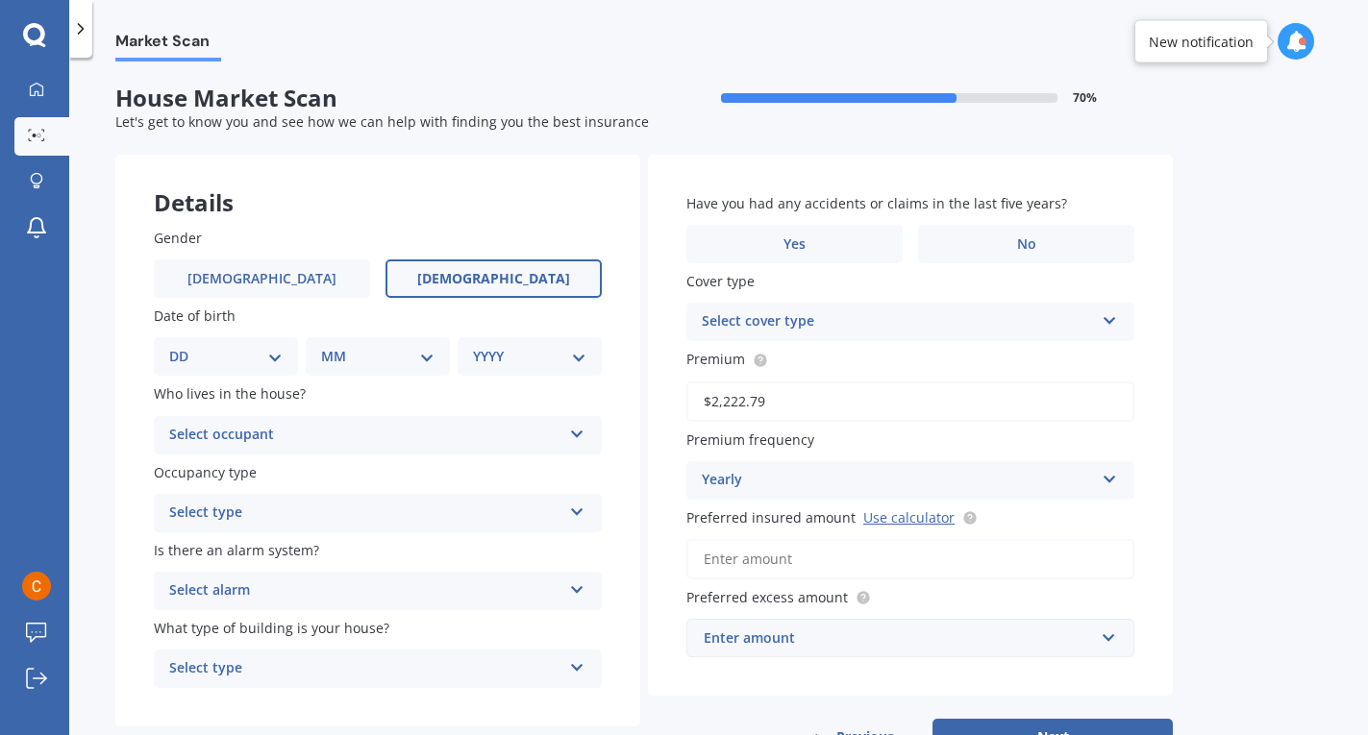
click at [466, 287] on label "[DEMOGRAPHIC_DATA]" at bounding box center [494, 279] width 216 height 38
click at [0, 0] on input "[DEMOGRAPHIC_DATA]" at bounding box center [0, 0] width 0 height 0
click at [277, 362] on select "DD 01 02 03 04 05 06 07 08 09 10 11 12 13 14 15 16 17 18 19 20 21 22 23 24 25 2…" at bounding box center [225, 356] width 113 height 21
select select "07"
click at [374, 358] on select "MM 01 02 03 04 05 06 07 08 09 10 11 12" at bounding box center [382, 356] width 106 height 21
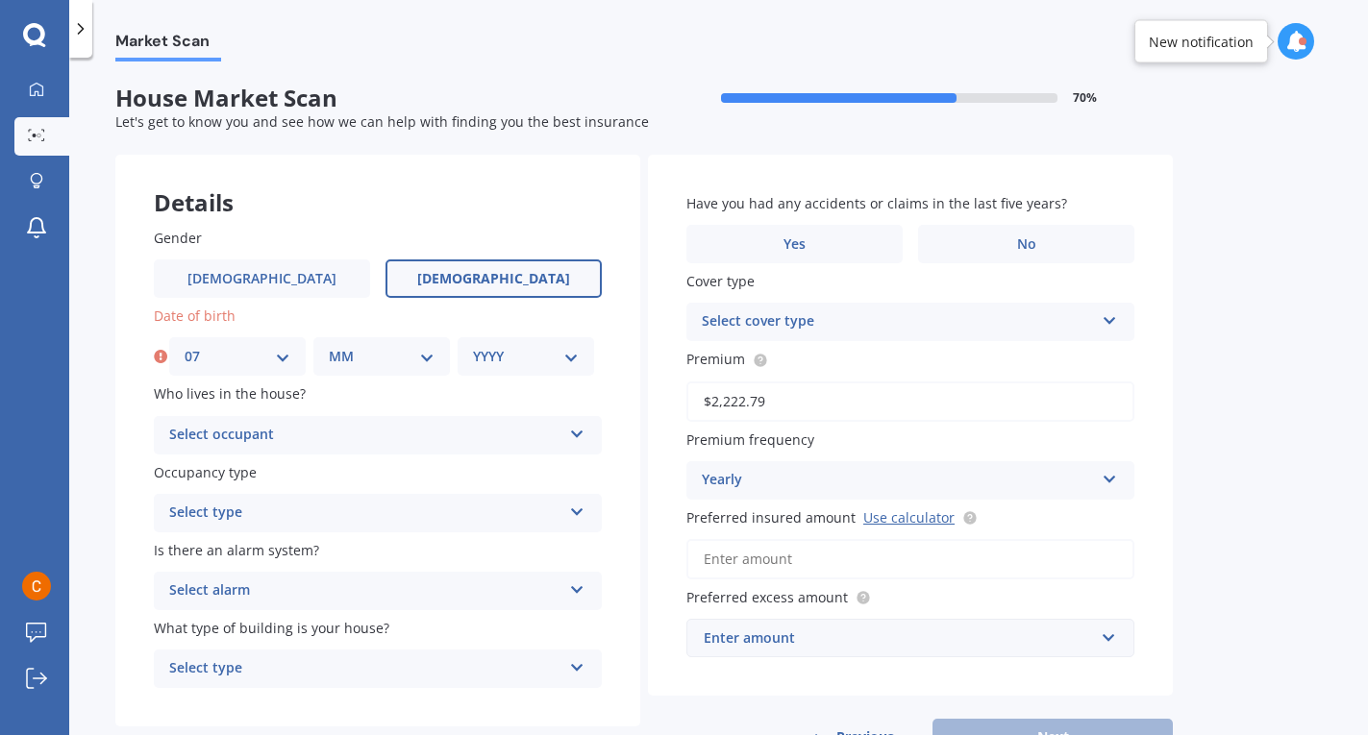
select select "03"
click at [515, 359] on select "YYYY 2009 2008 2007 2006 2005 2004 2003 2002 2001 2000 1999 1998 1997 1996 1995…" at bounding box center [526, 356] width 106 height 21
select select "1984"
click at [339, 439] on div "Select occupant" at bounding box center [365, 435] width 392 height 23
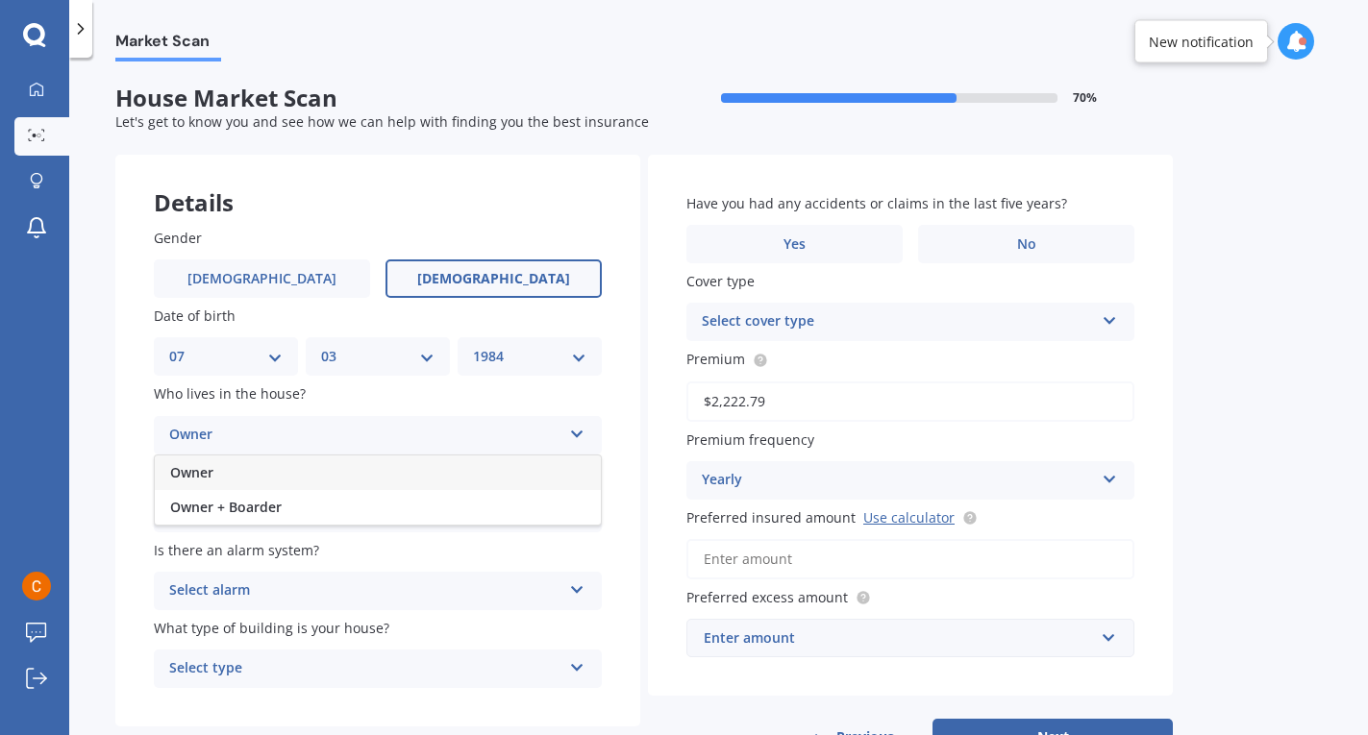
click at [334, 470] on div "Owner" at bounding box center [378, 473] width 446 height 35
click at [334, 514] on div "Select type" at bounding box center [365, 513] width 392 height 23
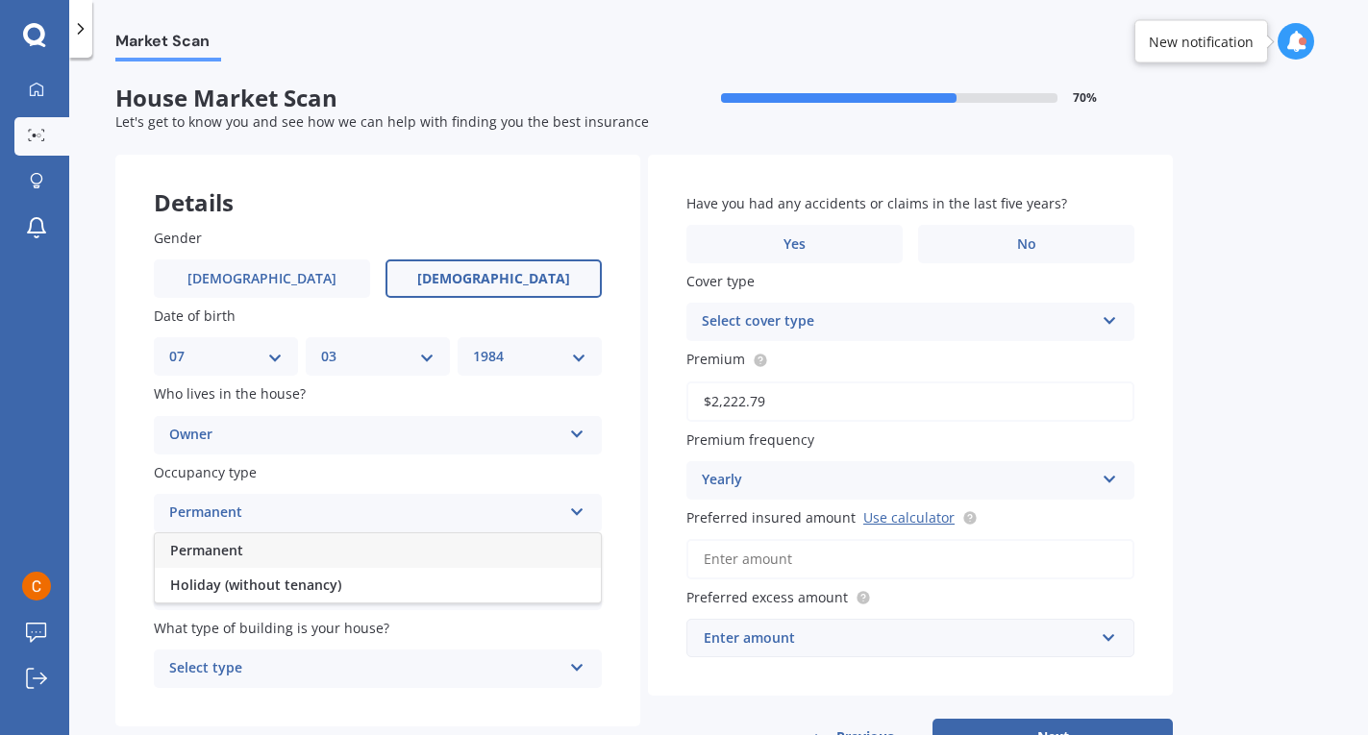
click at [325, 555] on div "Permanent" at bounding box center [378, 551] width 446 height 35
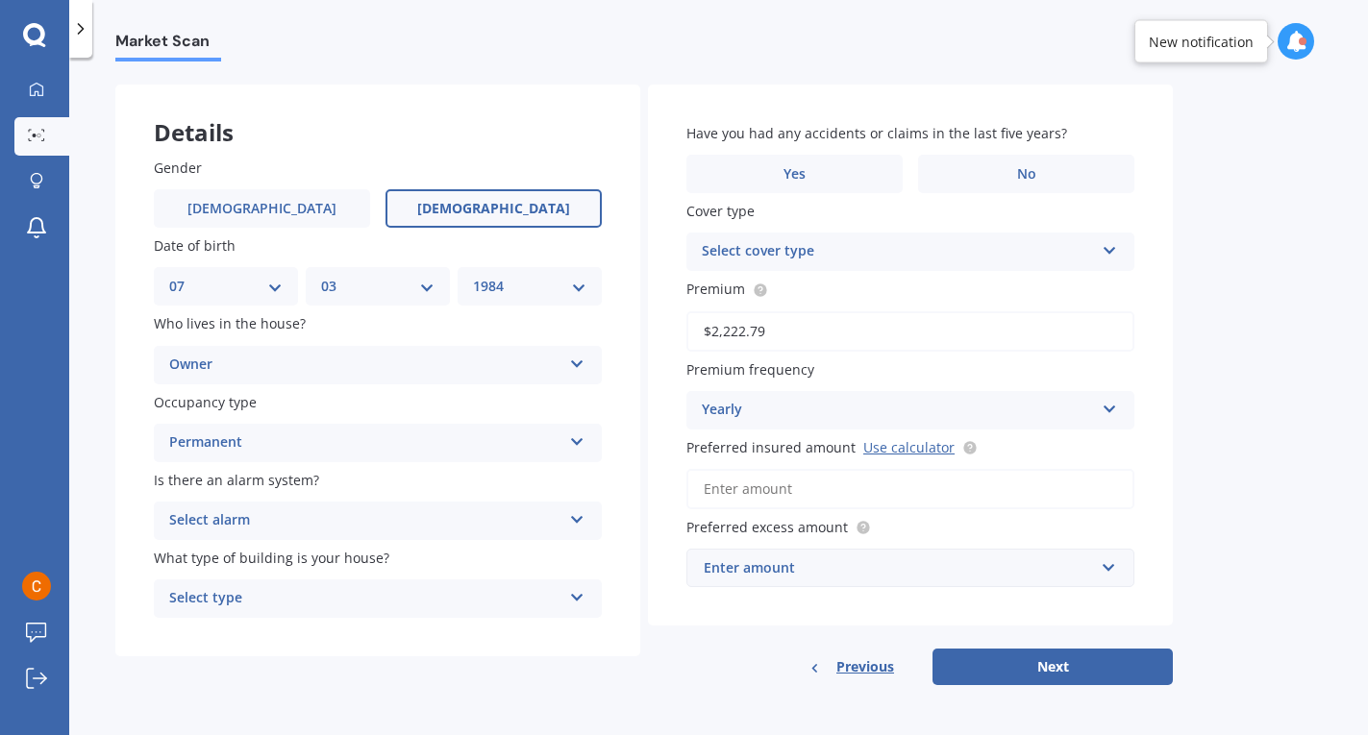
click at [333, 518] on div "Select alarm" at bounding box center [365, 521] width 392 height 23
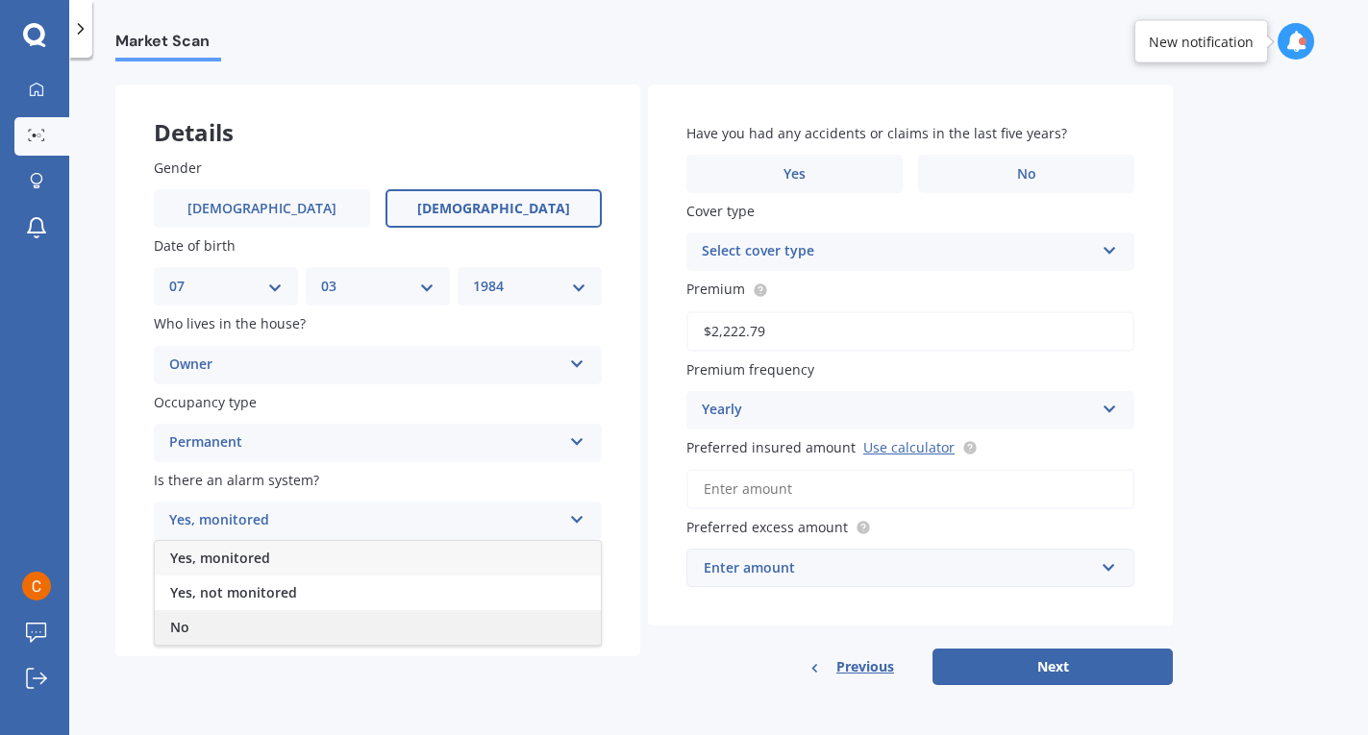
click at [305, 626] on div "No" at bounding box center [378, 627] width 446 height 35
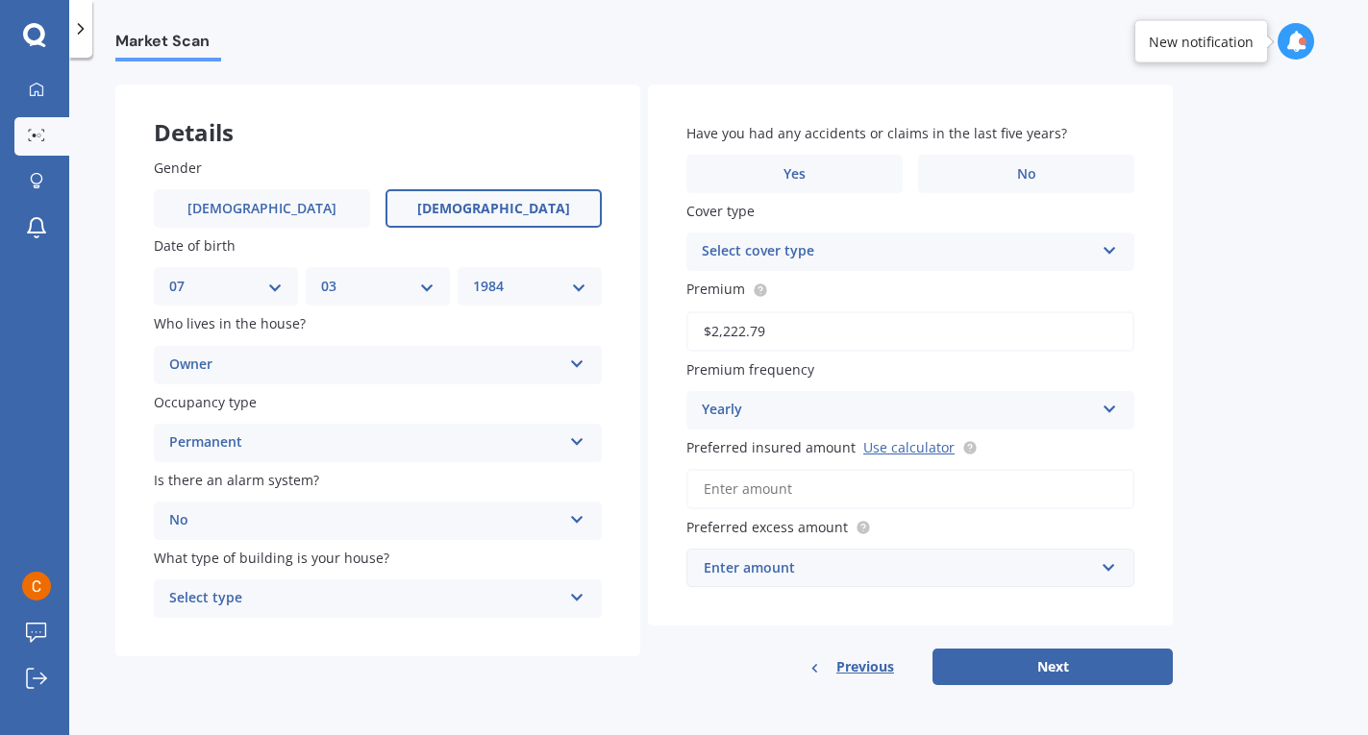
click at [327, 603] on div "Select type" at bounding box center [365, 598] width 392 height 23
click at [322, 638] on div "Freestanding" at bounding box center [378, 636] width 446 height 35
click at [980, 168] on label "No" at bounding box center [1026, 174] width 216 height 38
click at [0, 0] on input "No" at bounding box center [0, 0] width 0 height 0
click at [998, 240] on div "Select cover type" at bounding box center [898, 251] width 392 height 23
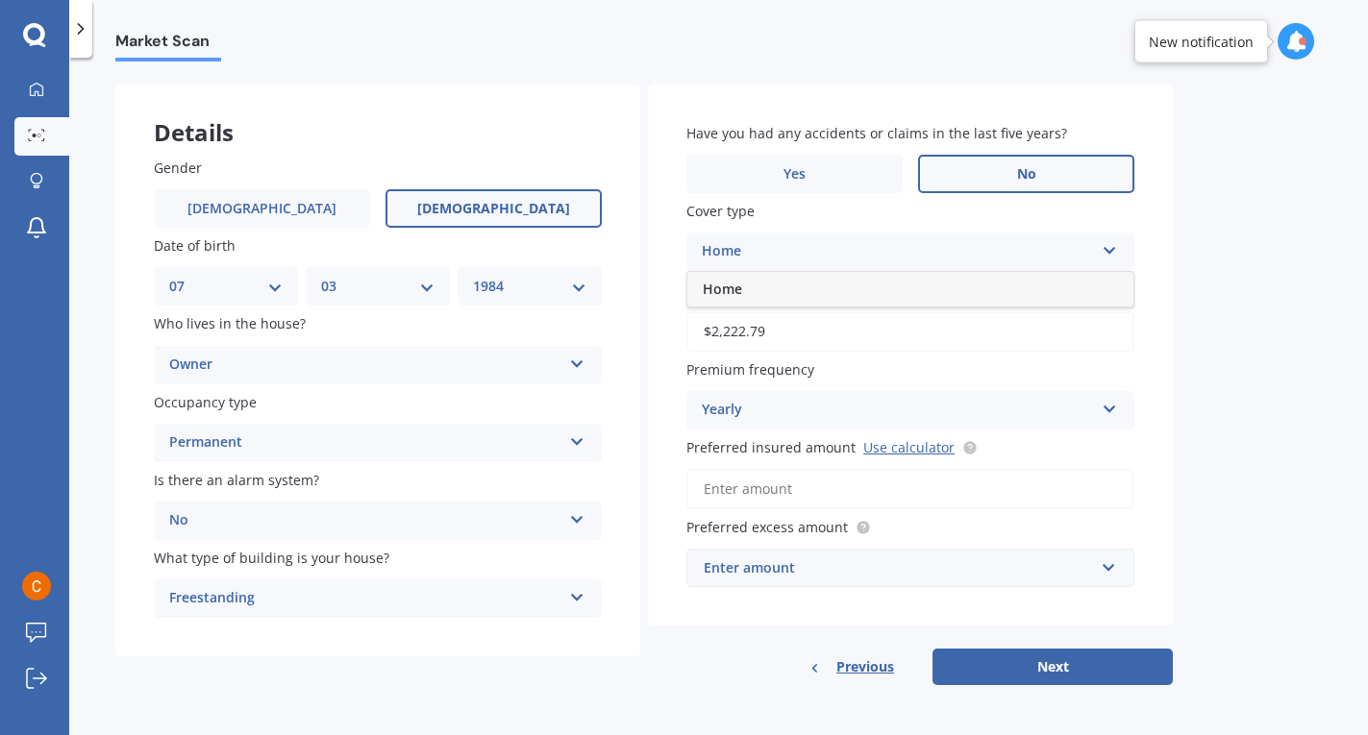
click at [972, 293] on div "Home" at bounding box center [910, 289] width 446 height 35
click at [889, 450] on link "Use calculator" at bounding box center [908, 447] width 91 height 18
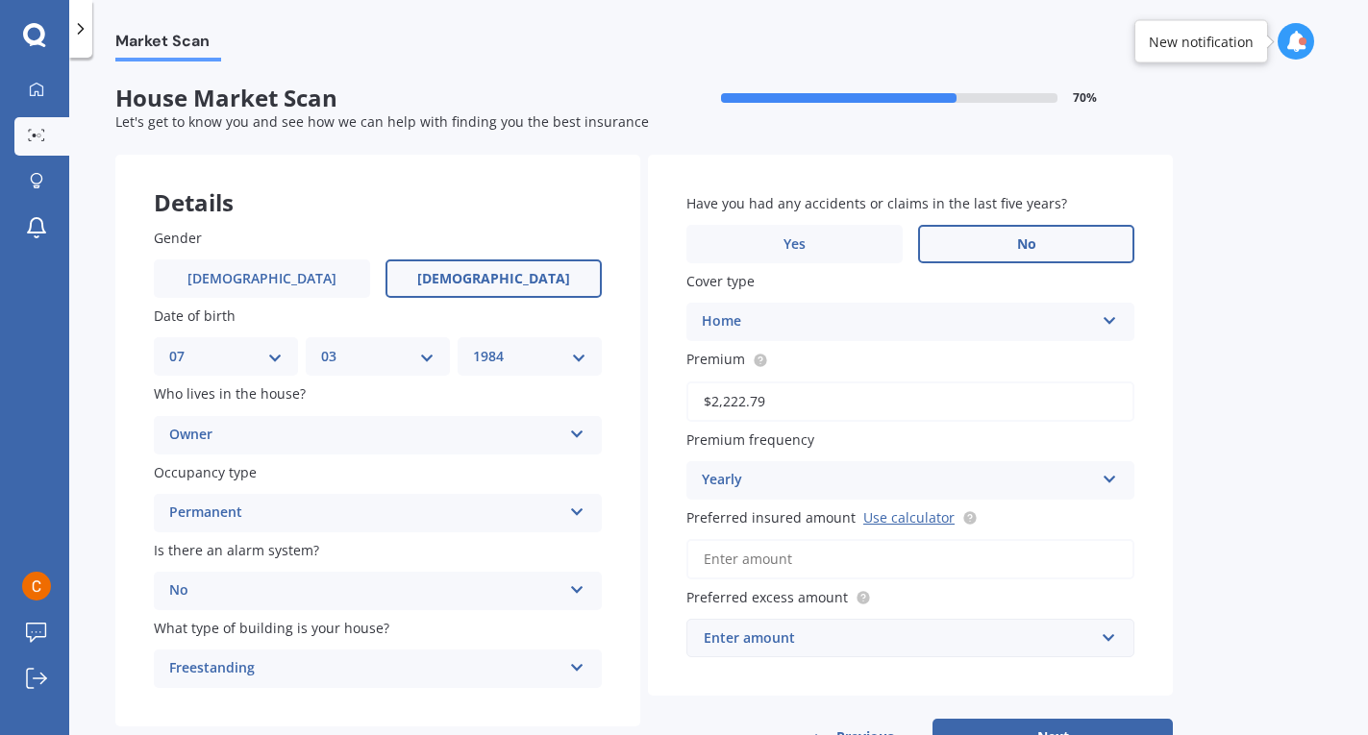
click at [844, 563] on input "Preferred insured amount Use calculator" at bounding box center [910, 559] width 448 height 40
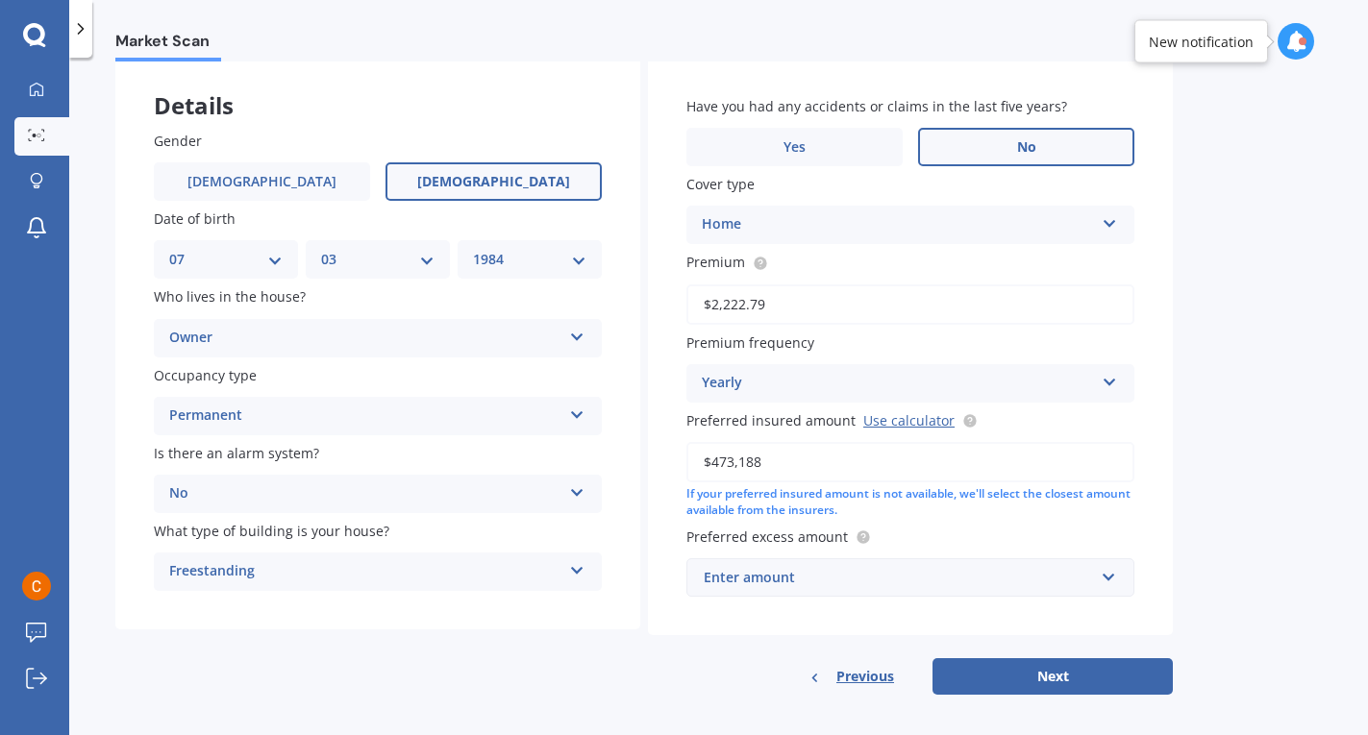
scroll to position [110, 0]
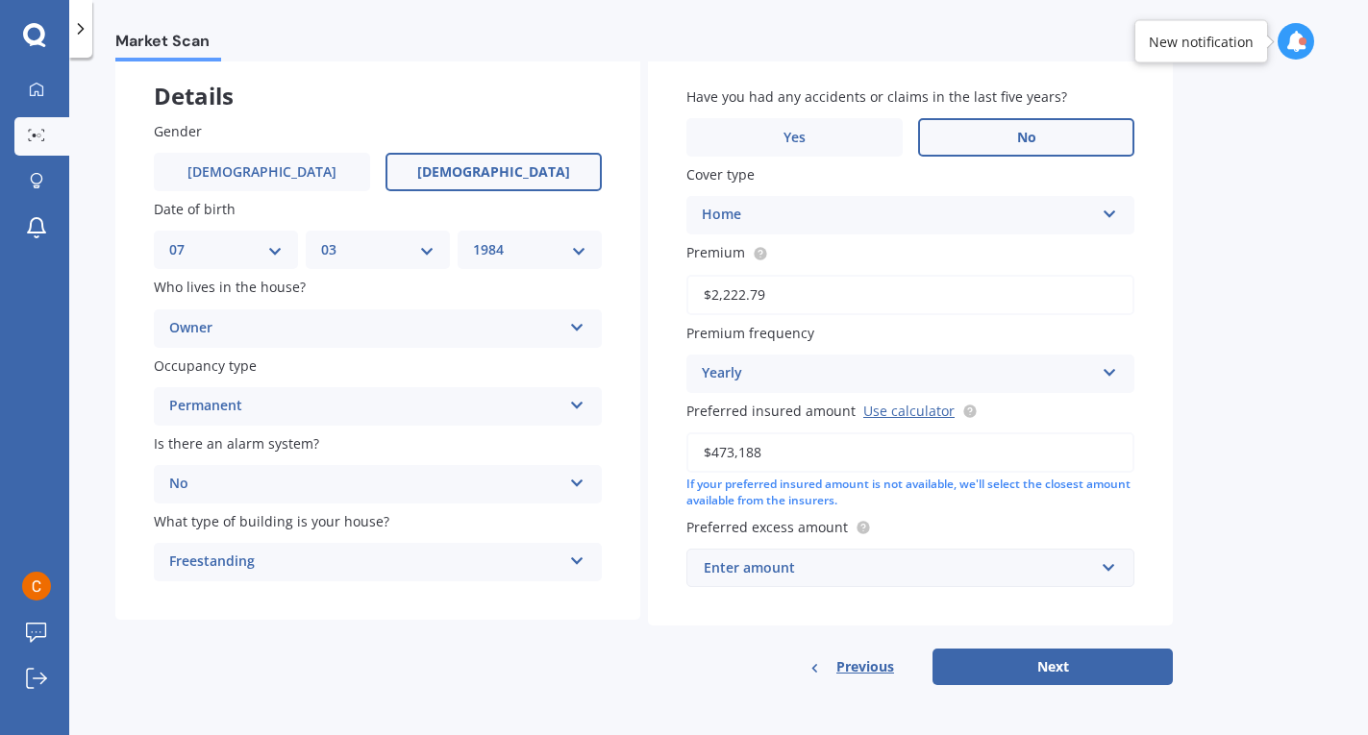
type input "$473,188"
click at [891, 583] on input "text" at bounding box center [903, 568] width 431 height 37
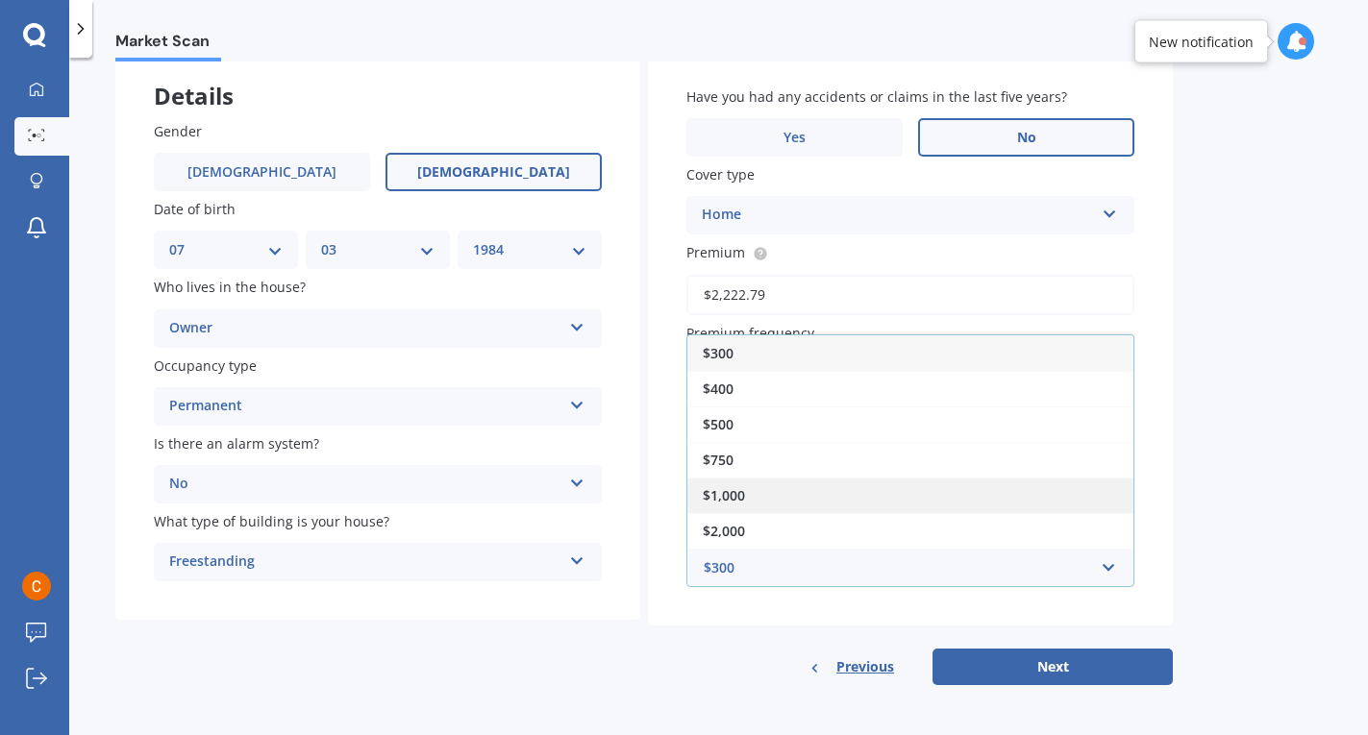
click at [824, 500] on div "$1,000" at bounding box center [910, 496] width 446 height 36
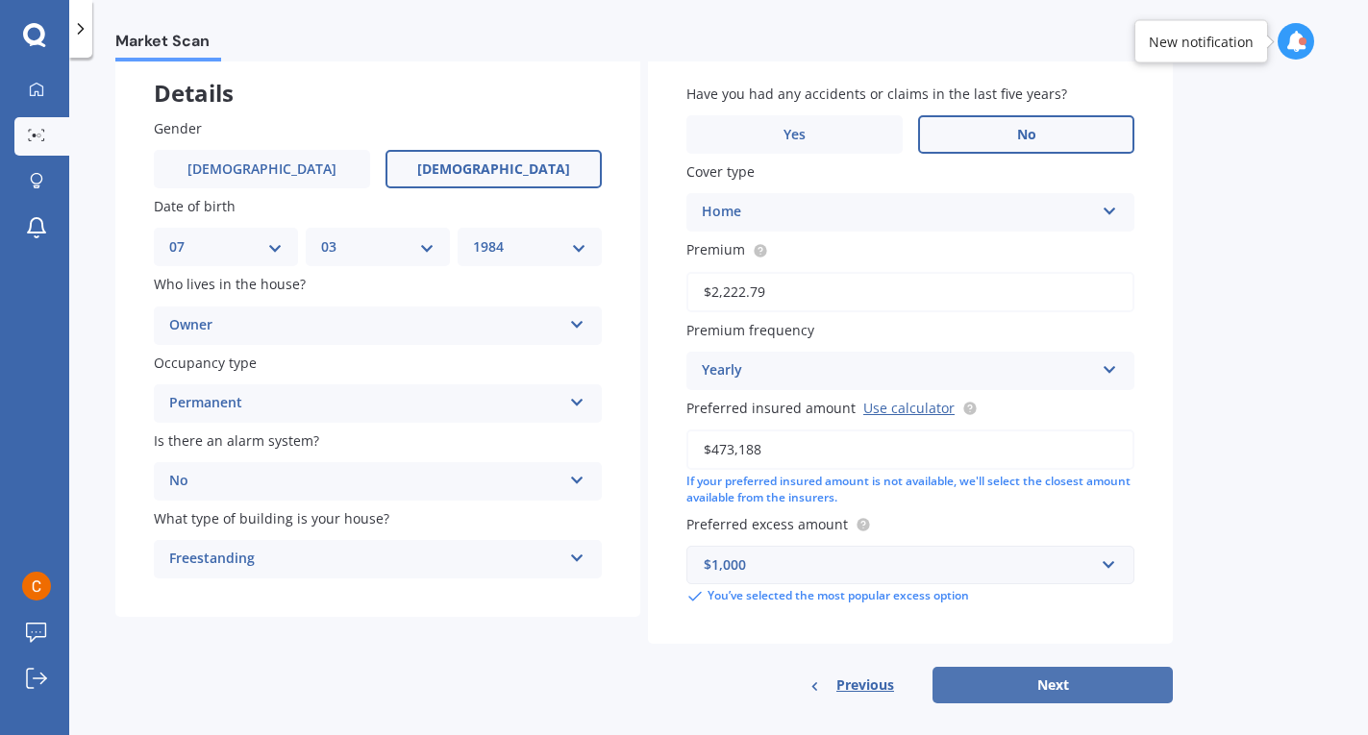
click at [1041, 690] on button "Next" at bounding box center [1053, 685] width 240 height 37
select select "07"
select select "03"
select select "1984"
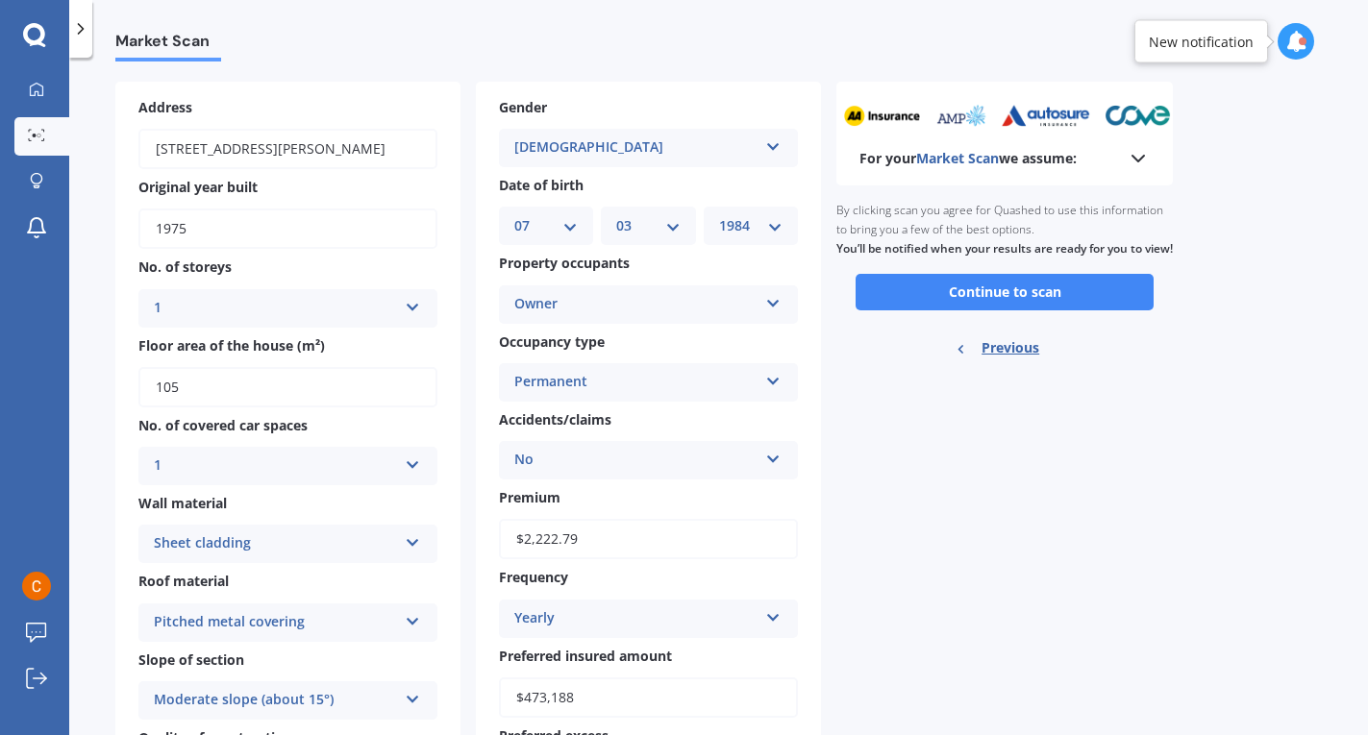
scroll to position [0, 0]
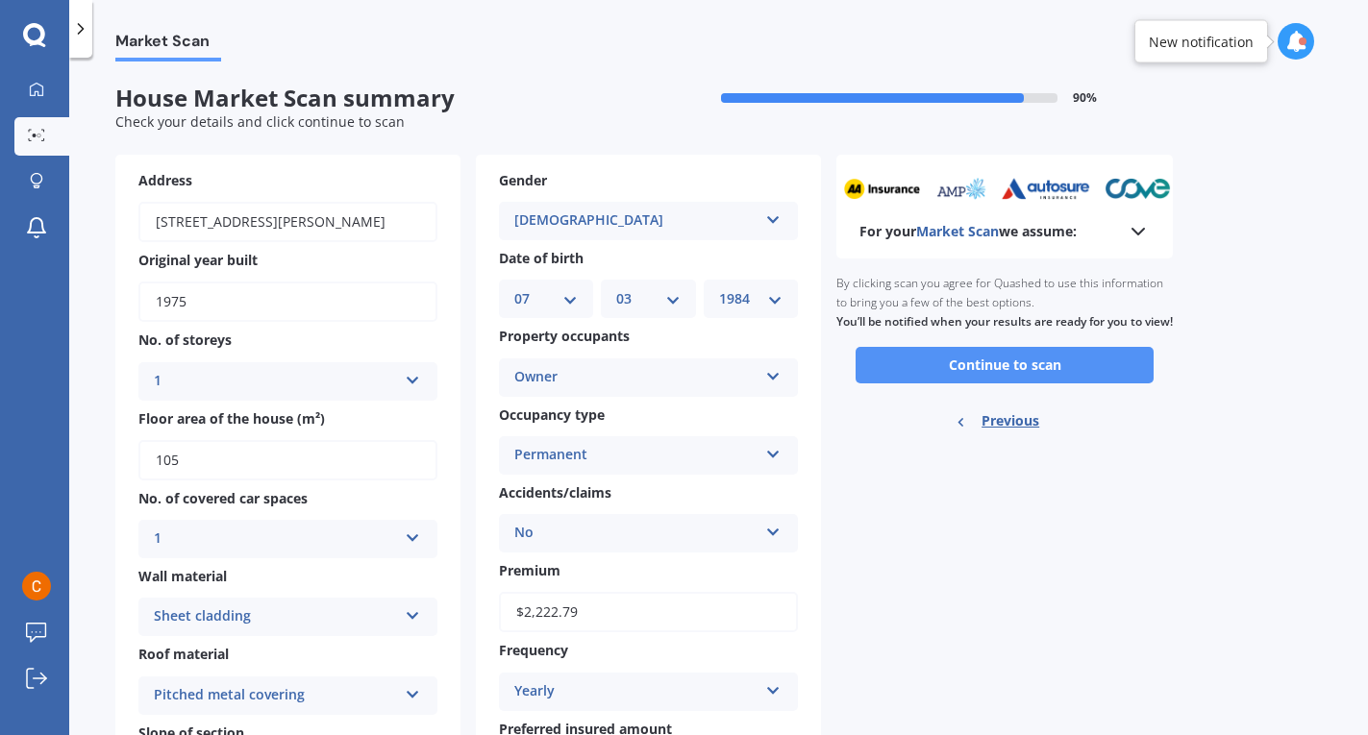
click at [958, 384] on button "Continue to scan" at bounding box center [1005, 365] width 298 height 37
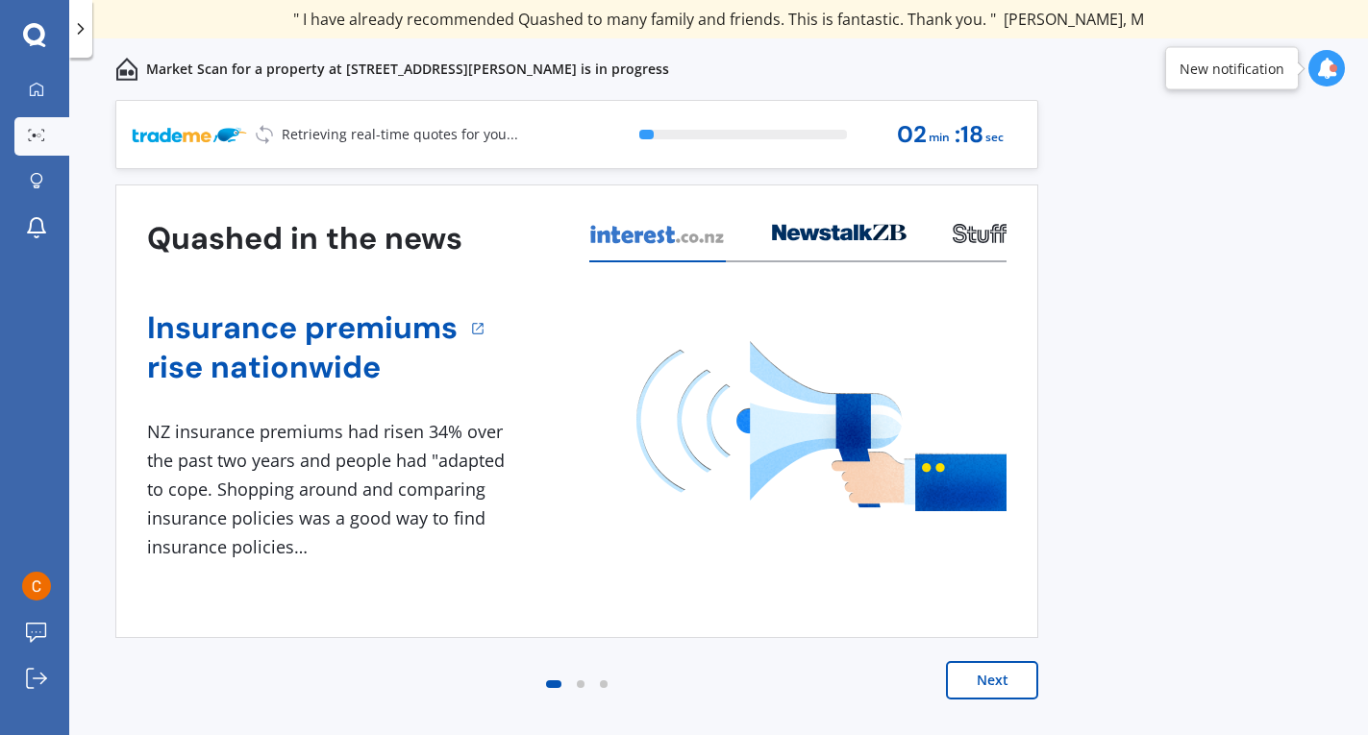
click at [991, 683] on button "Next" at bounding box center [992, 680] width 92 height 38
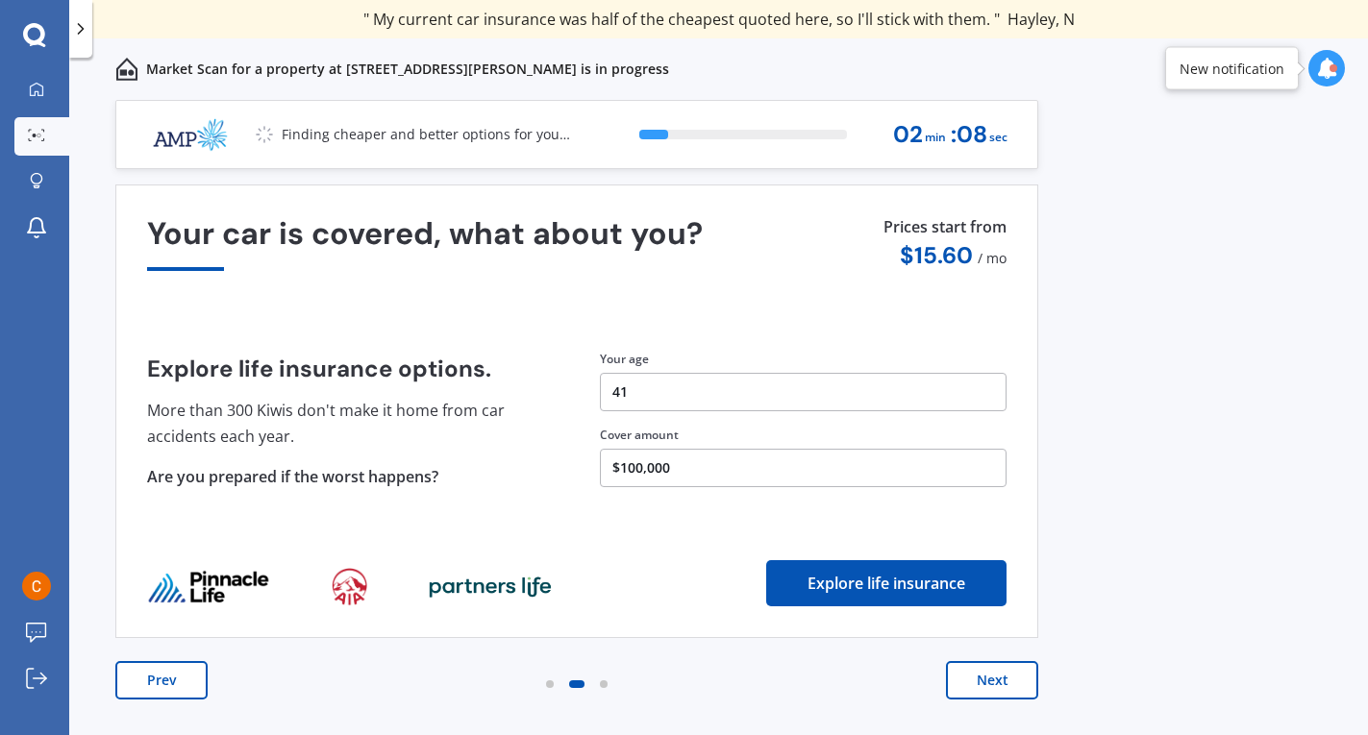
click at [995, 684] on button "Next" at bounding box center [992, 680] width 92 height 38
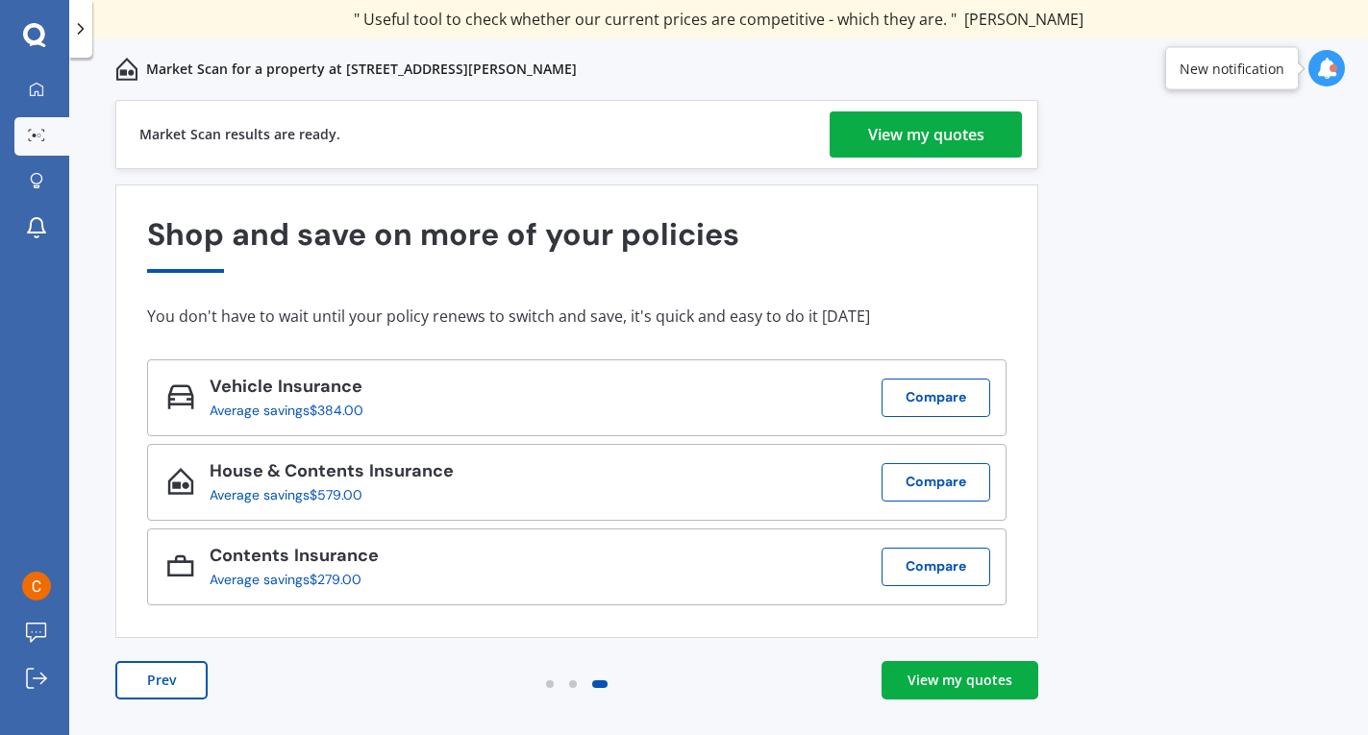
click at [881, 136] on div "View my quotes" at bounding box center [926, 135] width 116 height 46
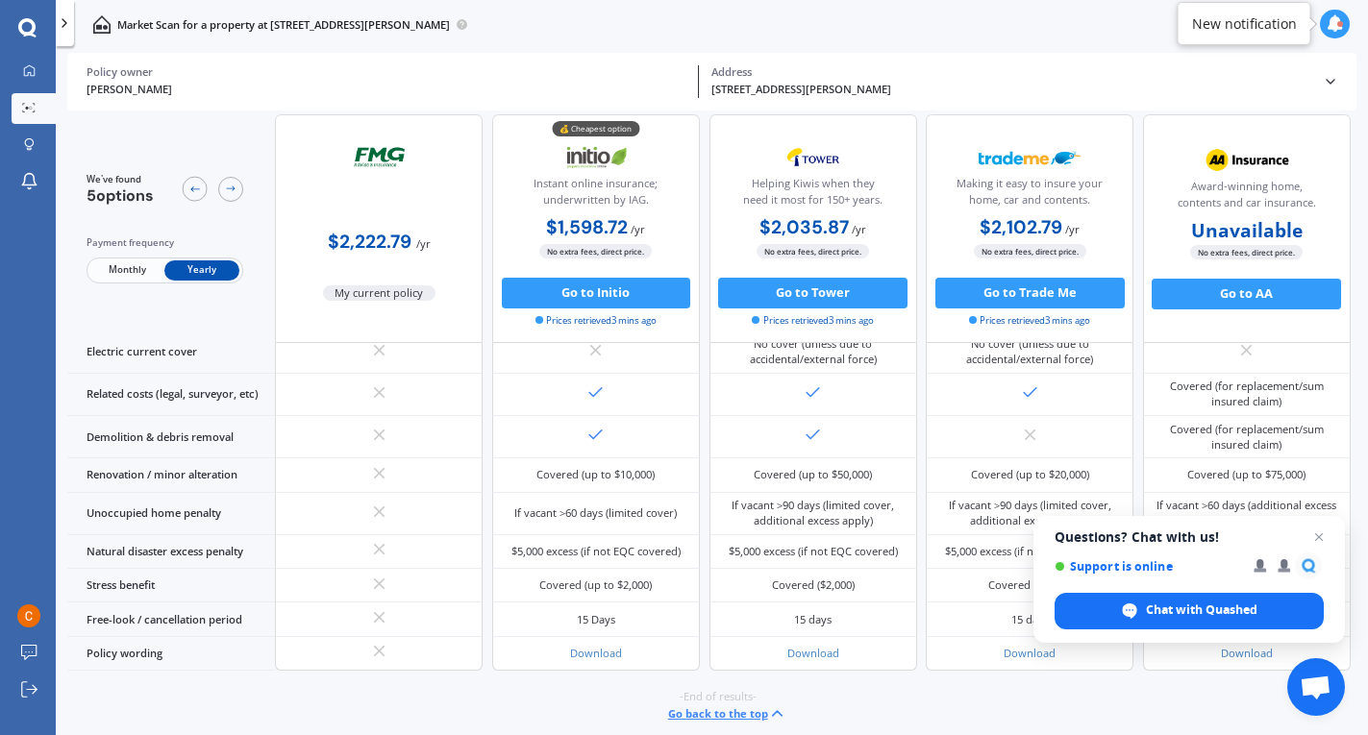
scroll to position [748, 0]
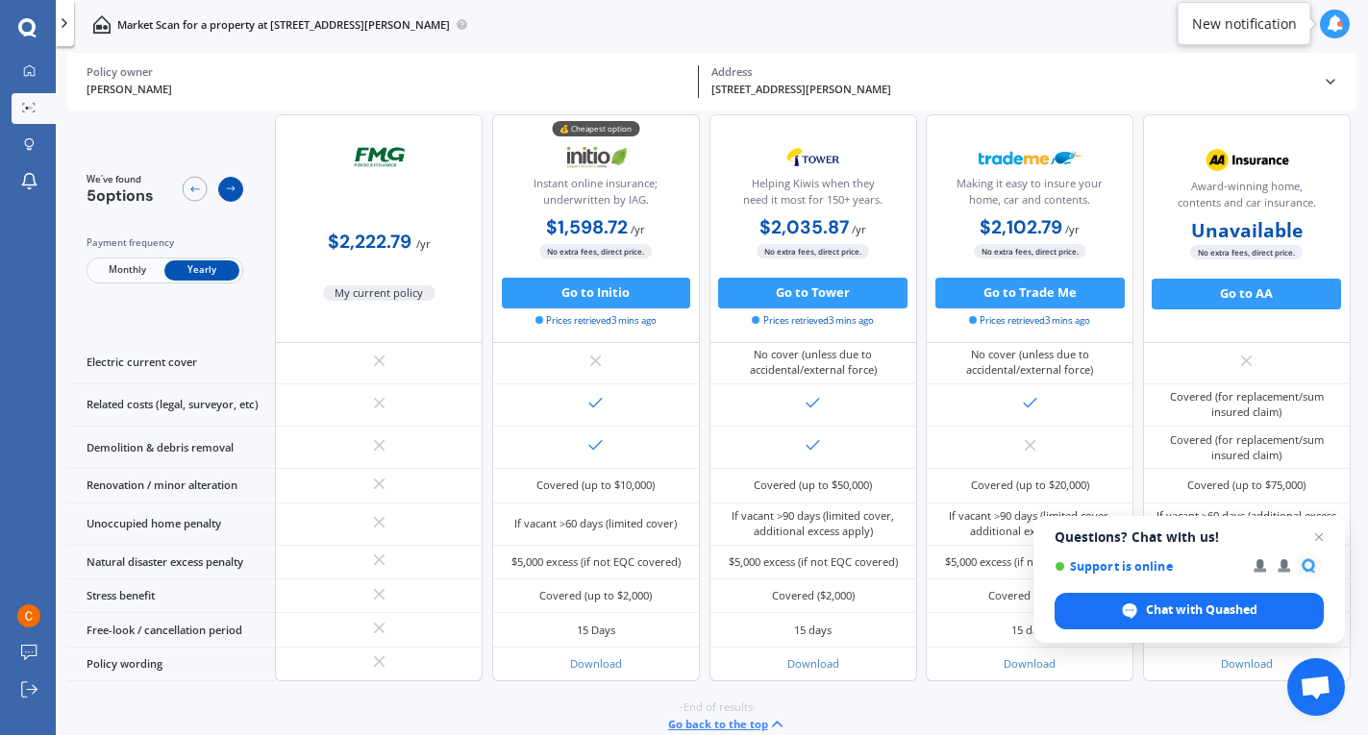
click at [232, 183] on div at bounding box center [230, 189] width 25 height 25
click at [232, 187] on icon at bounding box center [231, 190] width 12 height 12
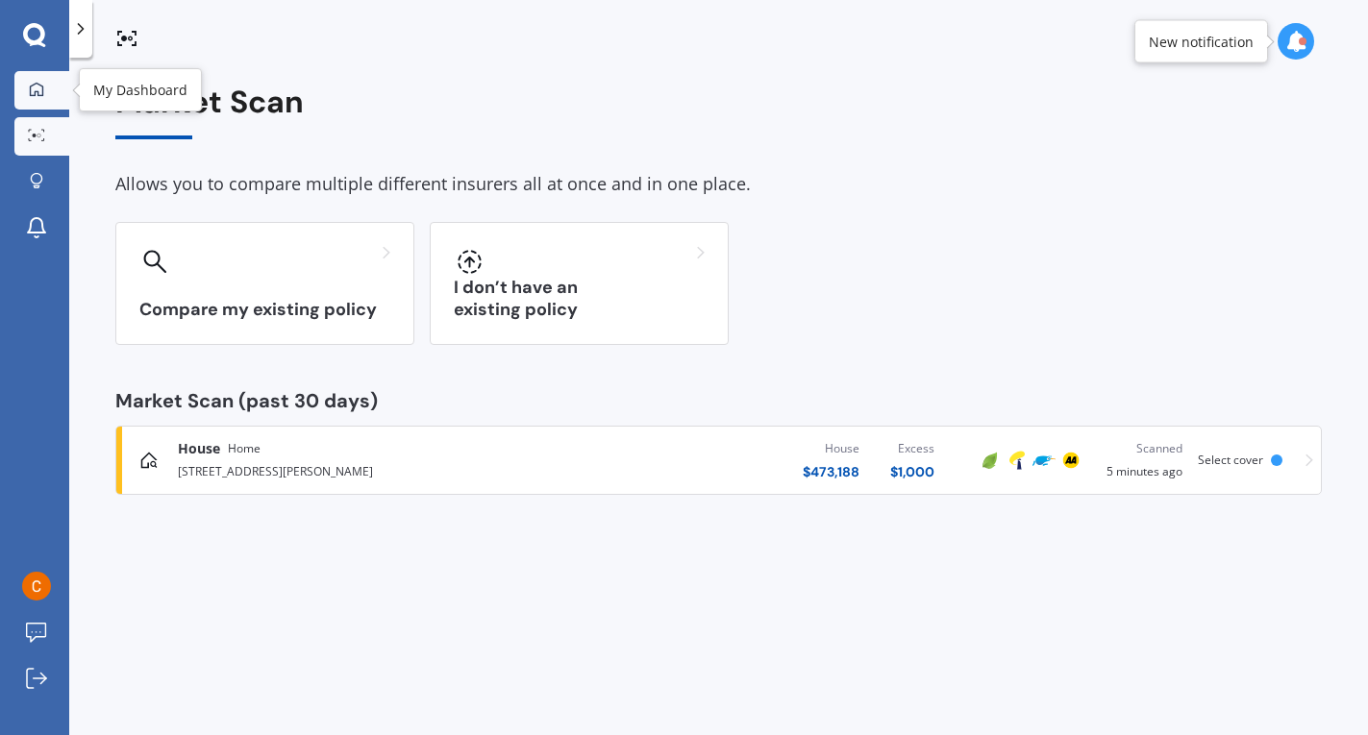
click at [37, 85] on icon at bounding box center [36, 89] width 15 height 15
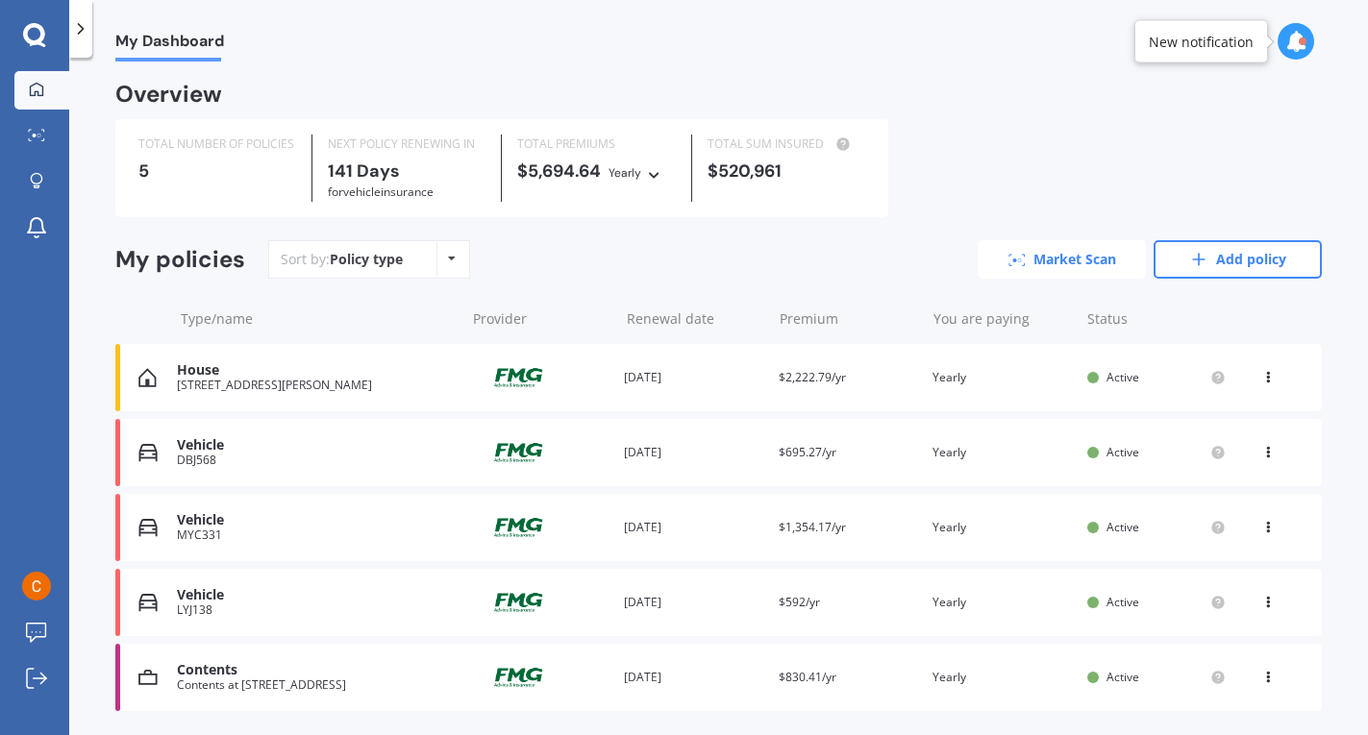
click at [1046, 263] on link "Market Scan" at bounding box center [1062, 259] width 168 height 38
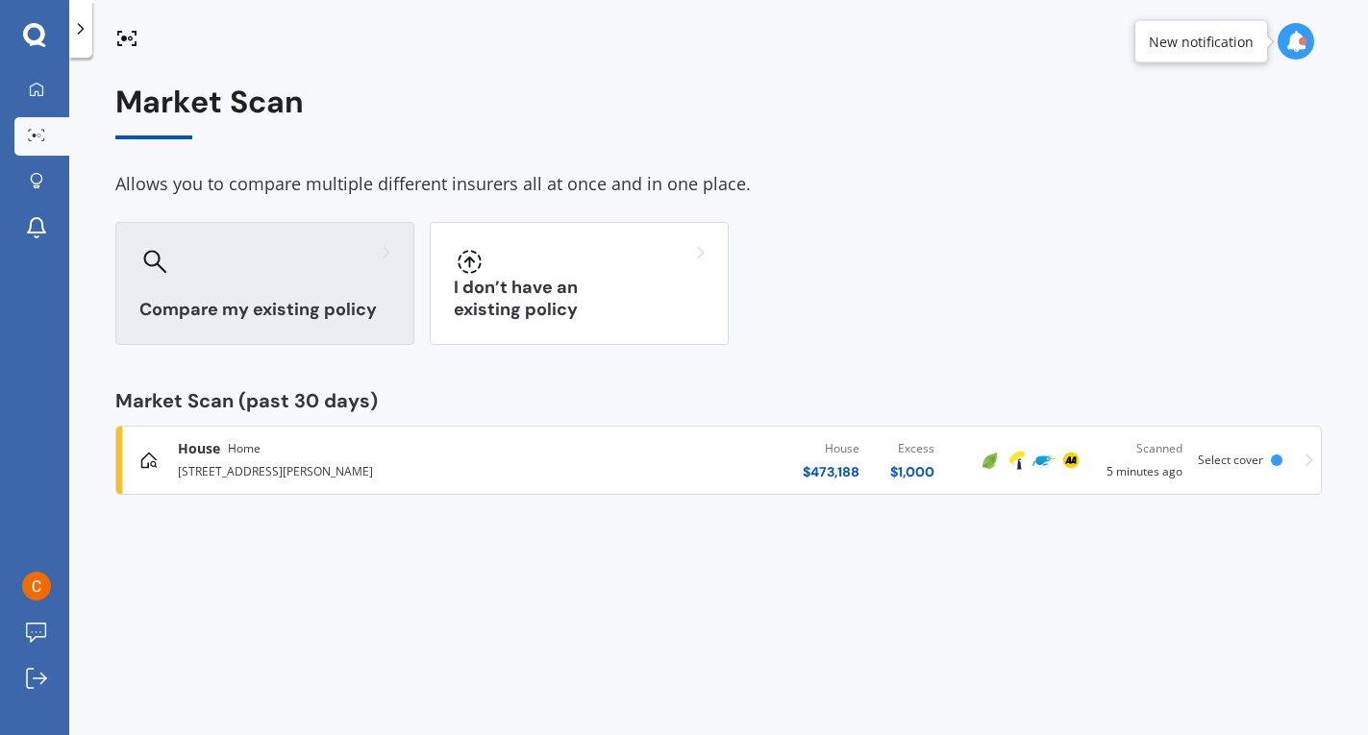
click at [341, 304] on h3 "Compare my existing policy" at bounding box center [264, 310] width 251 height 22
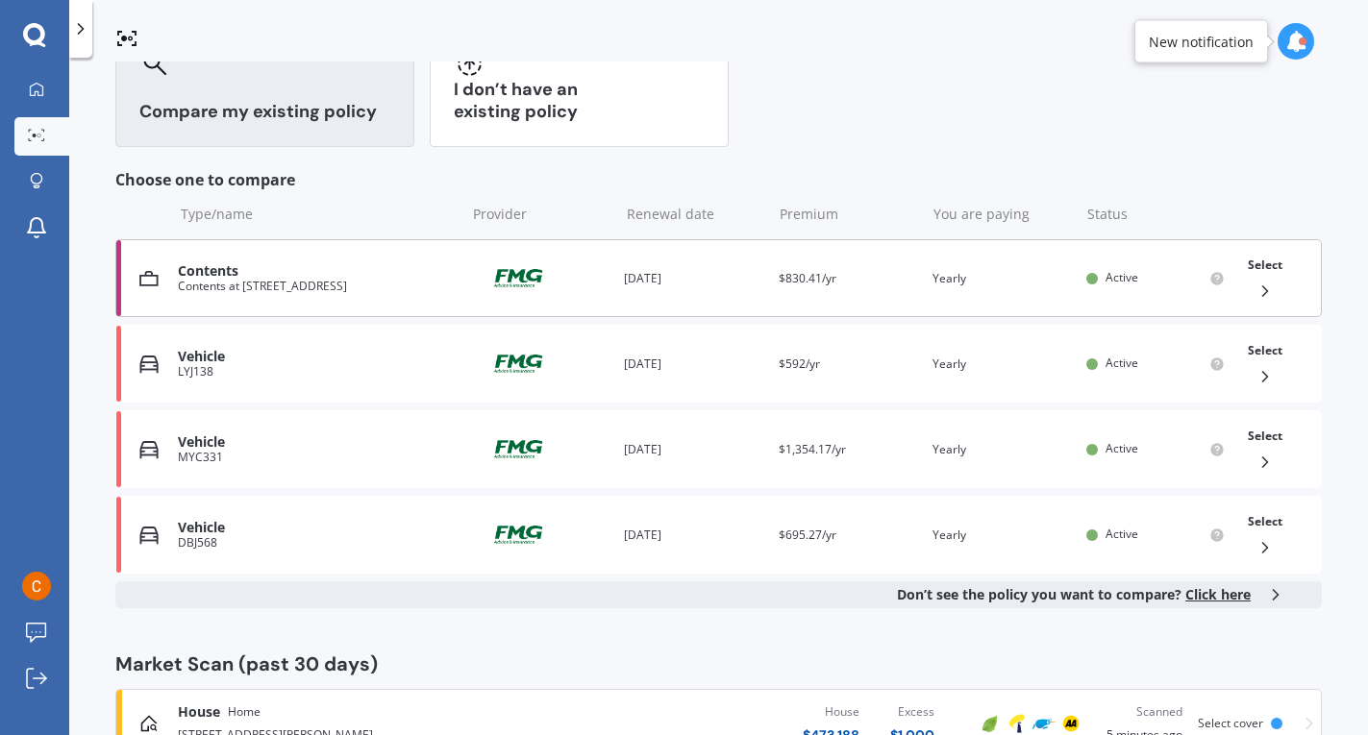
scroll to position [213, 0]
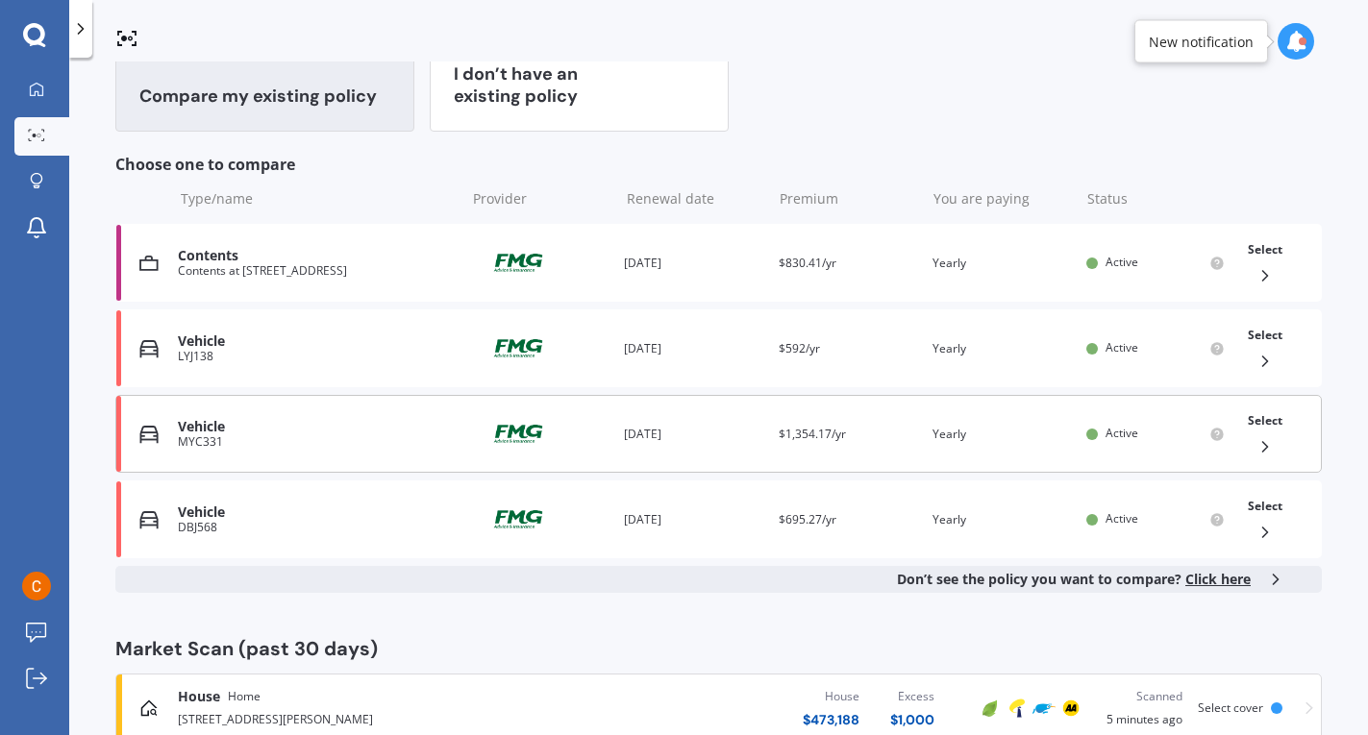
click at [293, 434] on div "Vehicle" at bounding box center [316, 427] width 277 height 16
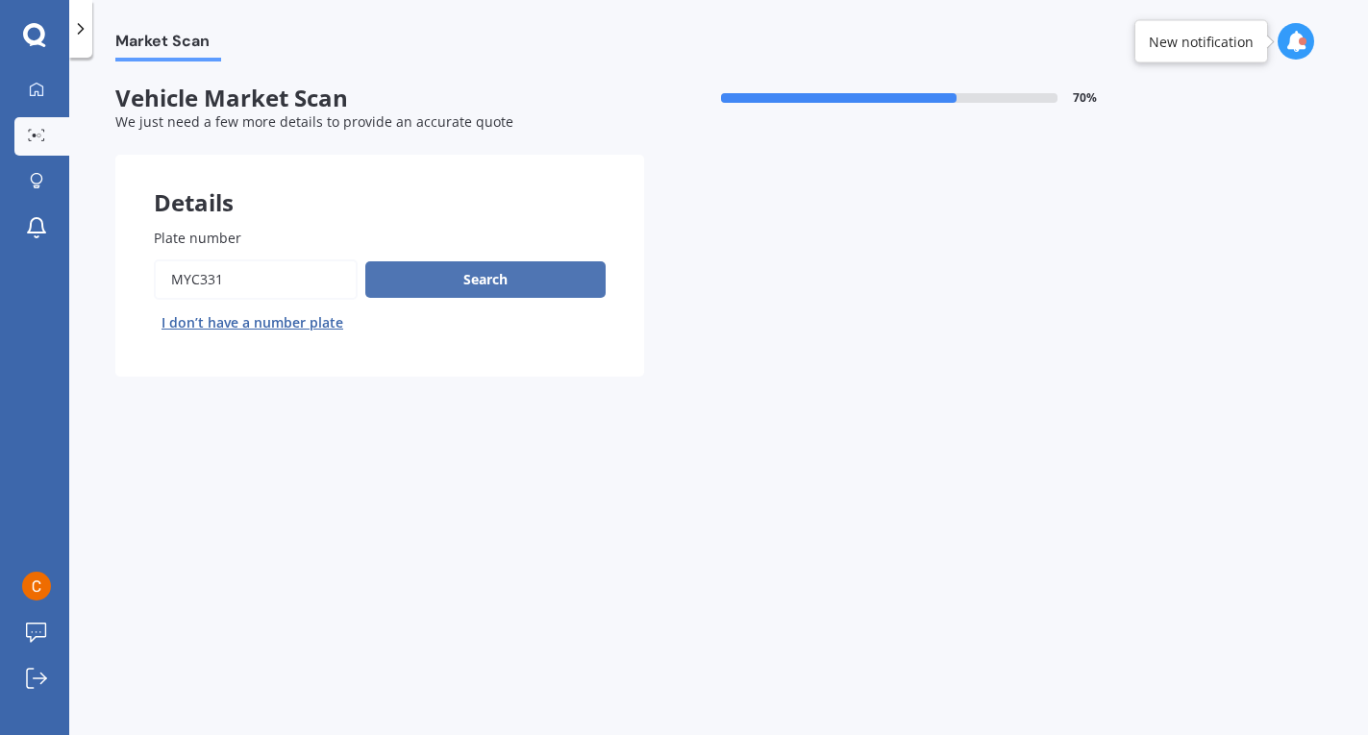
click at [474, 283] on button "Search" at bounding box center [485, 279] width 240 height 37
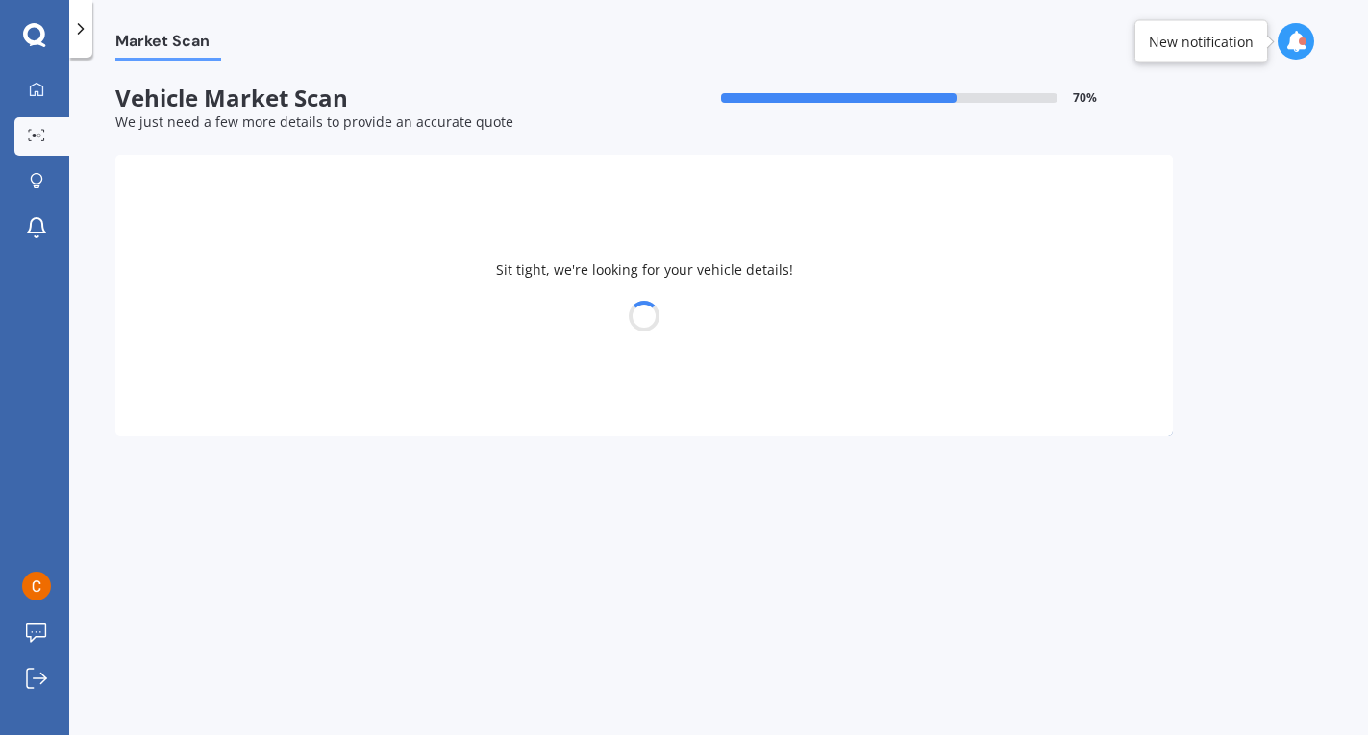
select select "TOYOTA"
select select "HIGHLANDER"
select select "07"
select select "03"
select select "1984"
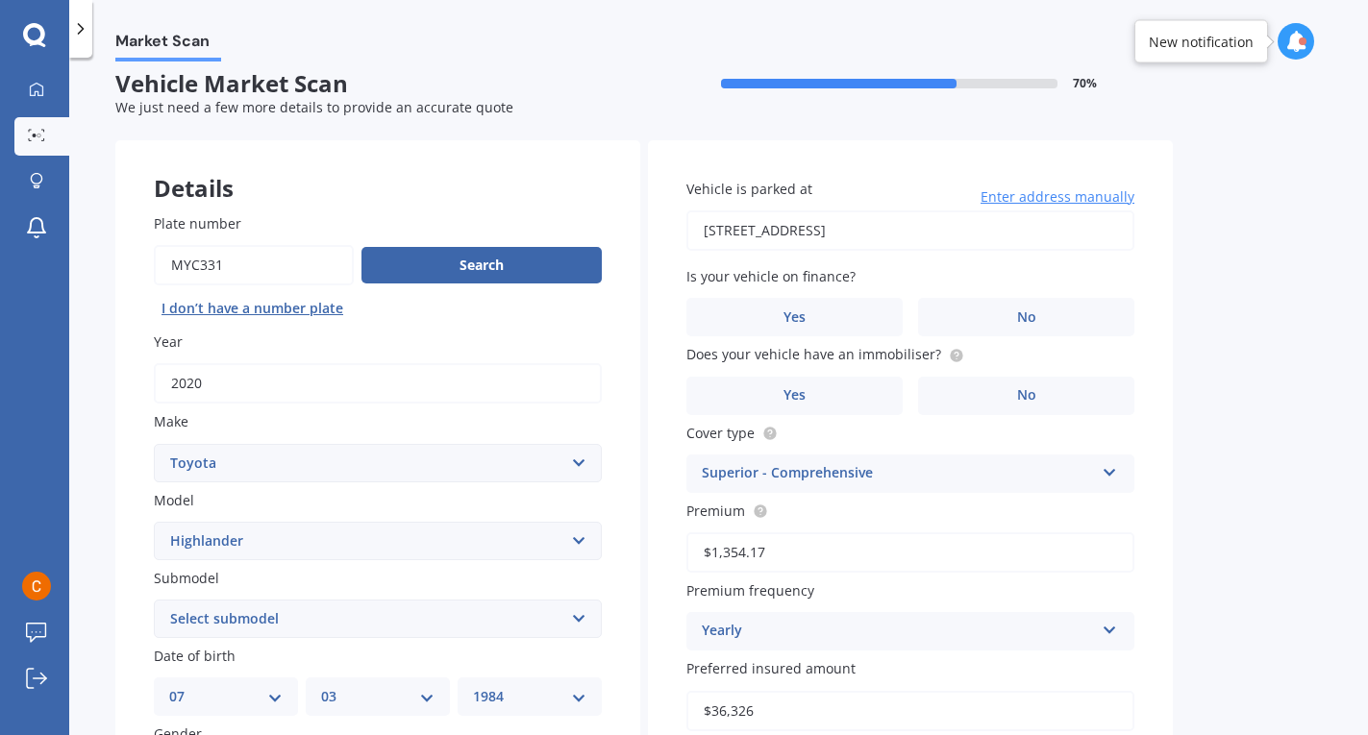
scroll to position [37, 0]
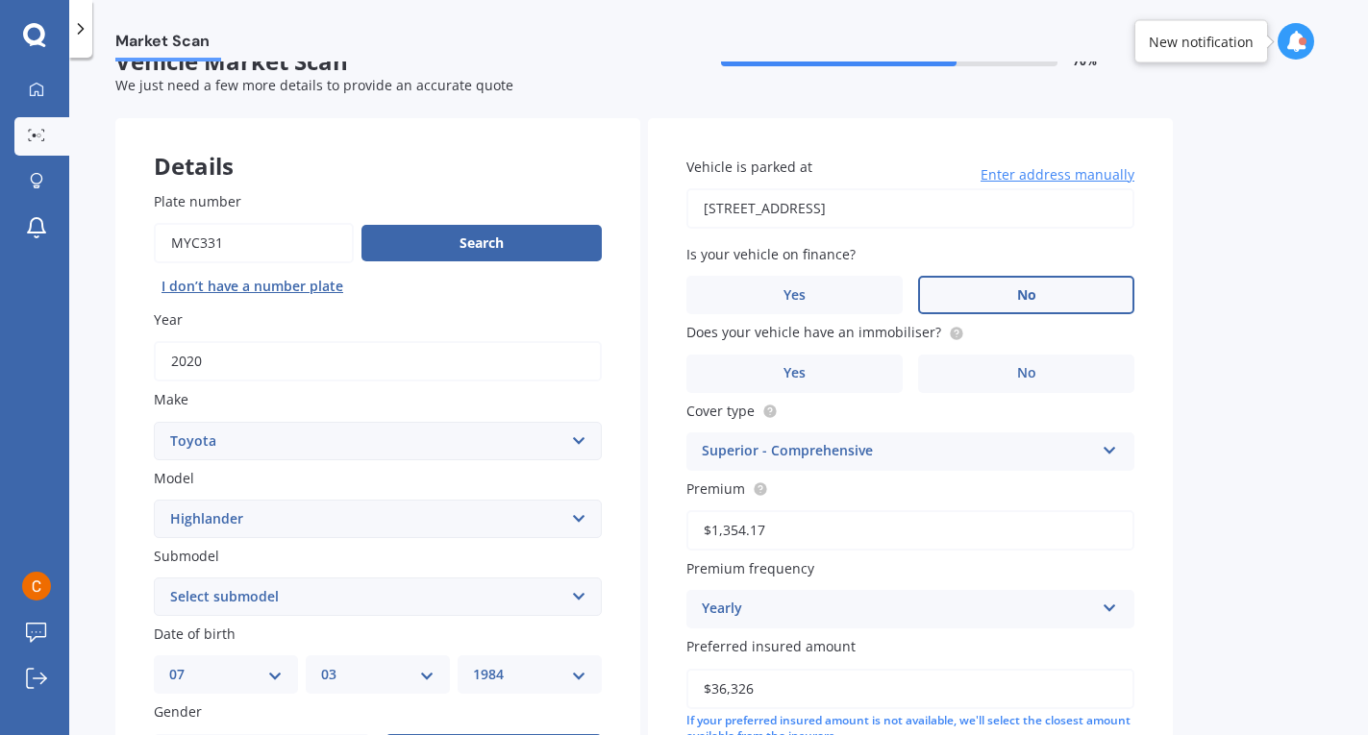
click at [1057, 304] on label "No" at bounding box center [1026, 295] width 216 height 38
click at [0, 0] on input "No" at bounding box center [0, 0] width 0 height 0
click at [862, 383] on label "Yes" at bounding box center [794, 374] width 216 height 38
click at [0, 0] on input "Yes" at bounding box center [0, 0] width 0 height 0
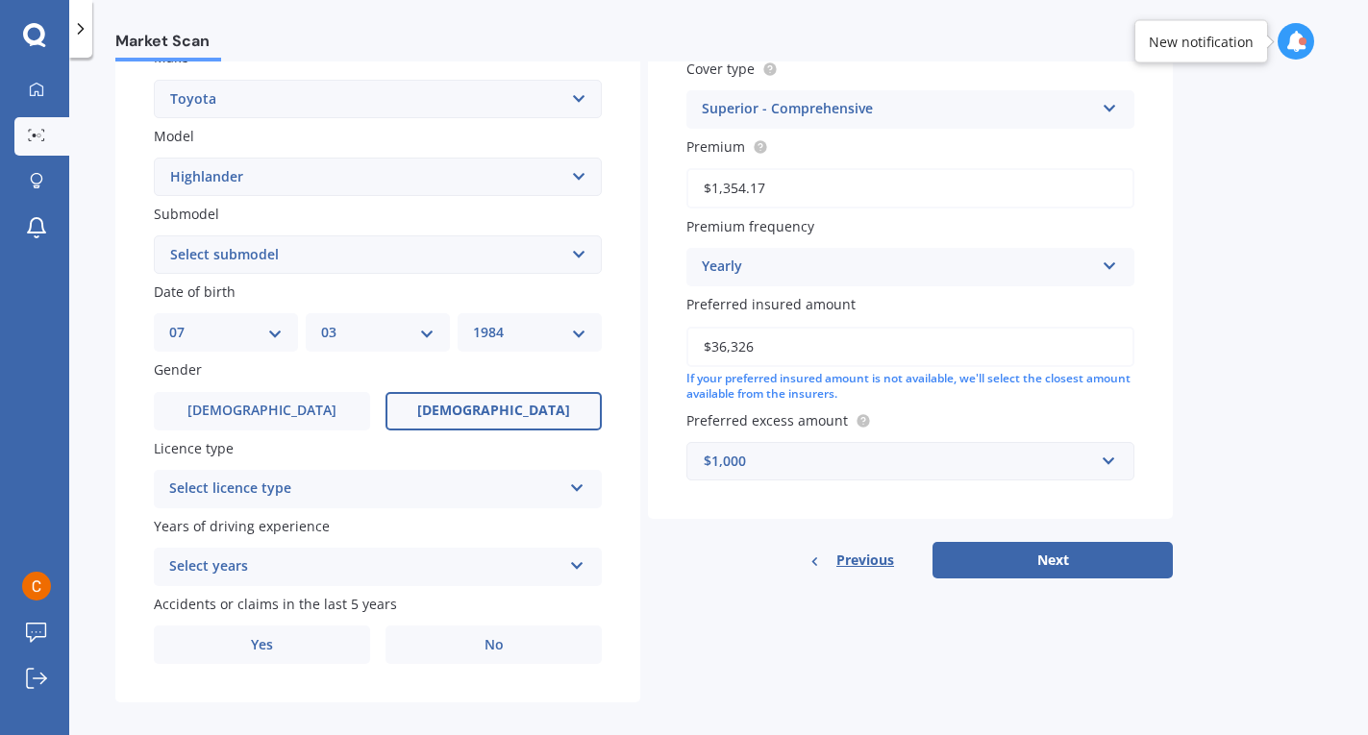
scroll to position [401, 0]
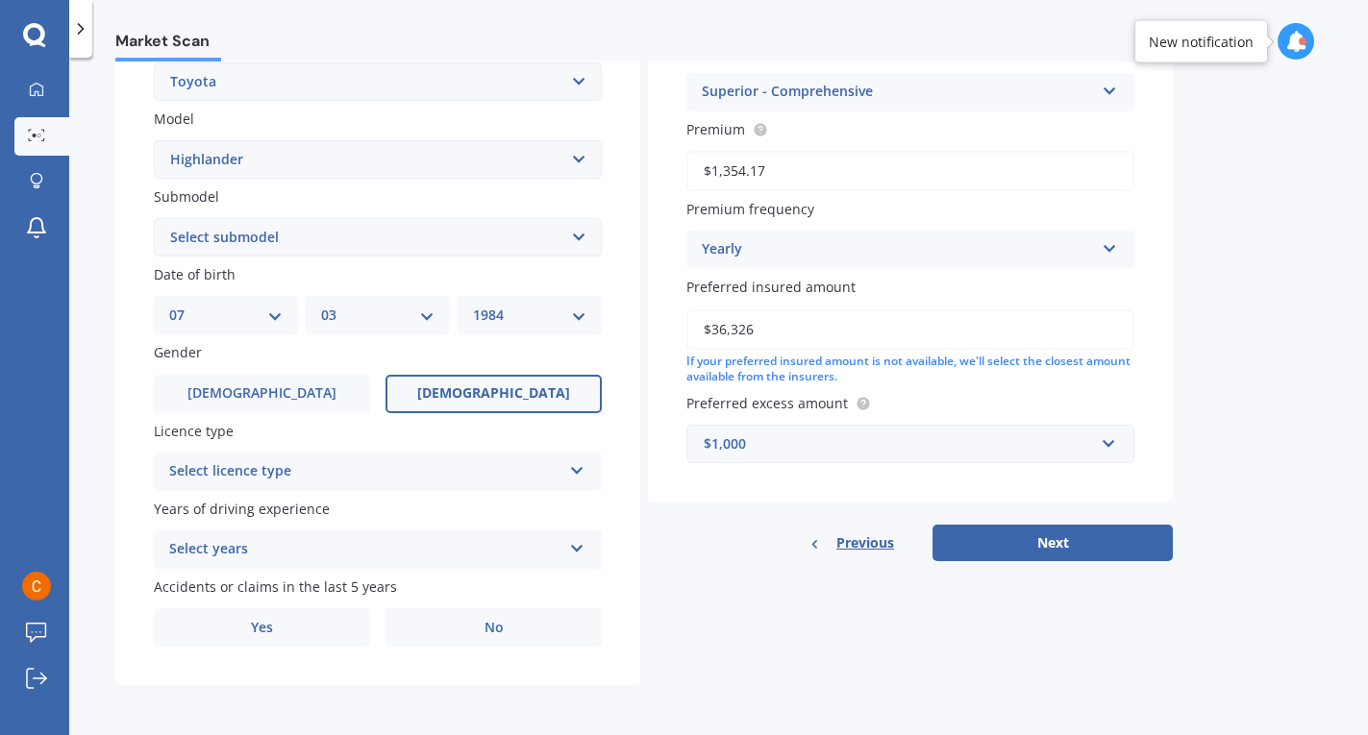
click at [496, 475] on div "Select licence type" at bounding box center [365, 471] width 392 height 23
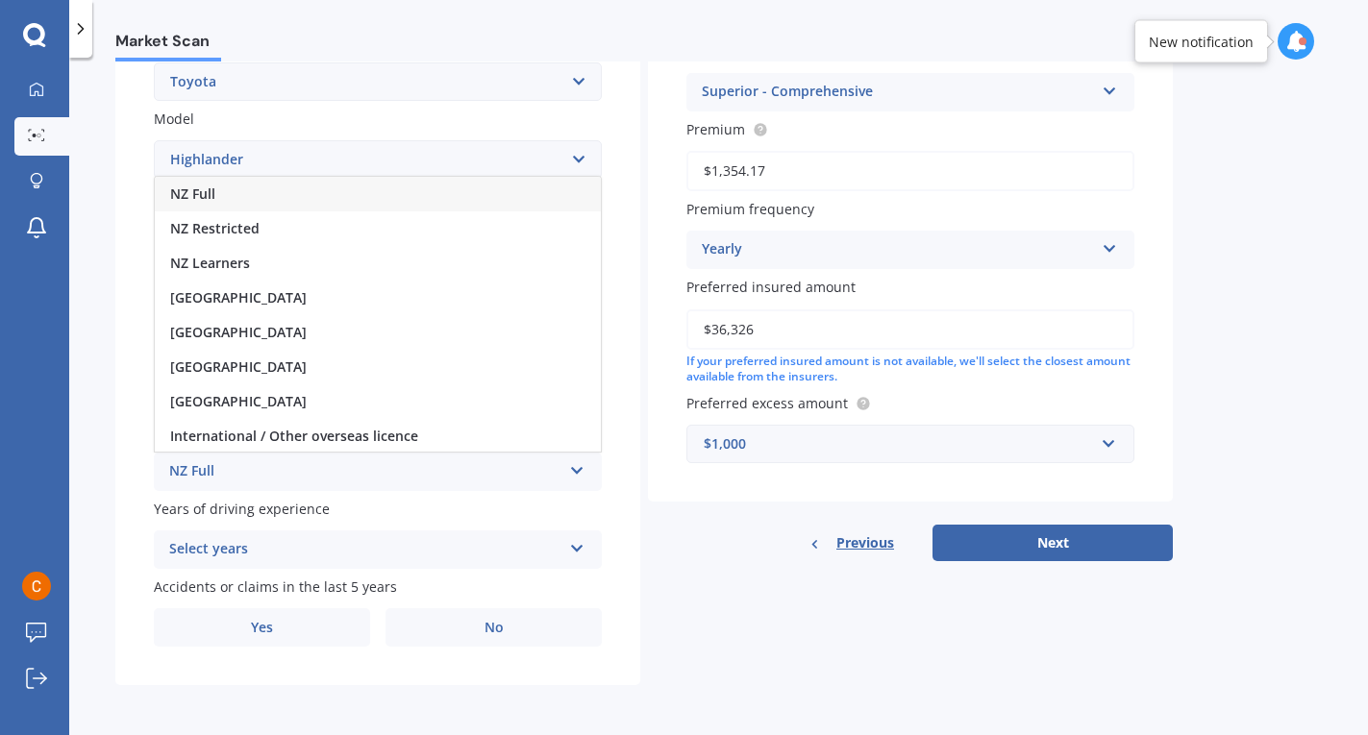
click at [466, 190] on div "NZ Full" at bounding box center [378, 194] width 446 height 35
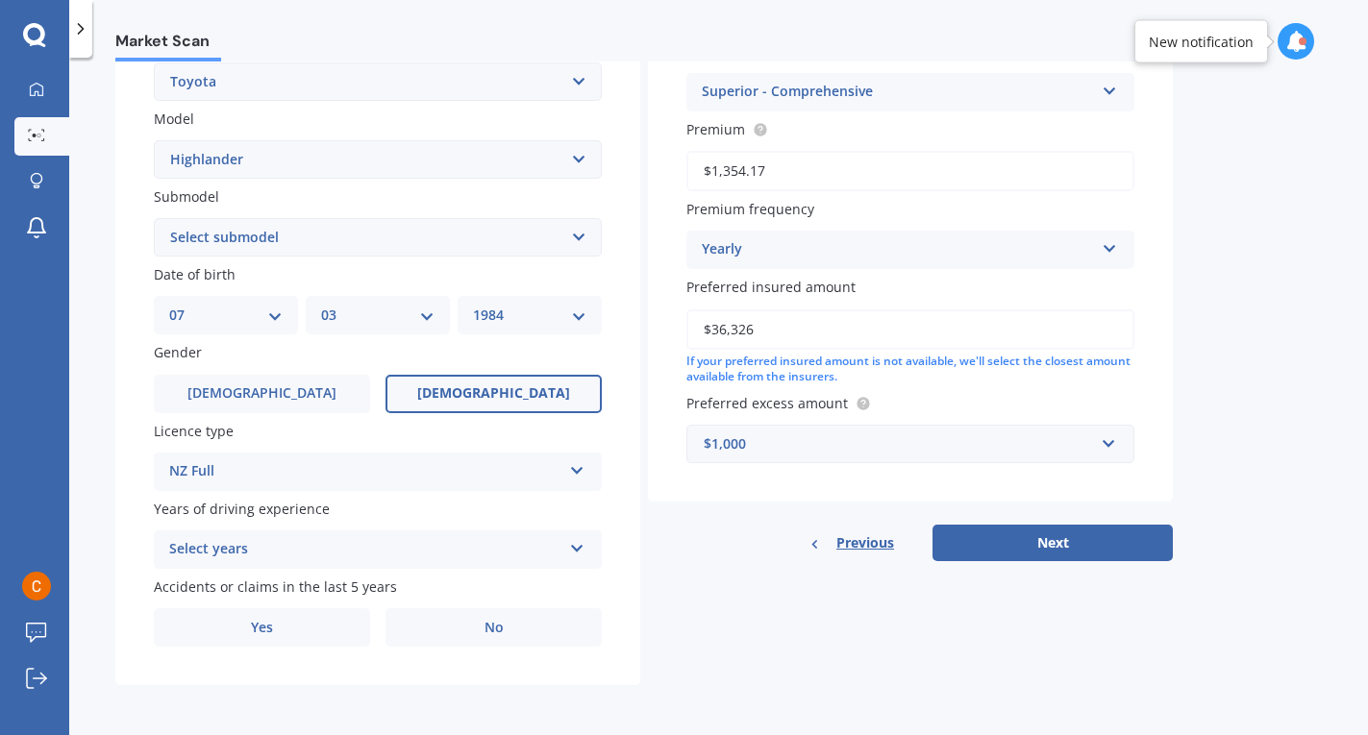
click at [424, 554] on div "Select years" at bounding box center [365, 549] width 392 height 23
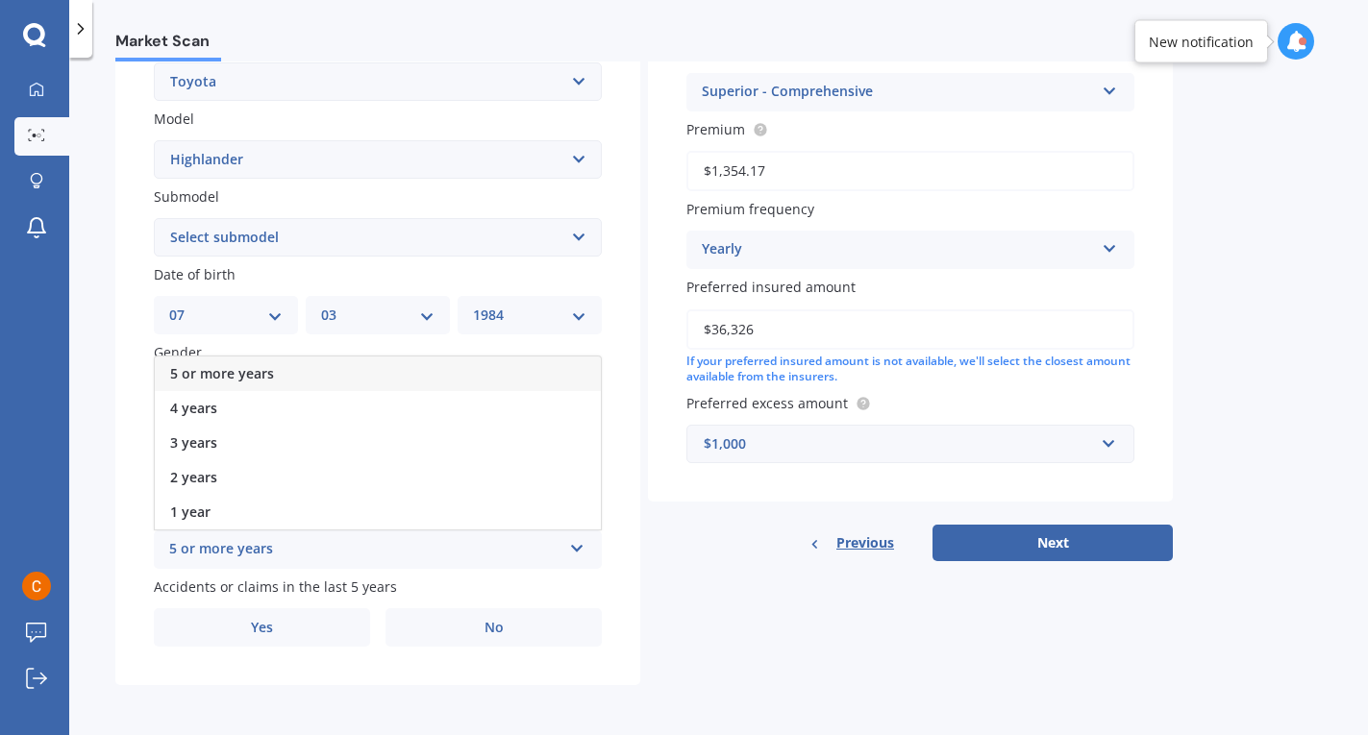
click at [411, 380] on div "5 or more years" at bounding box center [378, 374] width 446 height 35
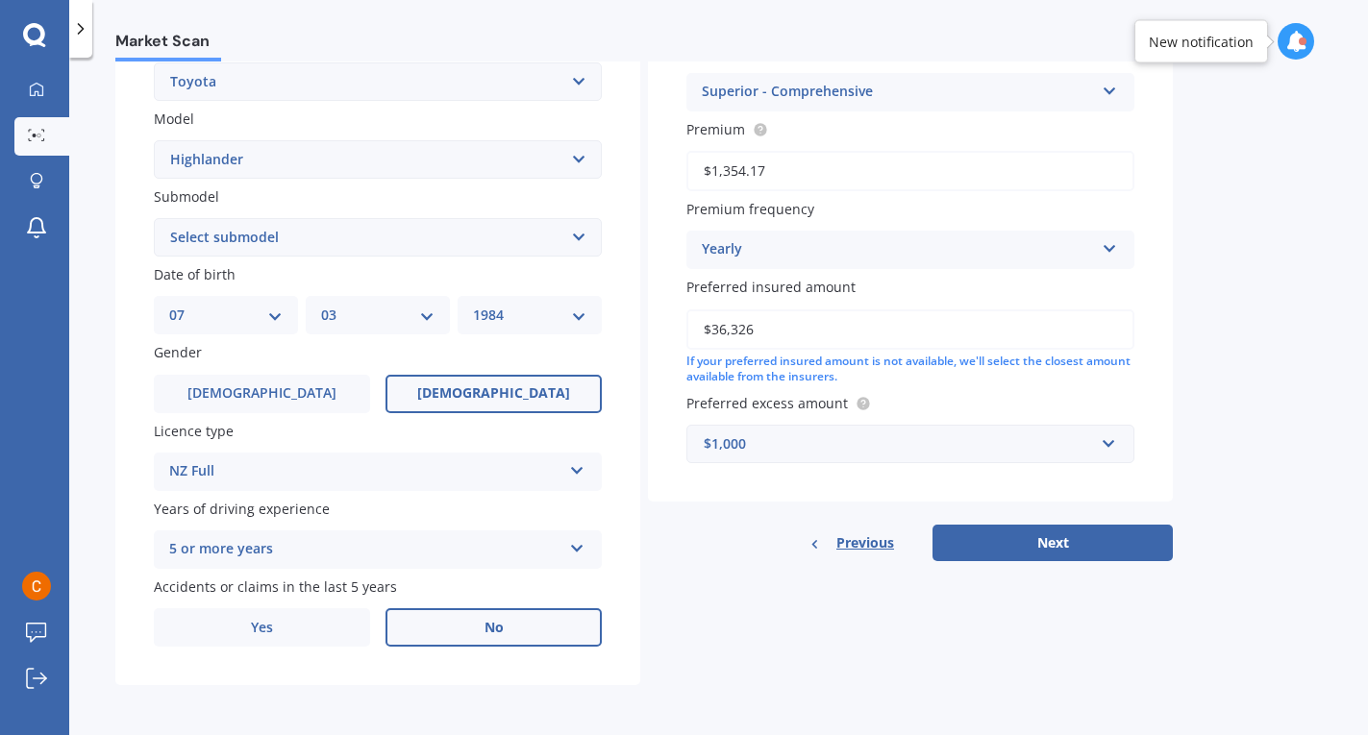
click at [454, 624] on label "No" at bounding box center [494, 628] width 216 height 38
click at [0, 0] on input "No" at bounding box center [0, 0] width 0 height 0
click at [1040, 543] on button "Next" at bounding box center [1053, 543] width 240 height 37
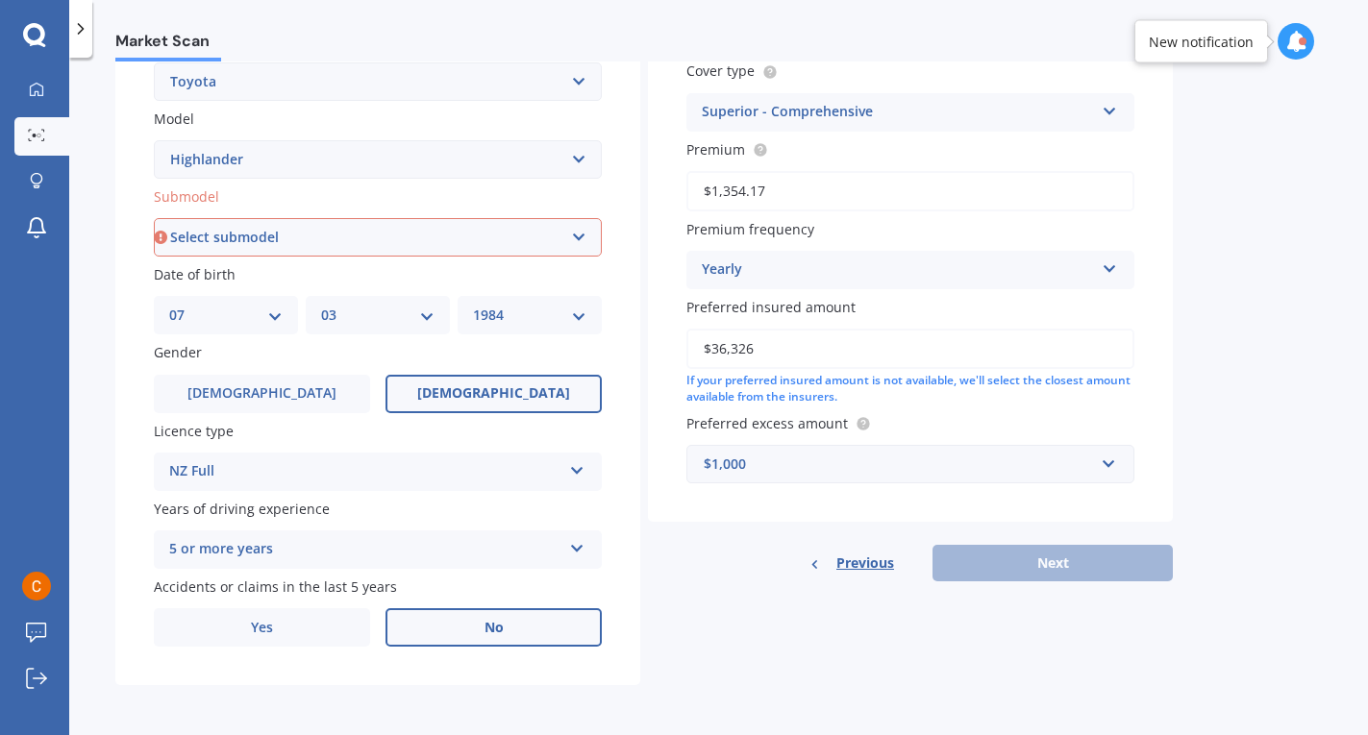
click at [526, 236] on select "Select submodel (All other) Hybrid Petrol V6 2WD Petrol V6 4WD" at bounding box center [378, 237] width 448 height 38
select select "PETROL V6 4WD"
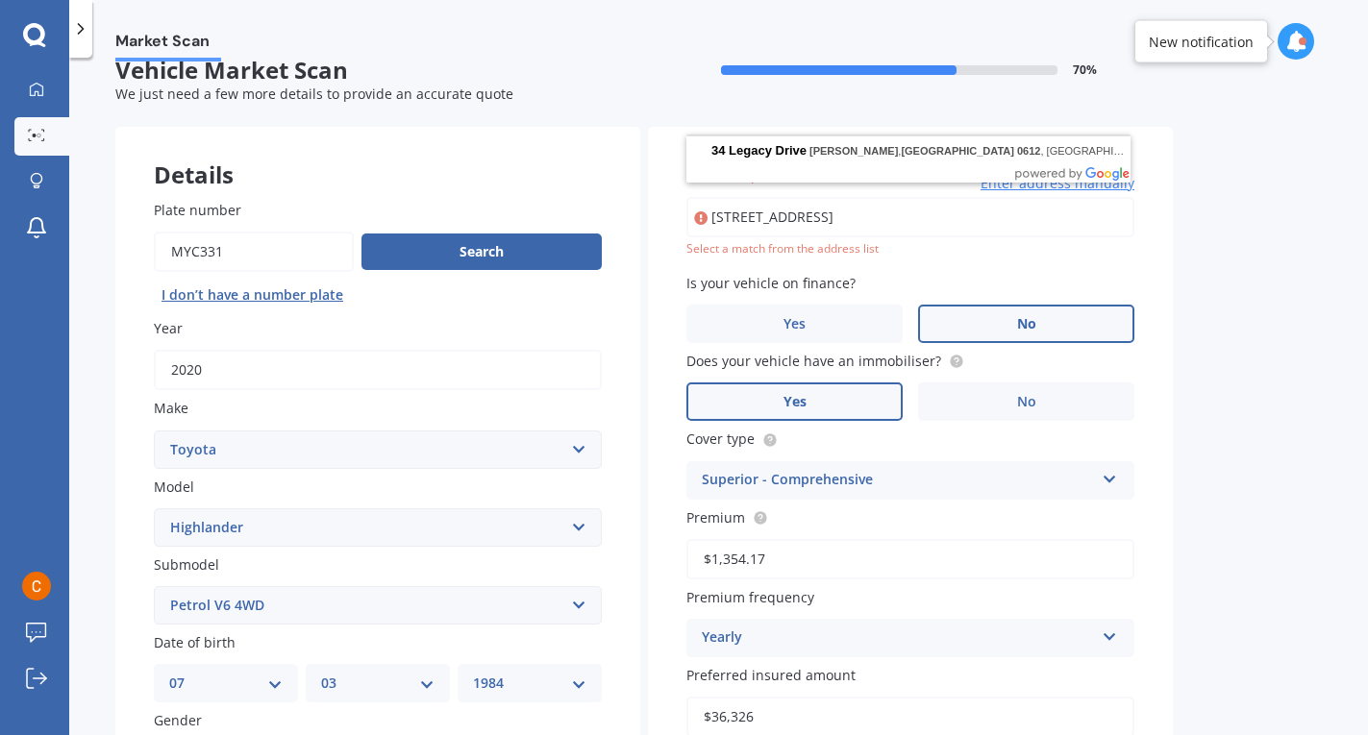
scroll to position [0, 0]
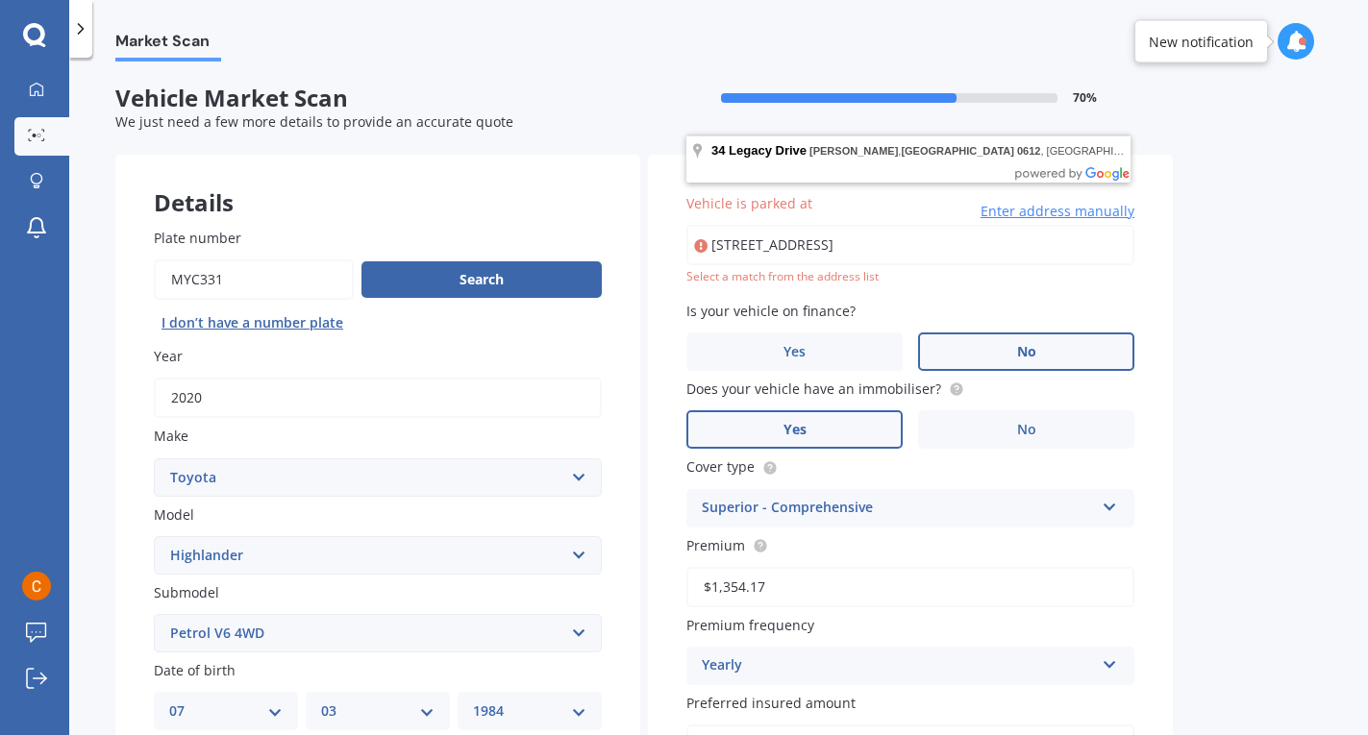
click at [1016, 248] on input "[STREET_ADDRESS]" at bounding box center [910, 245] width 448 height 40
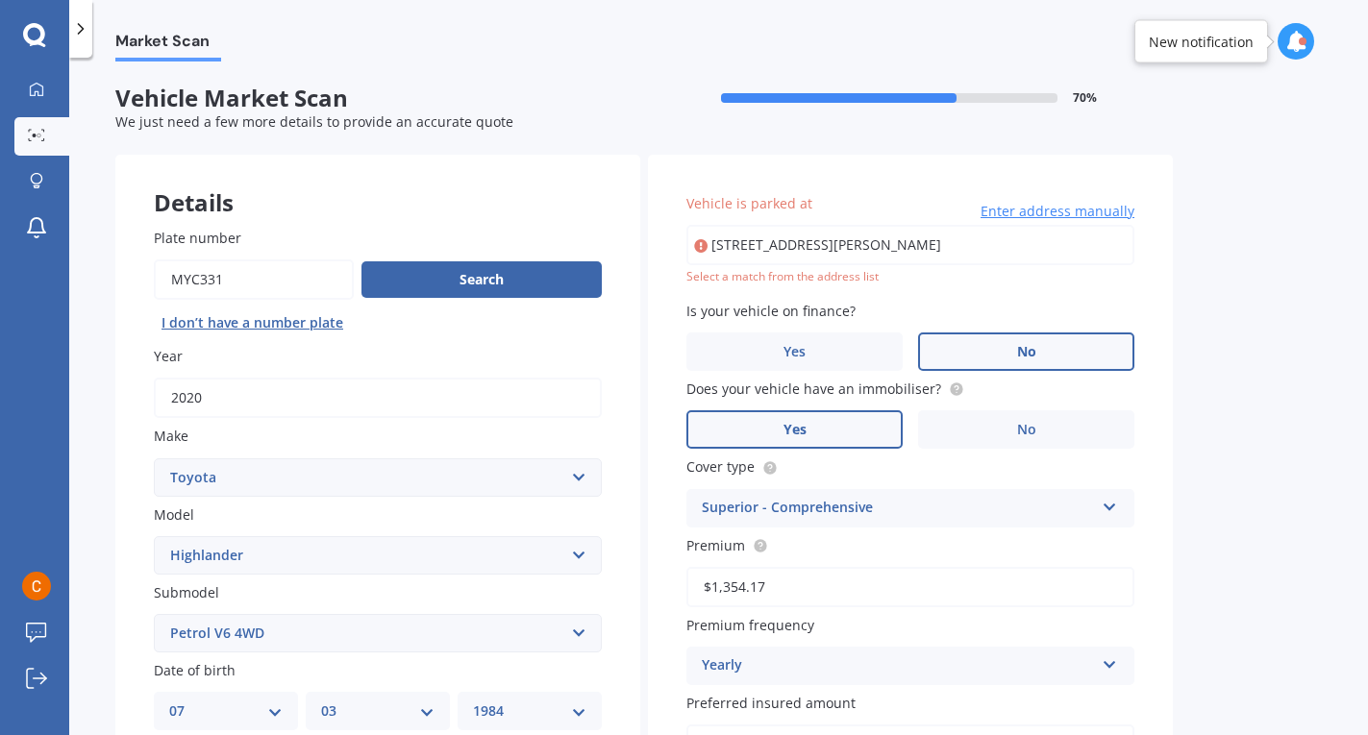
type input "[STREET_ADDRESS][PERSON_NAME]"
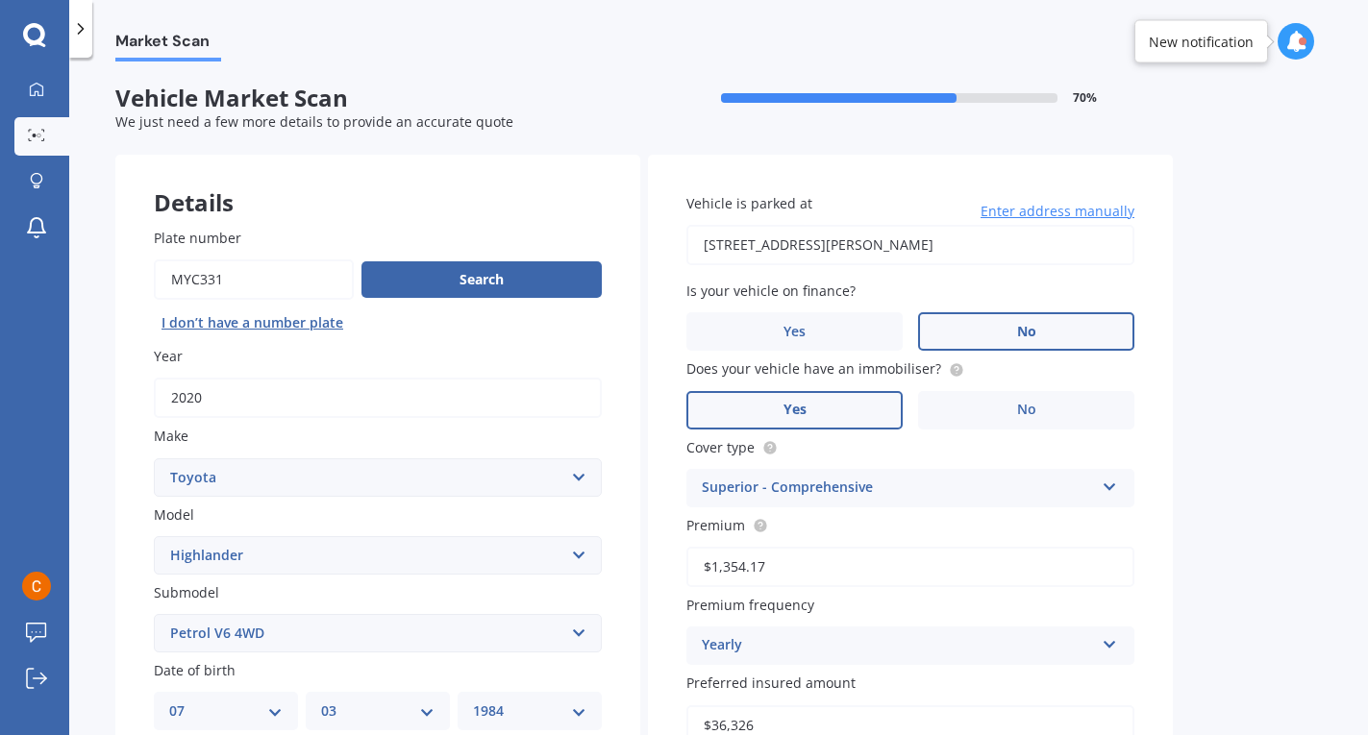
scroll to position [401, 0]
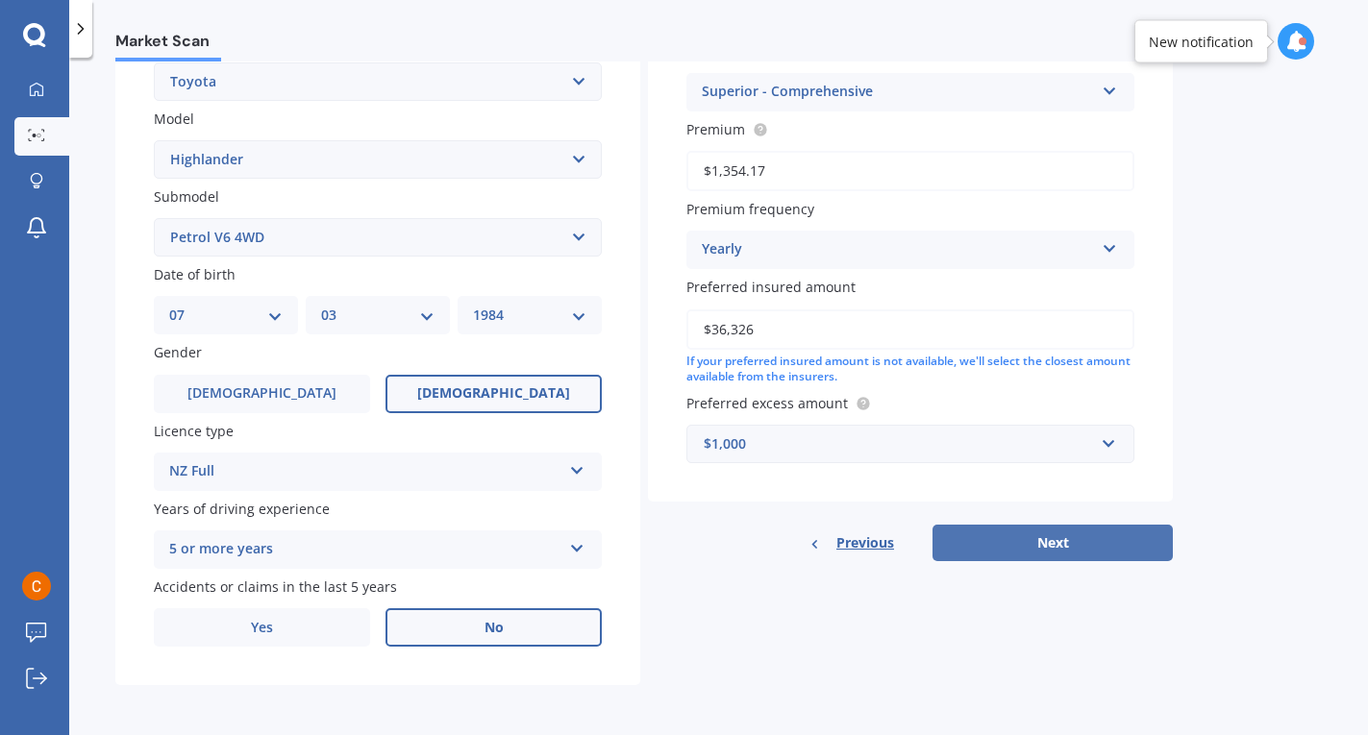
click at [1058, 541] on button "Next" at bounding box center [1053, 543] width 240 height 37
select select "07"
select select "03"
select select "1984"
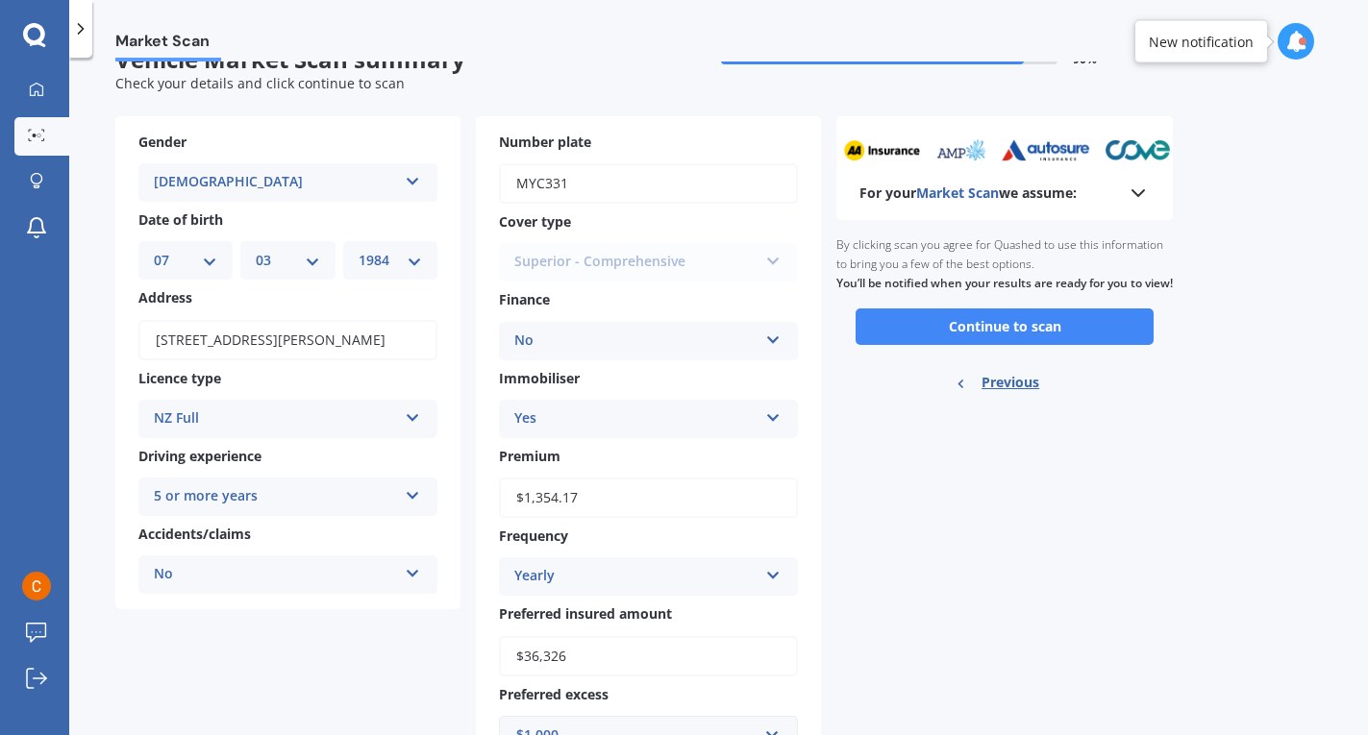
scroll to position [0, 0]
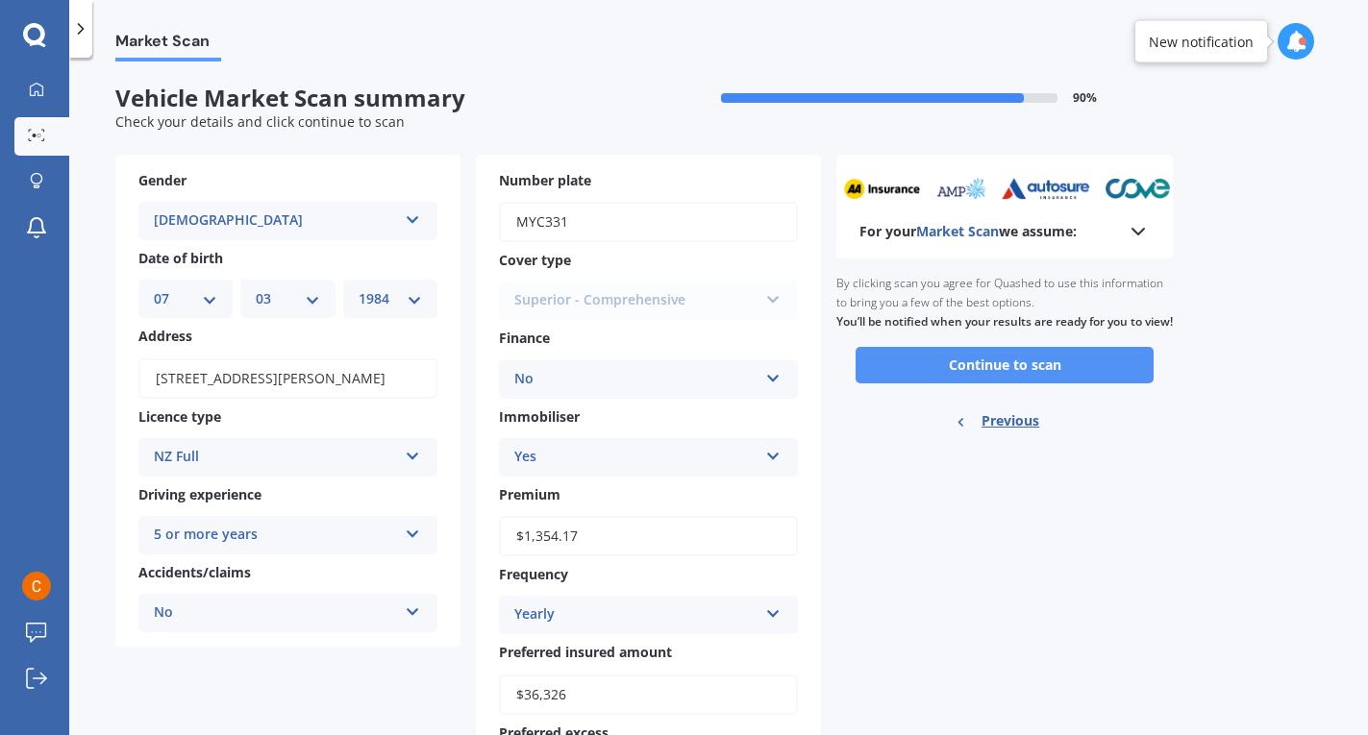
click at [961, 381] on button "Continue to scan" at bounding box center [1005, 365] width 298 height 37
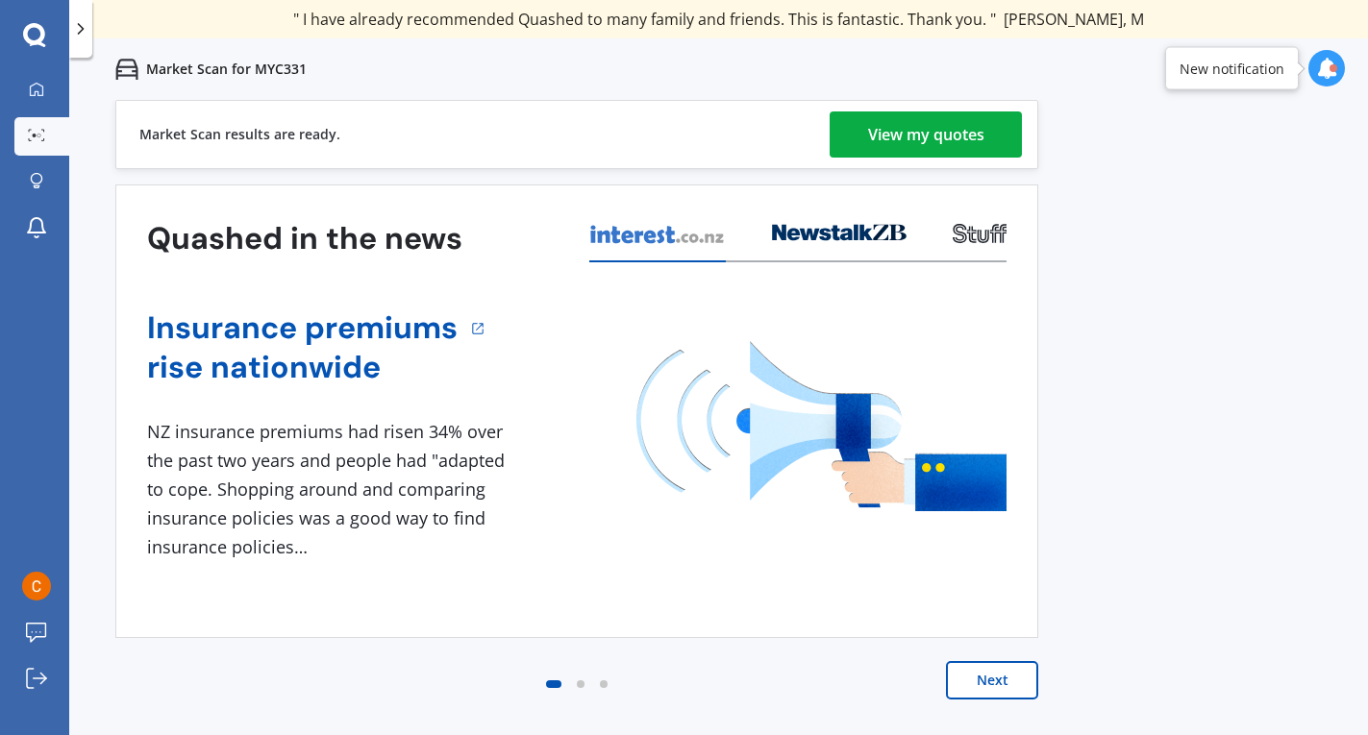
click at [917, 126] on div "View my quotes" at bounding box center [926, 135] width 116 height 46
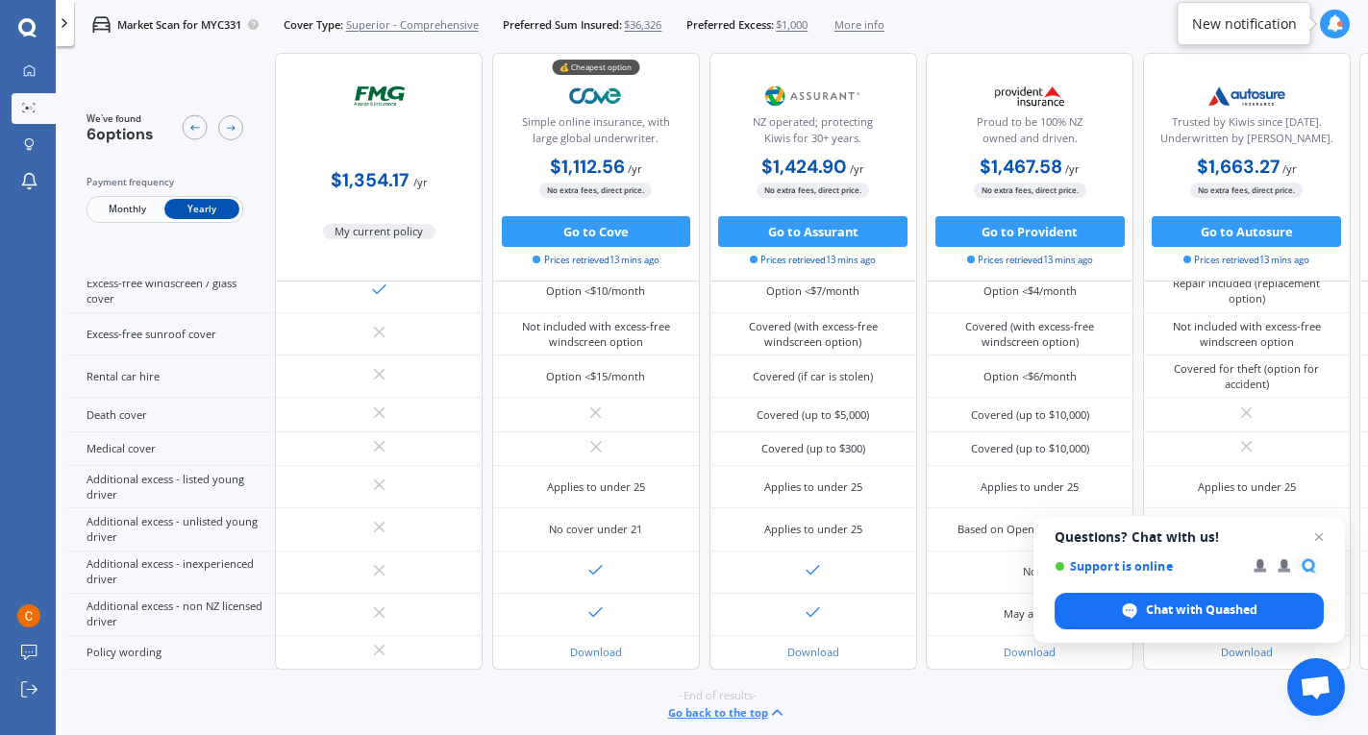
scroll to position [777, 0]
